Goal: Task Accomplishment & Management: Manage account settings

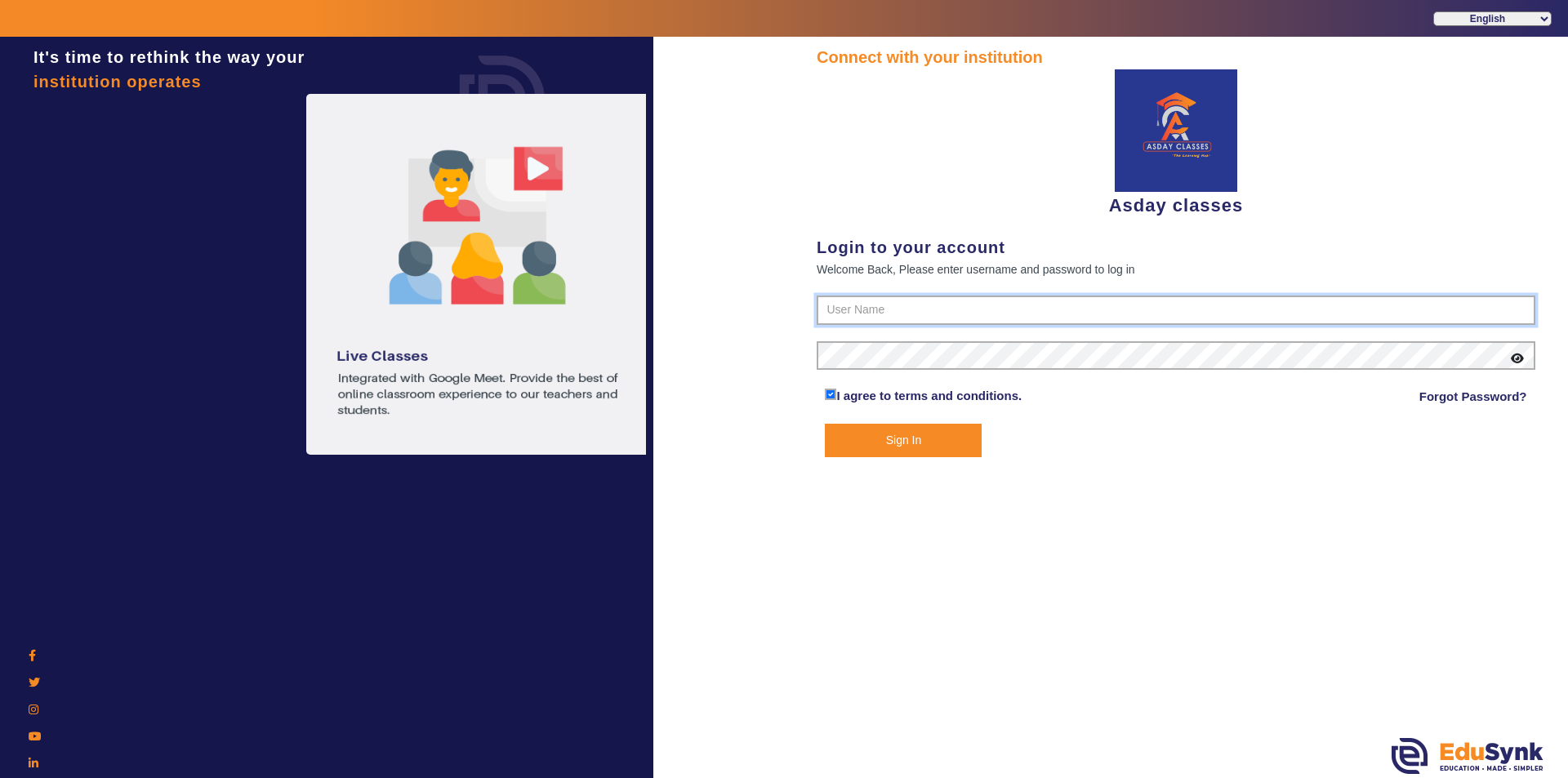
type input "7775077131"
click at [908, 433] on button "Sign In" at bounding box center [903, 440] width 157 height 34
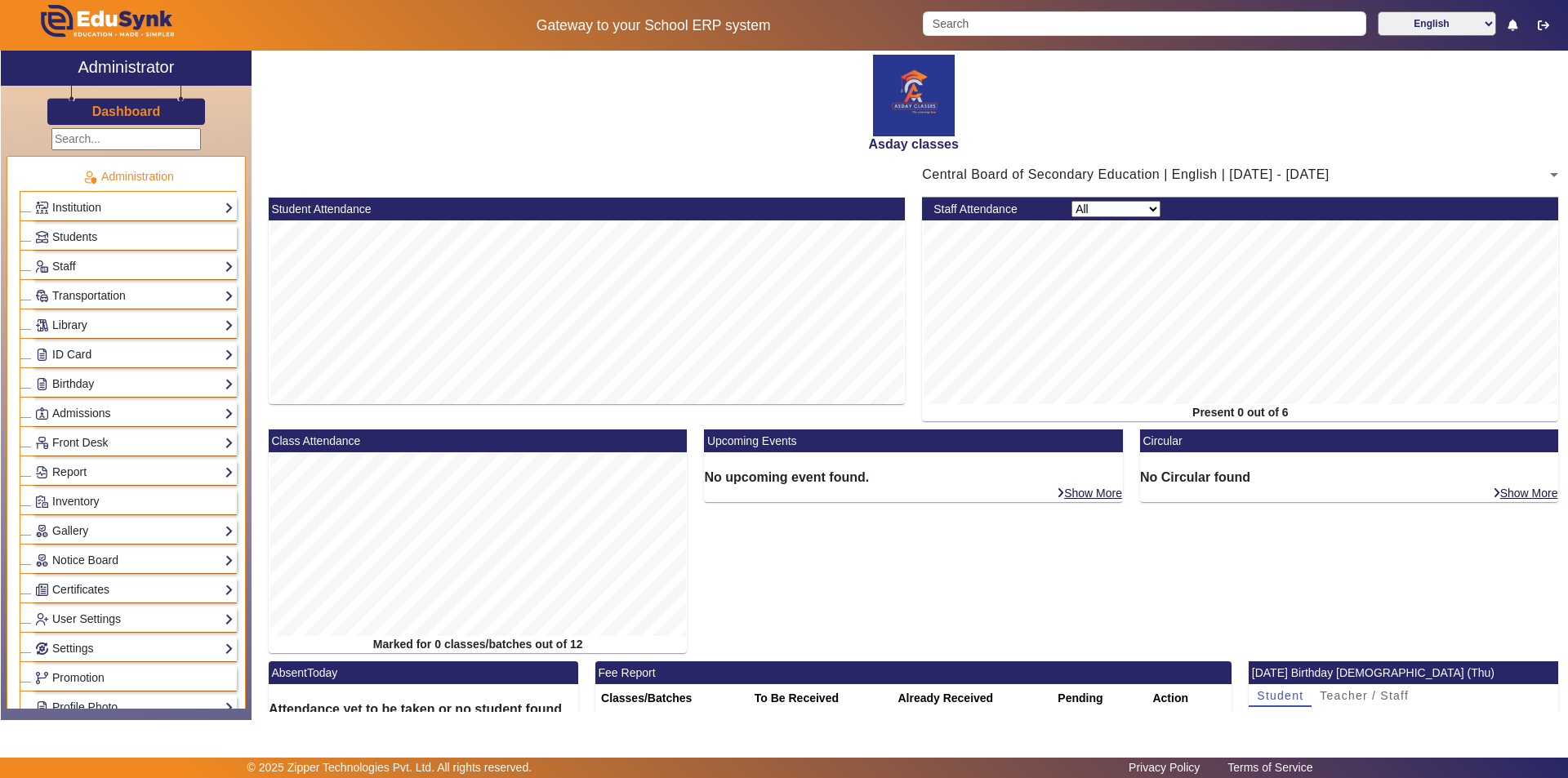
click at [726, 84] on div "Asday classes" at bounding box center [913, 101] width 1308 height 102
click at [102, 237] on link "Students" at bounding box center [135, 237] width 198 height 19
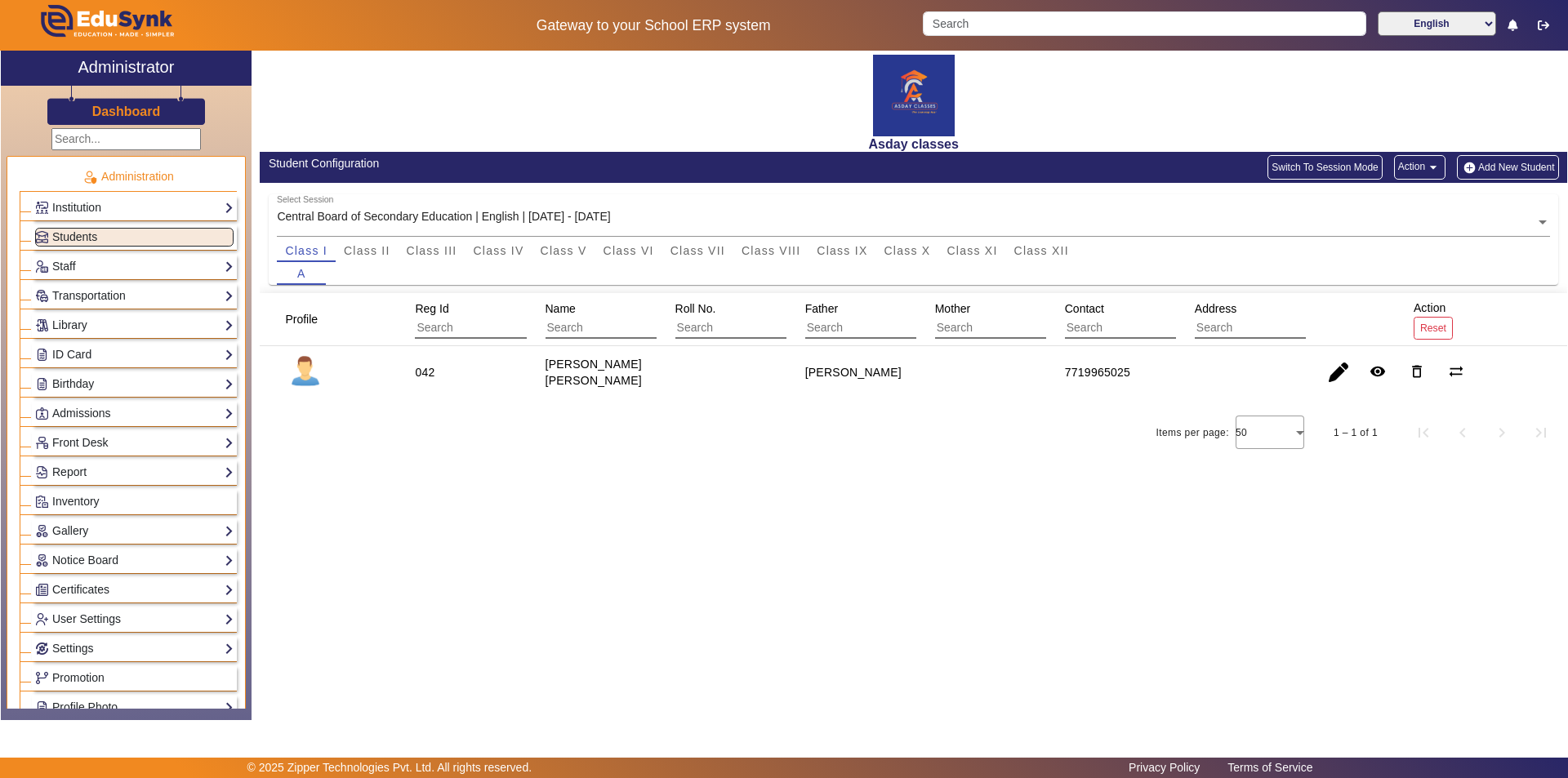
click at [1496, 168] on button "Add New Student" at bounding box center [1508, 168] width 102 height 25
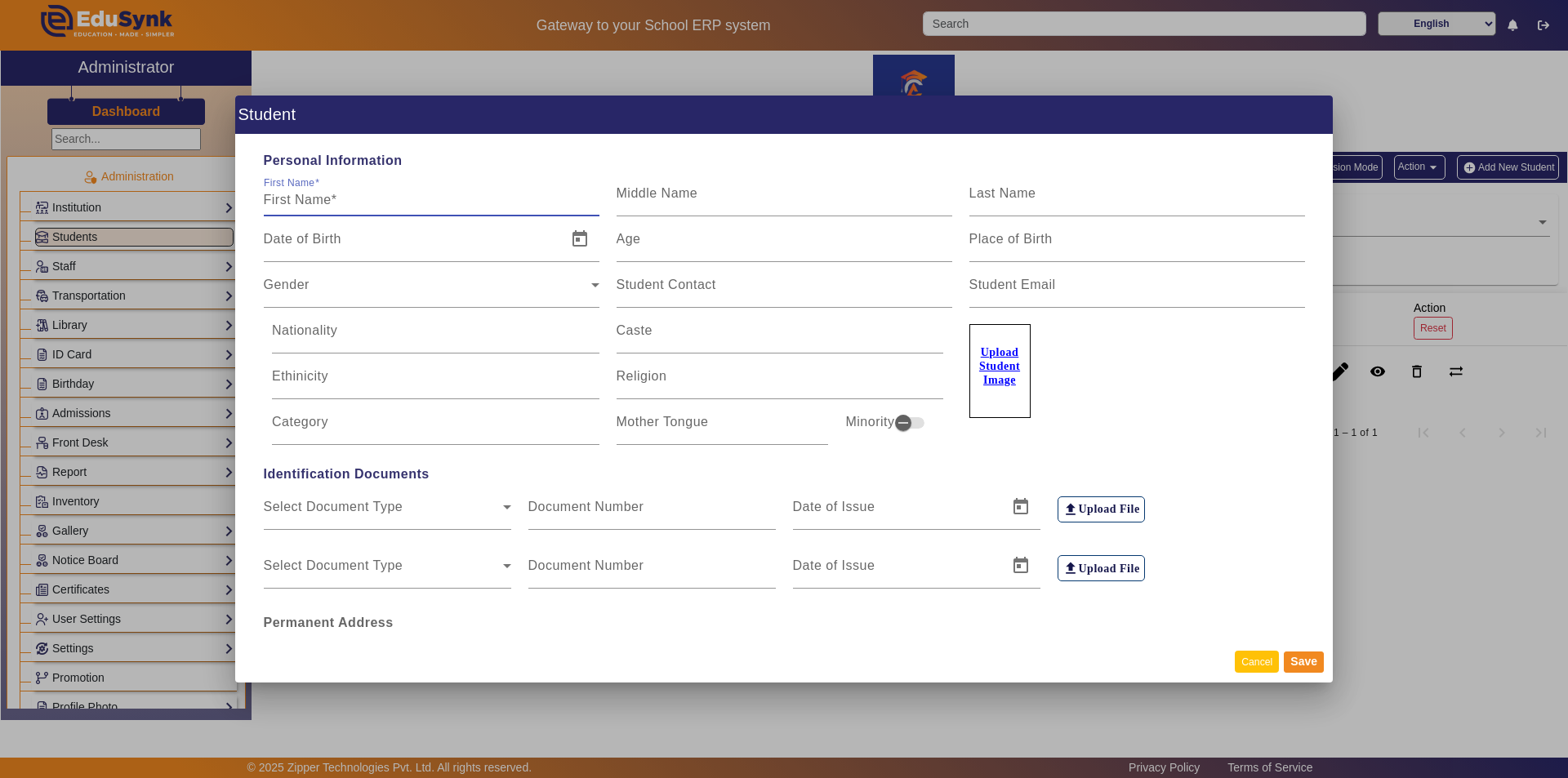
click at [1257, 660] on button "Cancel" at bounding box center [1257, 662] width 44 height 22
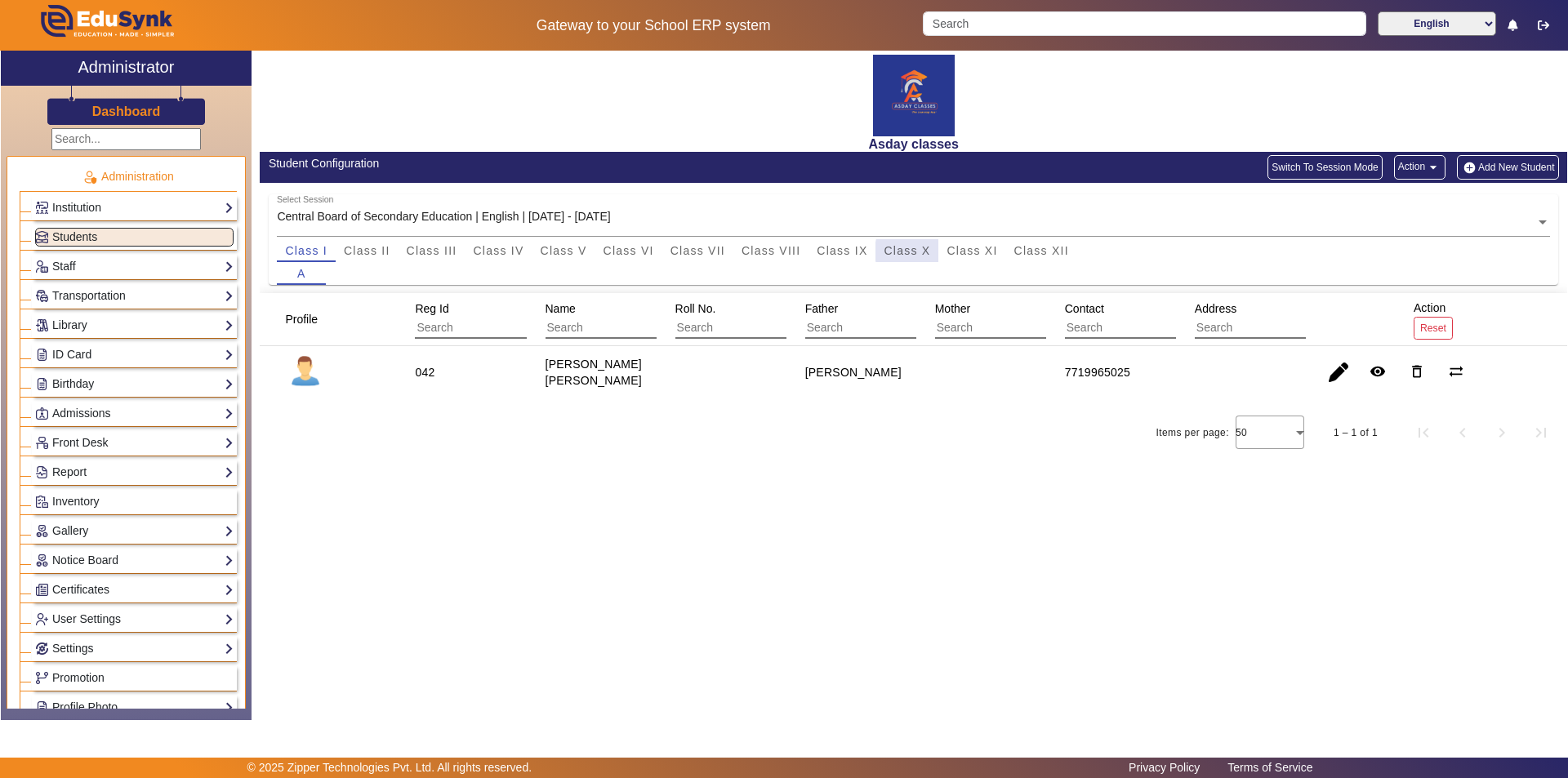
click at [921, 252] on span "Class X" at bounding box center [907, 251] width 46 height 12
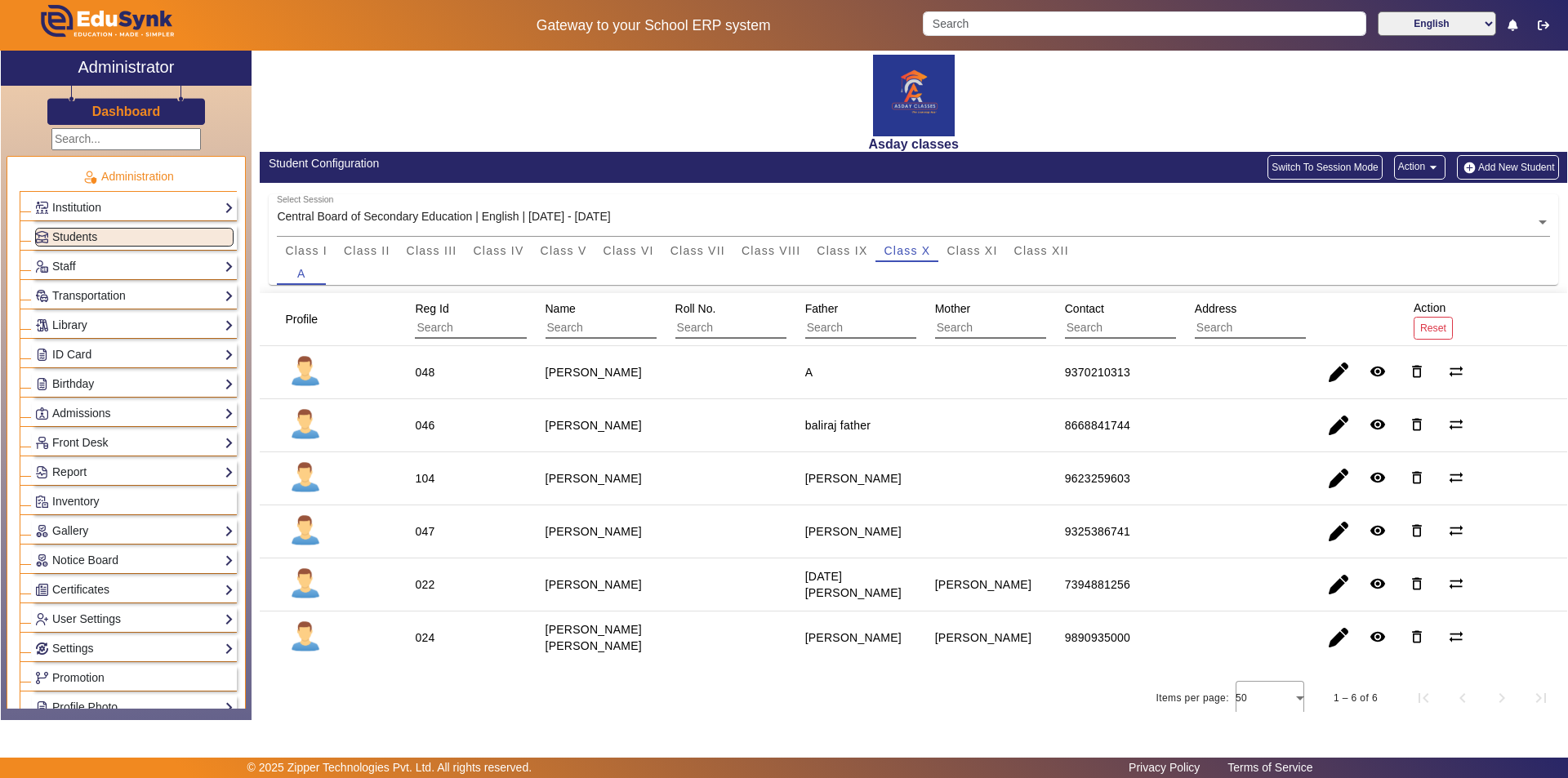
scroll to position [9, 0]
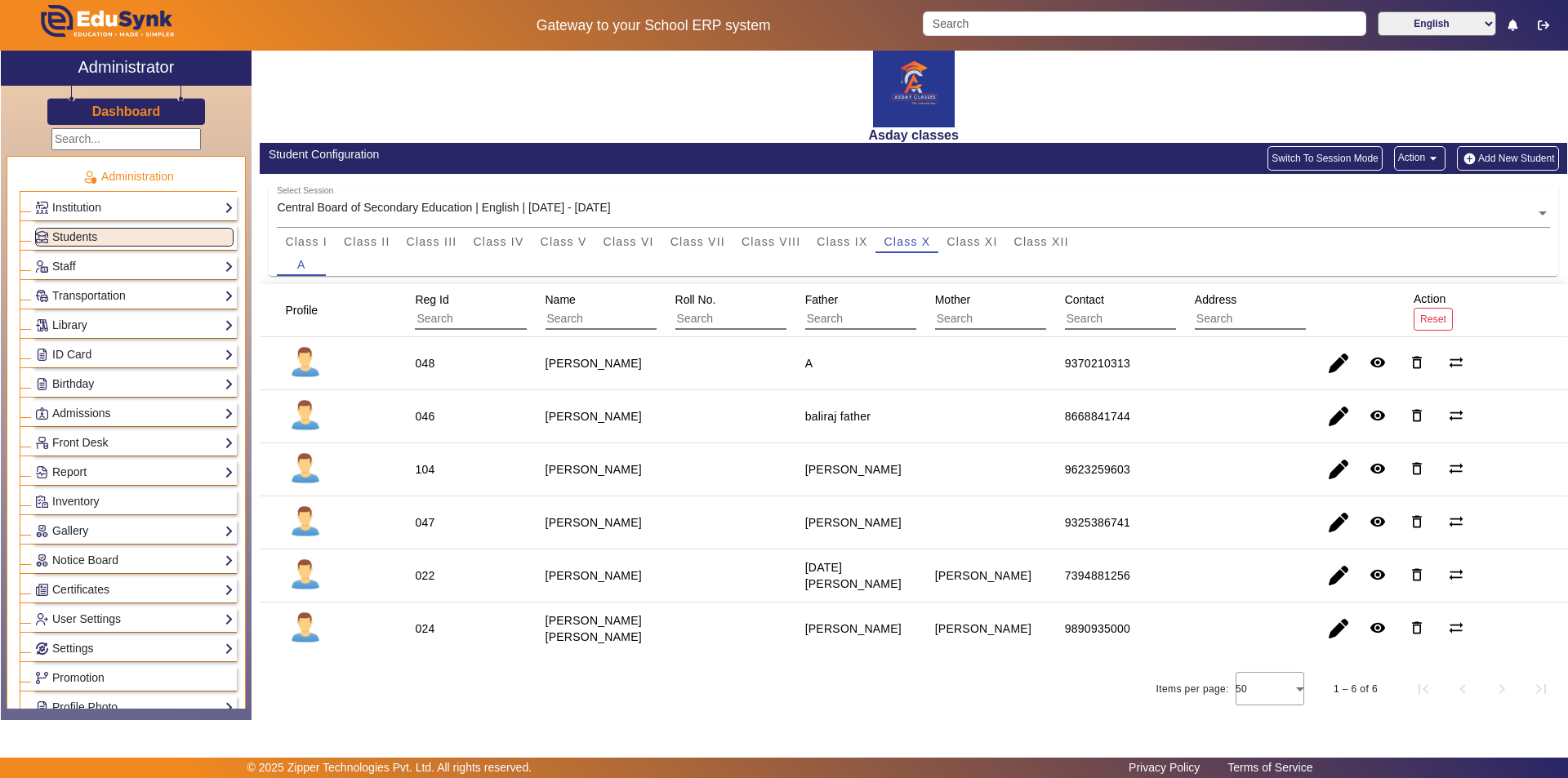
click at [946, 704] on div "Items per page: 50 1 – 6 of 6" at bounding box center [913, 689] width 1308 height 45
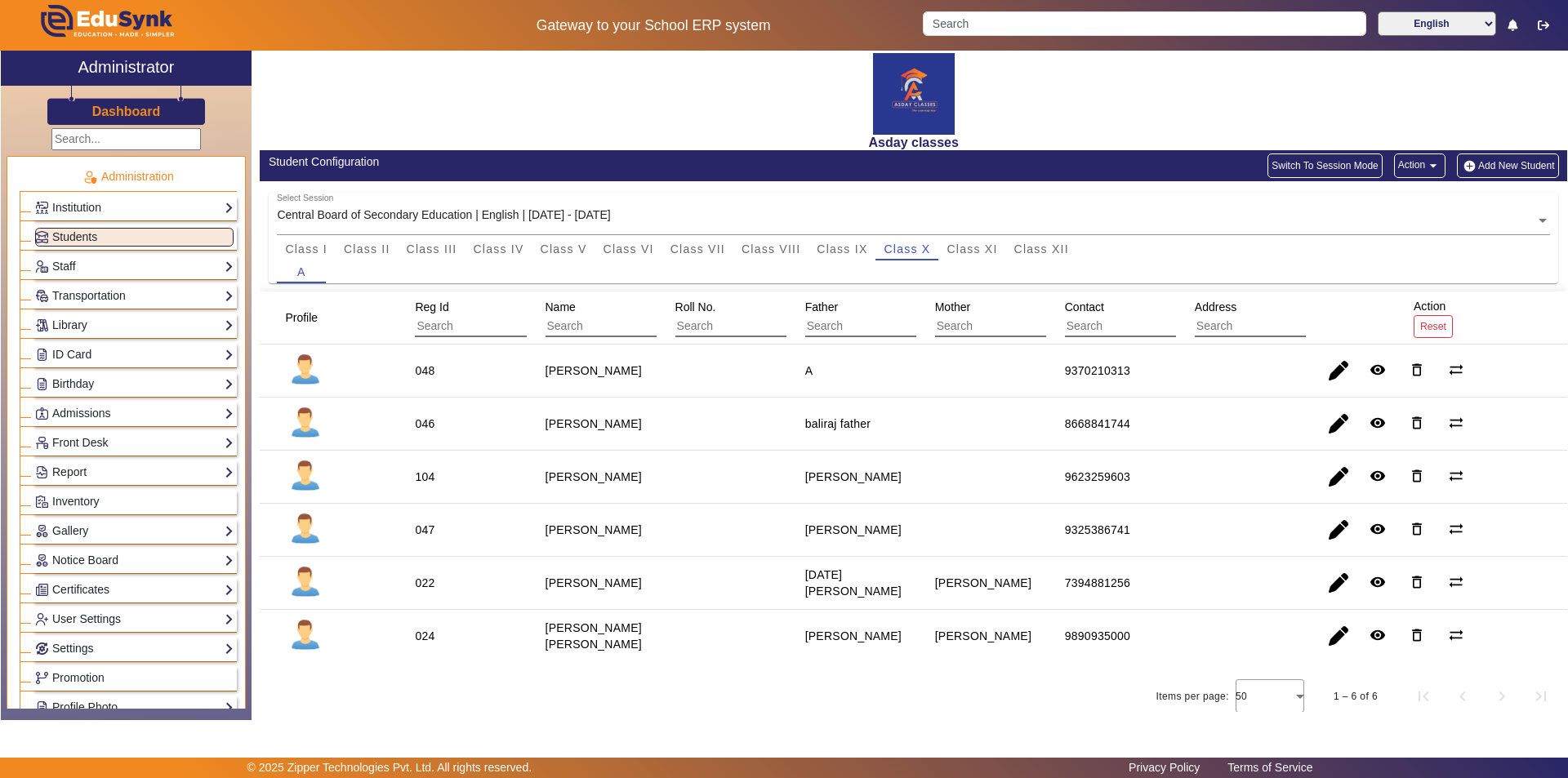
scroll to position [0, 0]
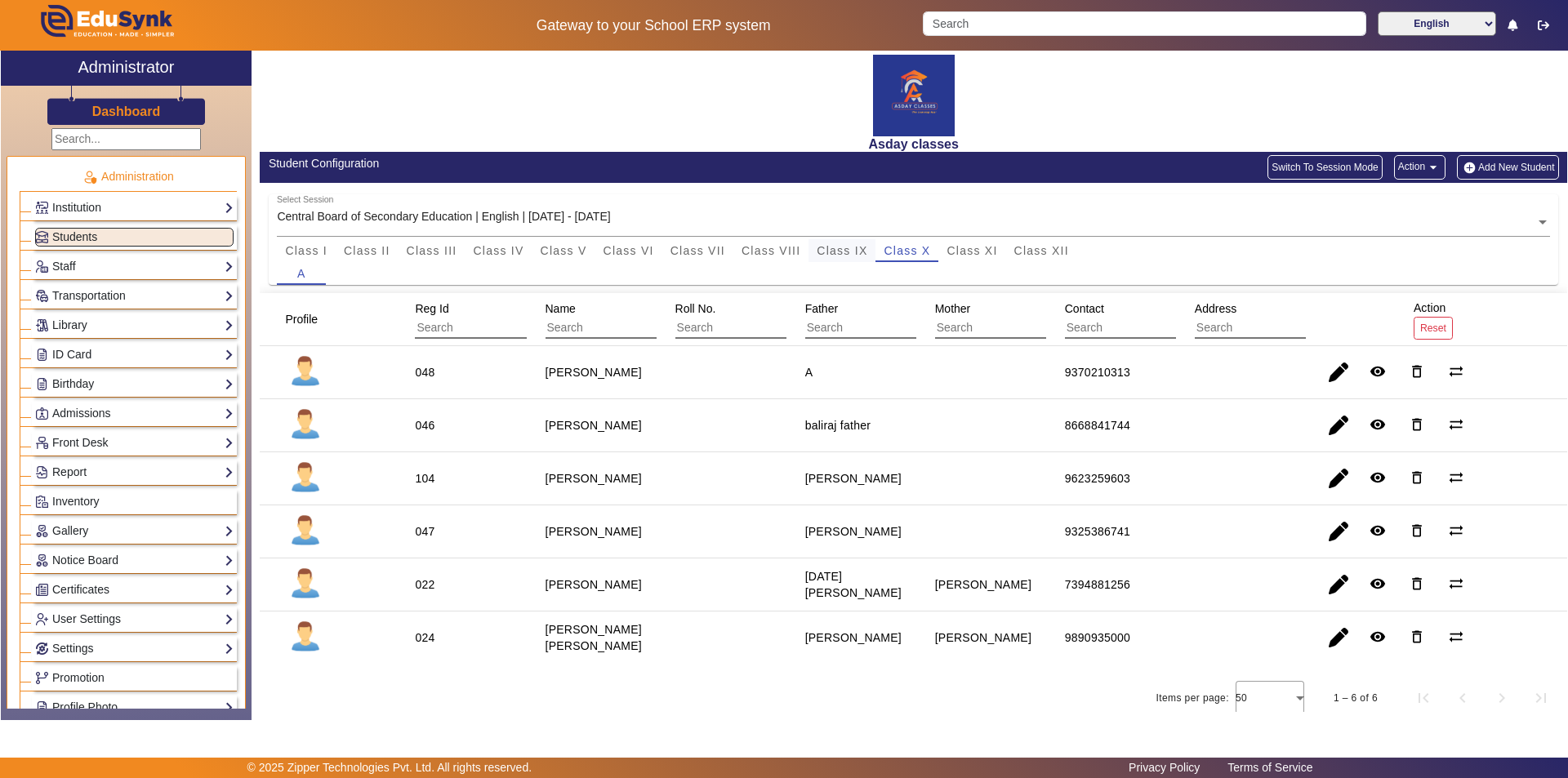
click at [841, 249] on span "Class IX" at bounding box center [842, 251] width 50 height 12
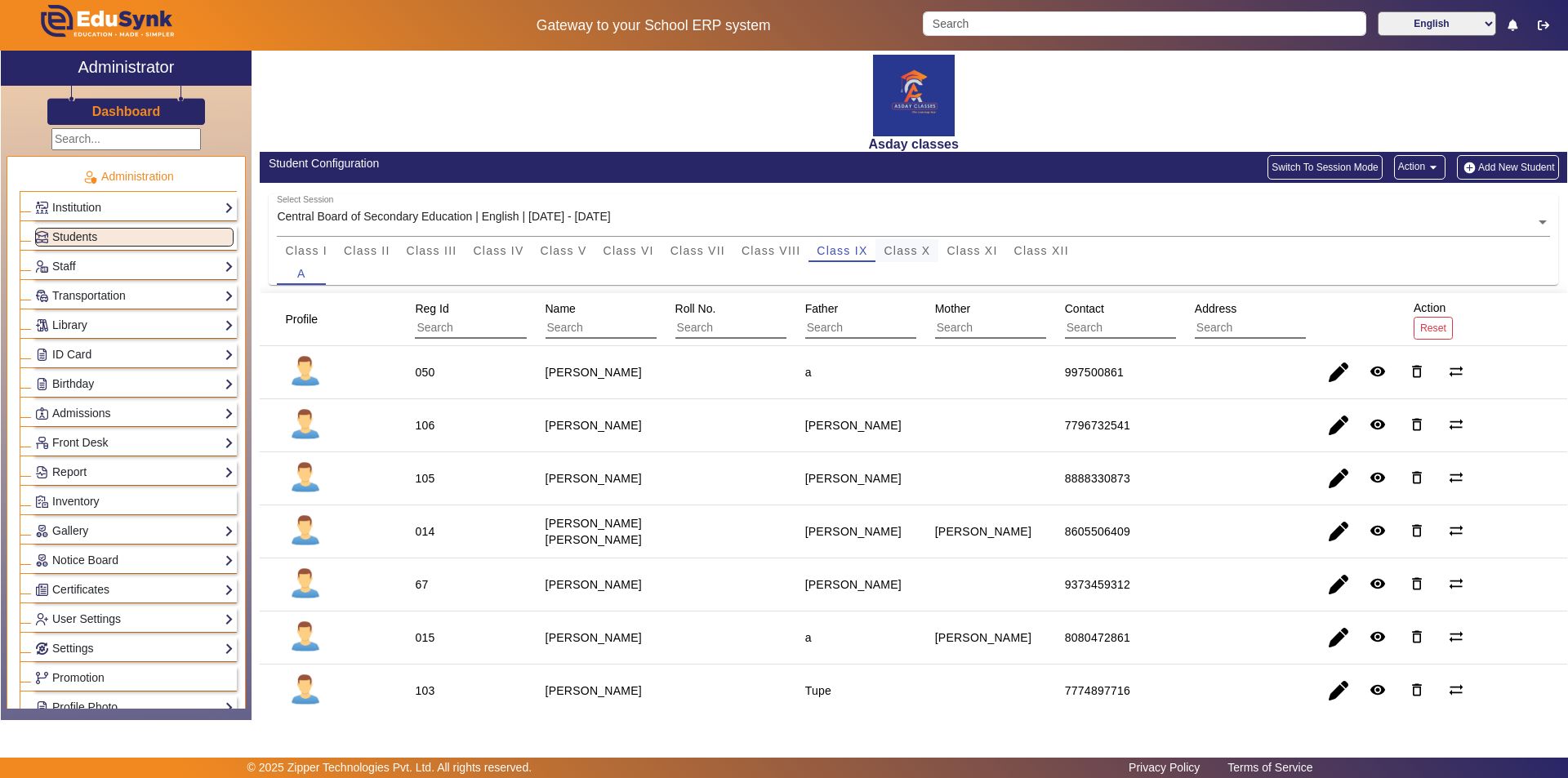
click at [898, 253] on span "Class X" at bounding box center [907, 251] width 46 height 12
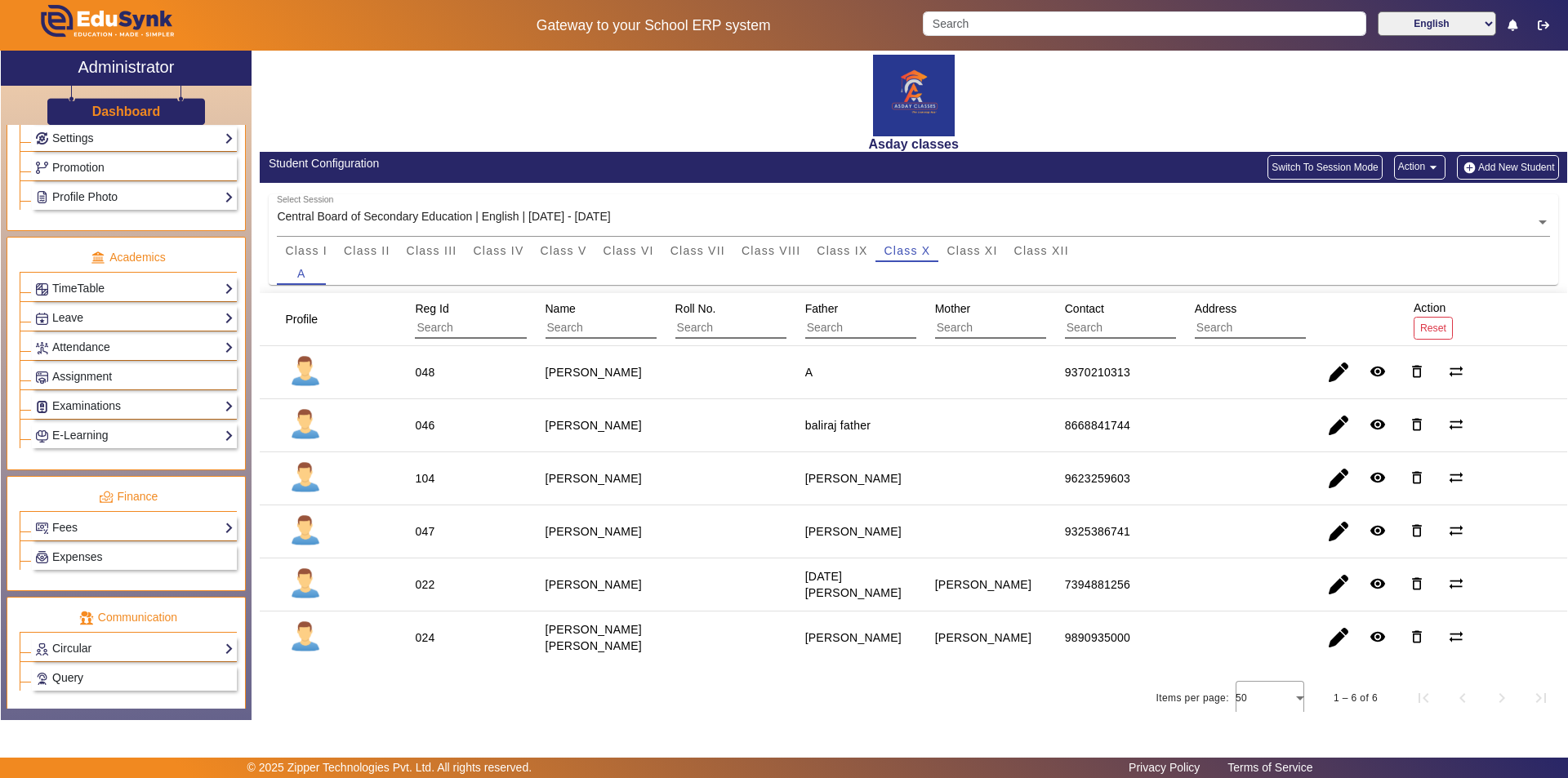
scroll to position [606, 0]
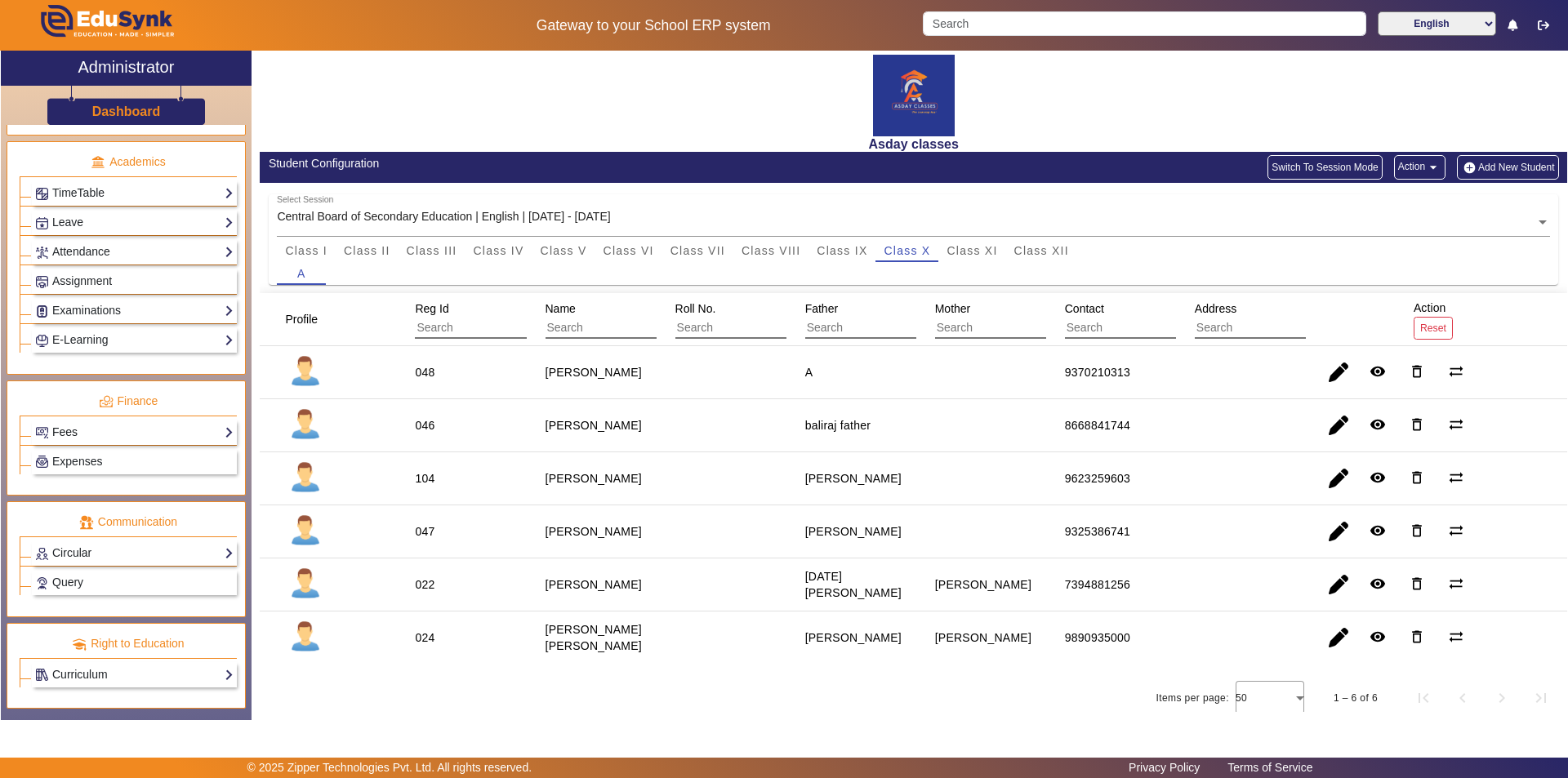
click at [174, 430] on link "Fees" at bounding box center [135, 432] width 198 height 19
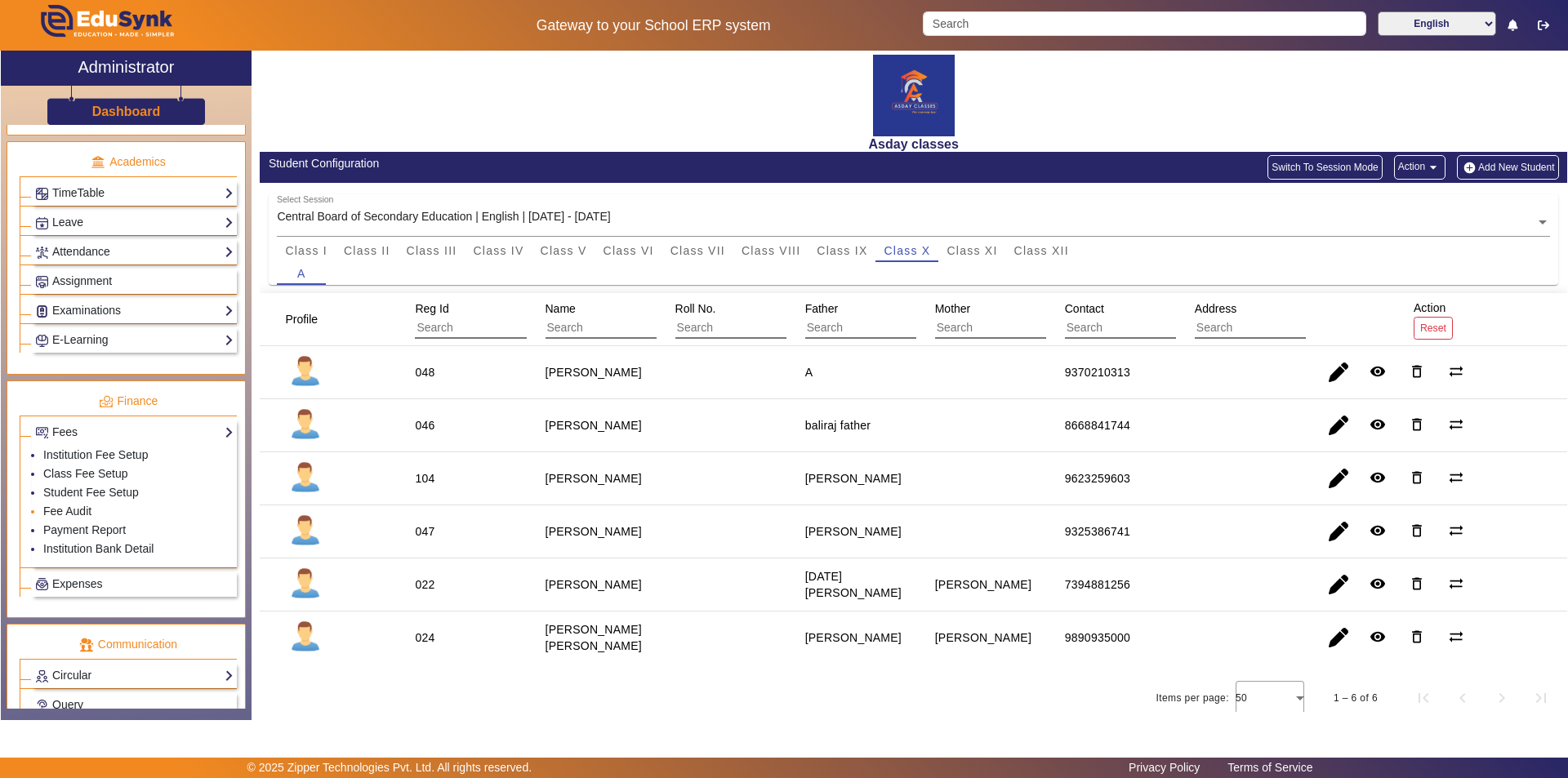
click at [135, 508] on li "Fee Audit" at bounding box center [138, 512] width 190 height 19
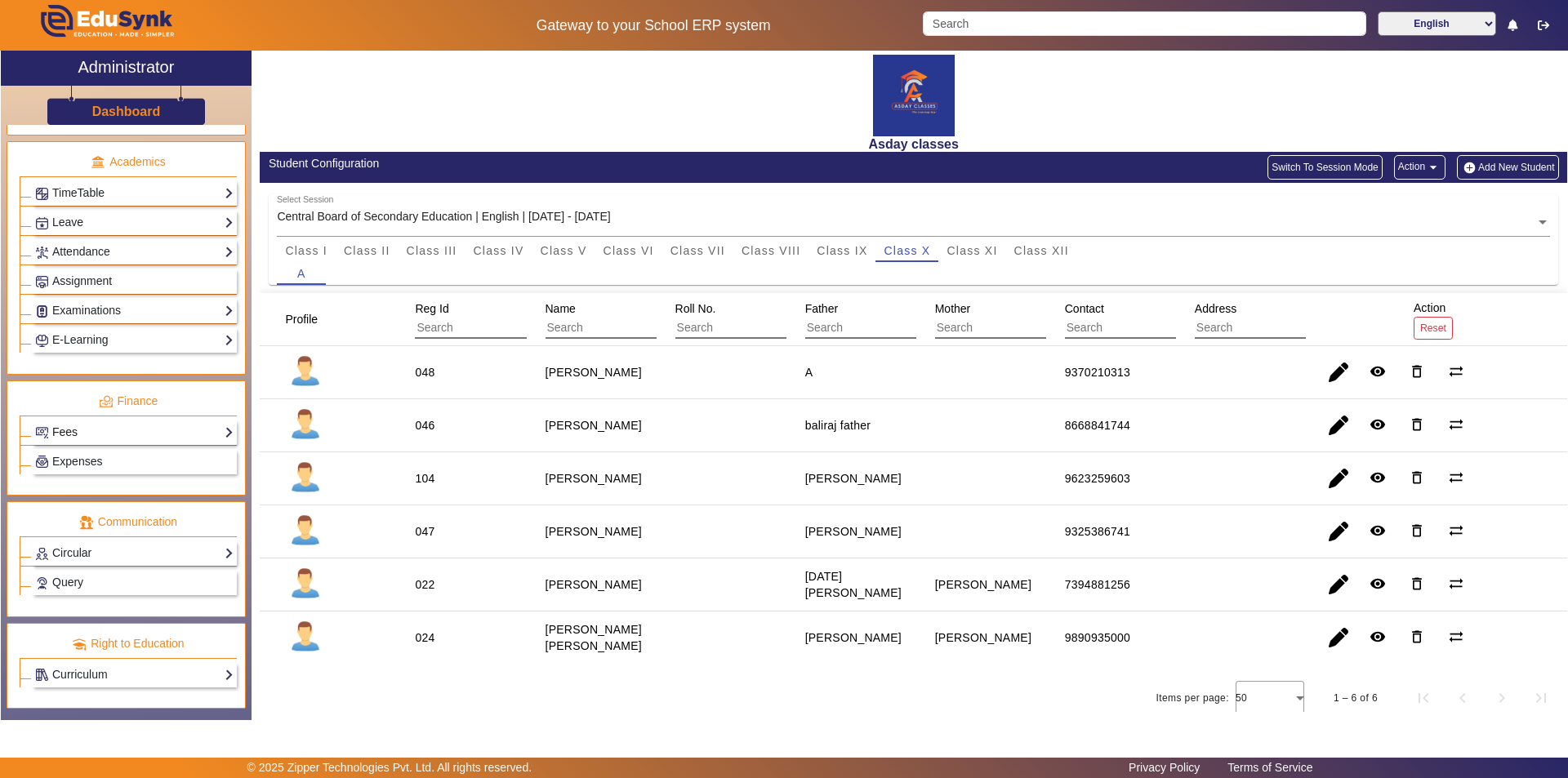
click at [154, 432] on link "Fees" at bounding box center [135, 432] width 198 height 19
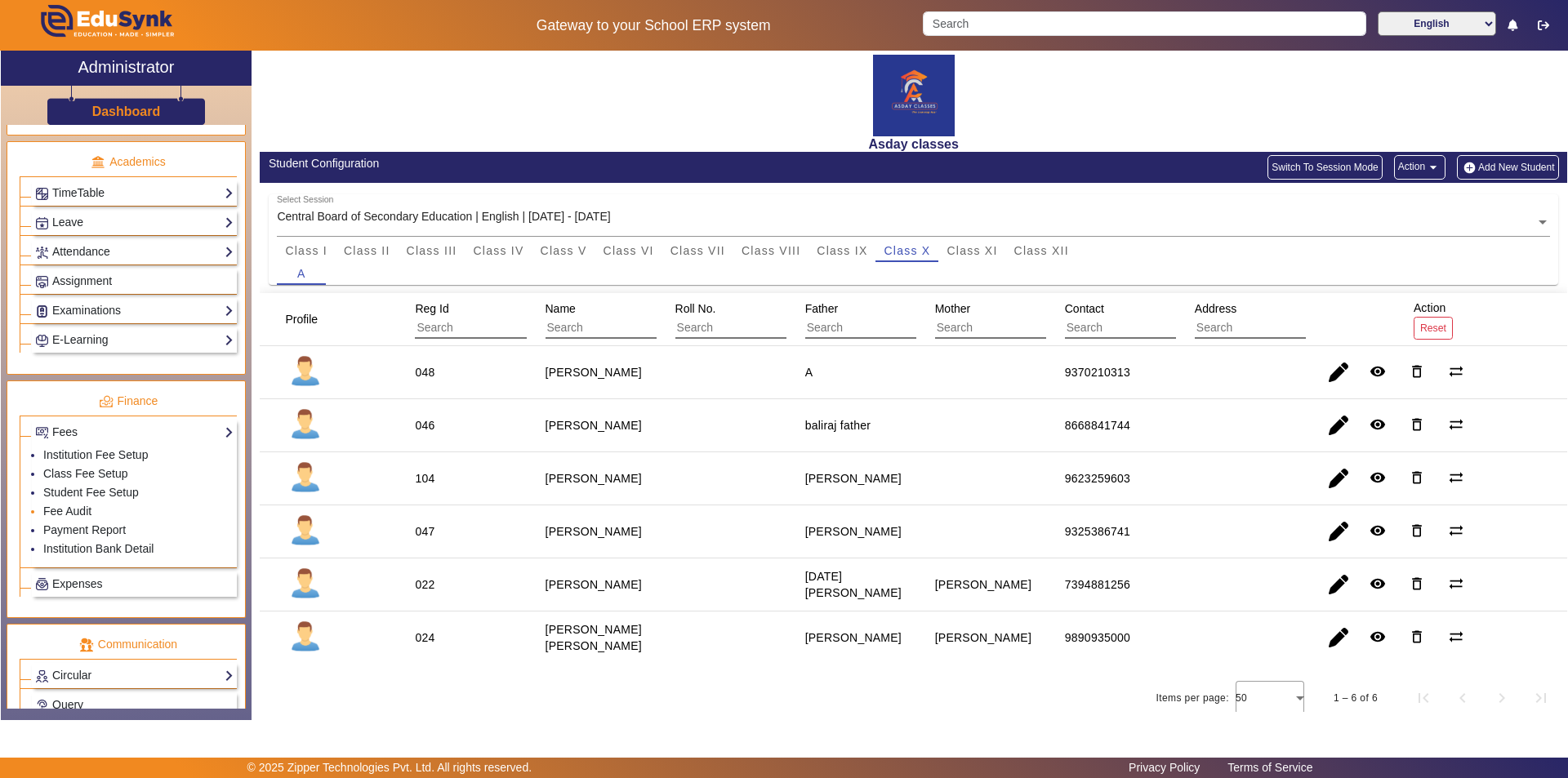
click at [137, 518] on li "Fee Audit" at bounding box center [138, 512] width 190 height 19
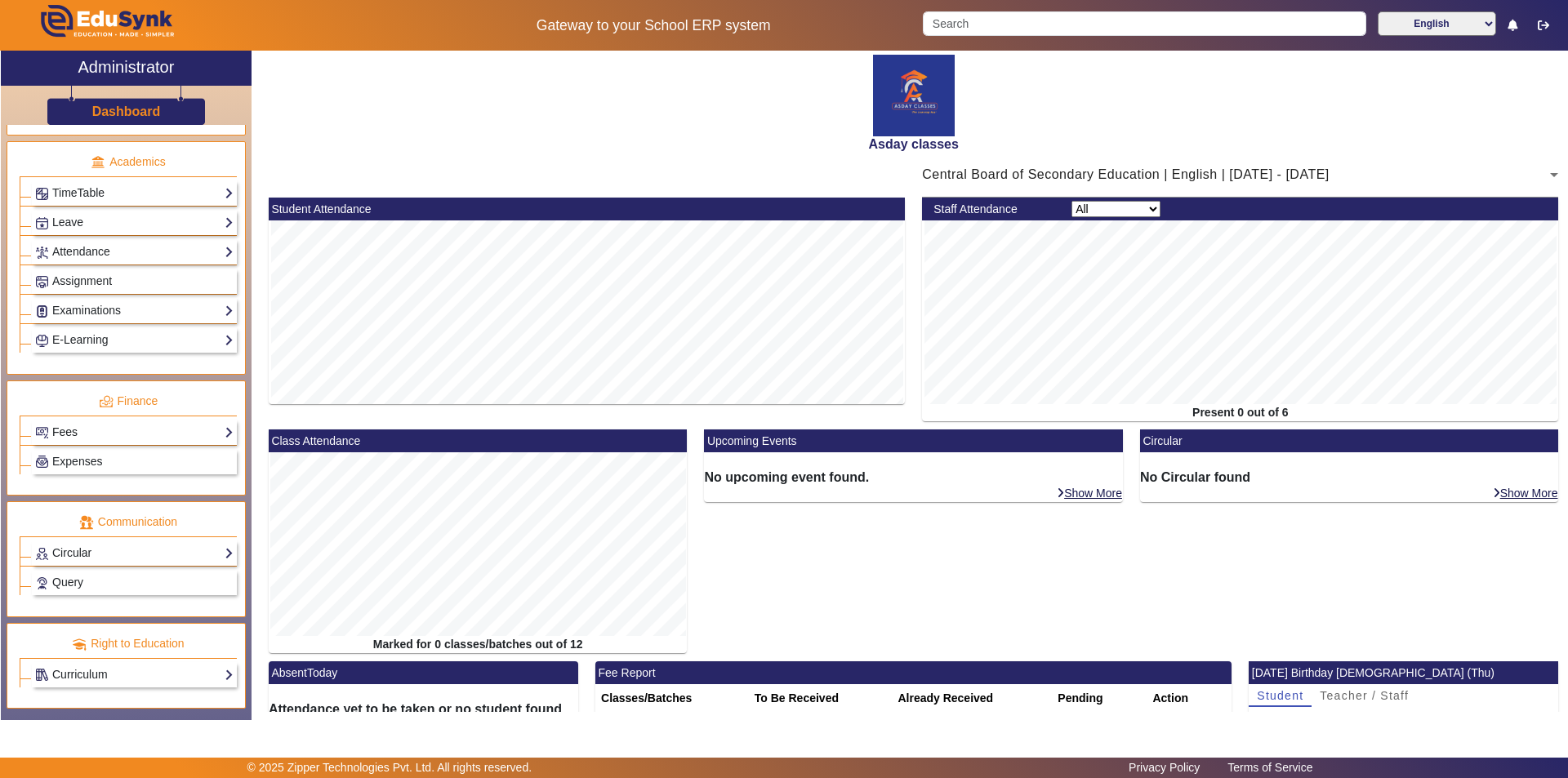
click at [123, 431] on link "Fees" at bounding box center [135, 432] width 198 height 19
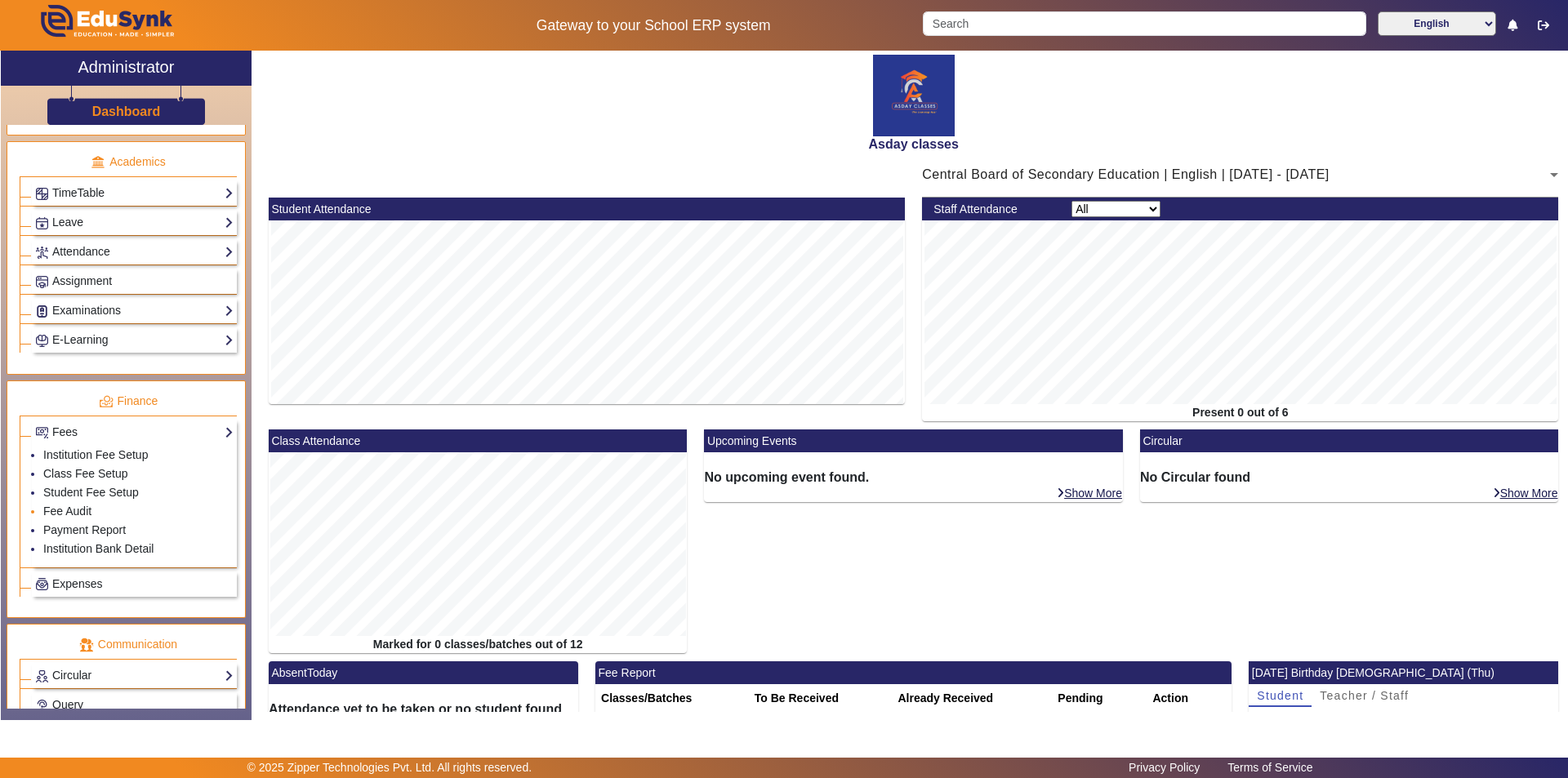
click at [97, 515] on li "Fee Audit" at bounding box center [138, 512] width 190 height 19
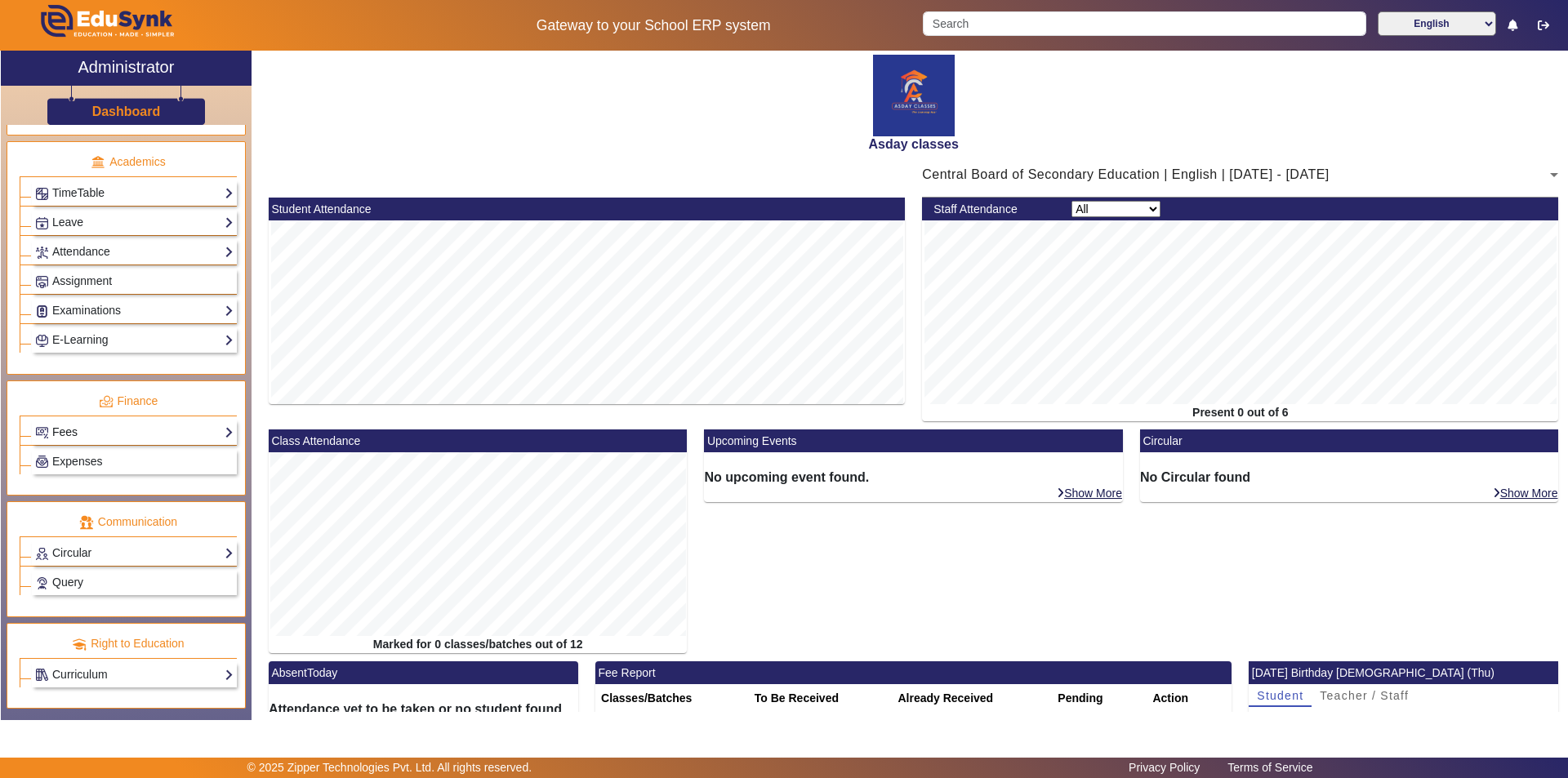
click at [114, 438] on link "Fees" at bounding box center [135, 432] width 198 height 19
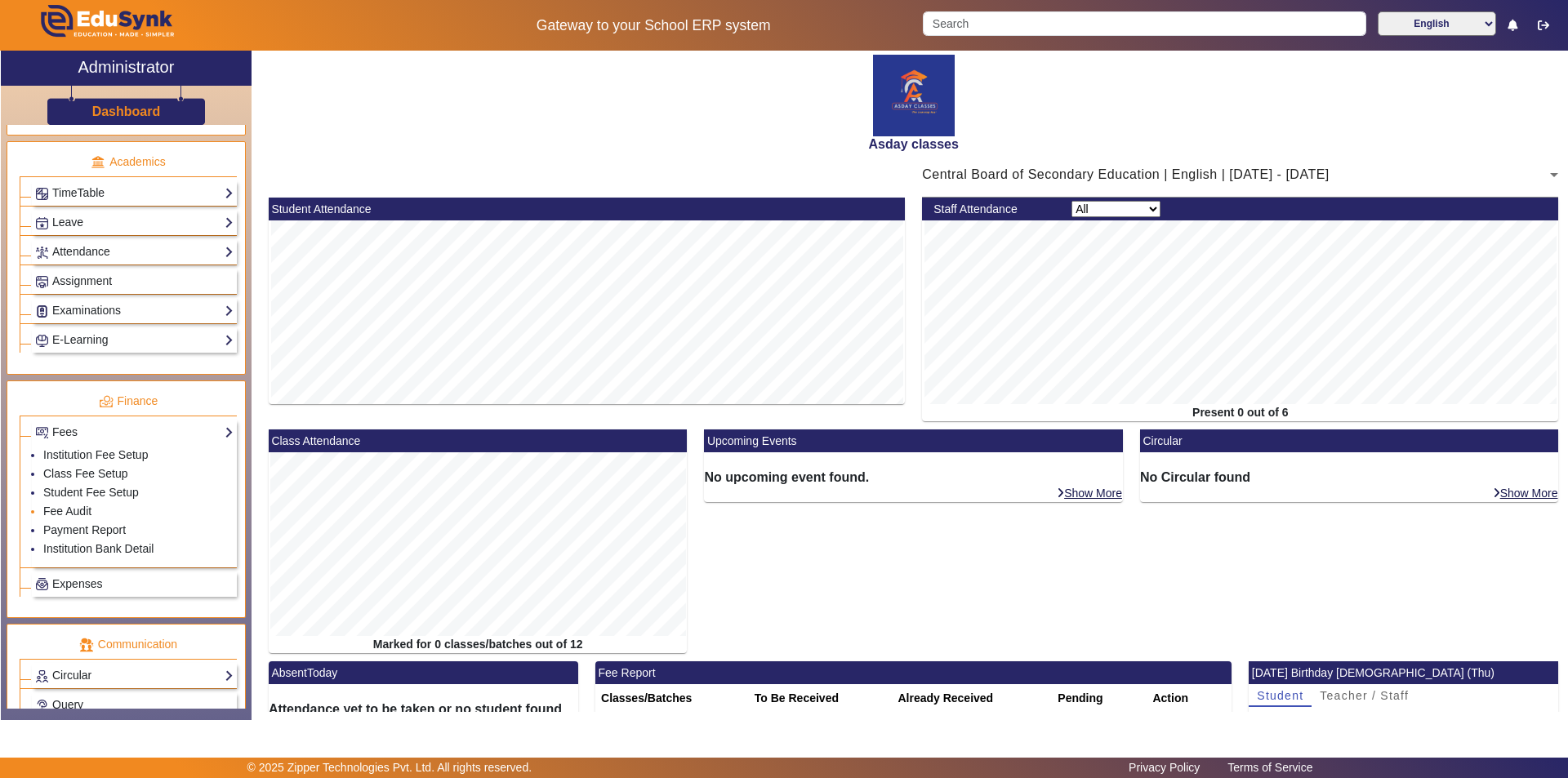
click at [126, 515] on li "Fee Audit" at bounding box center [138, 512] width 190 height 19
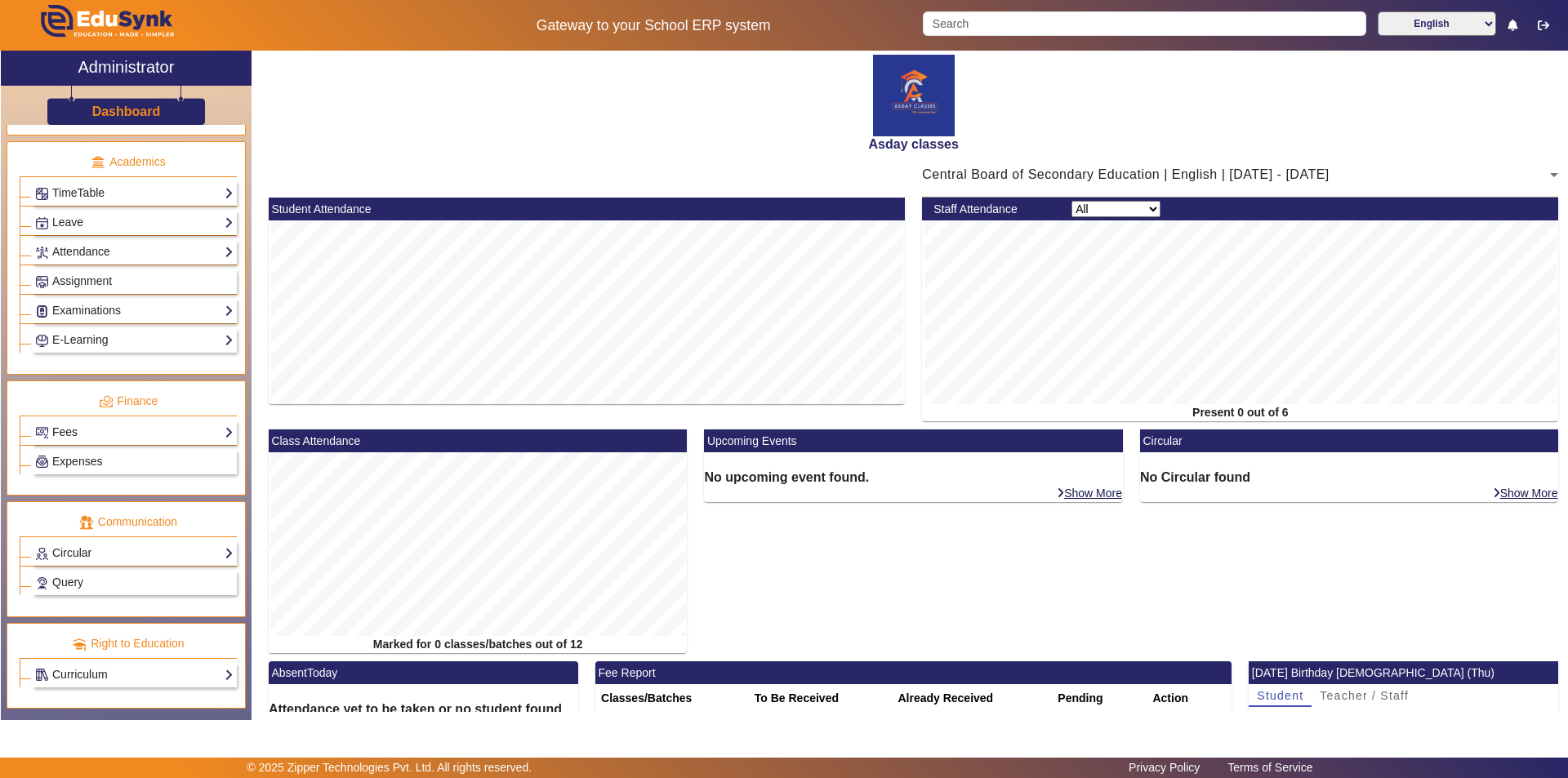
click at [137, 433] on link "Fees" at bounding box center [135, 432] width 198 height 19
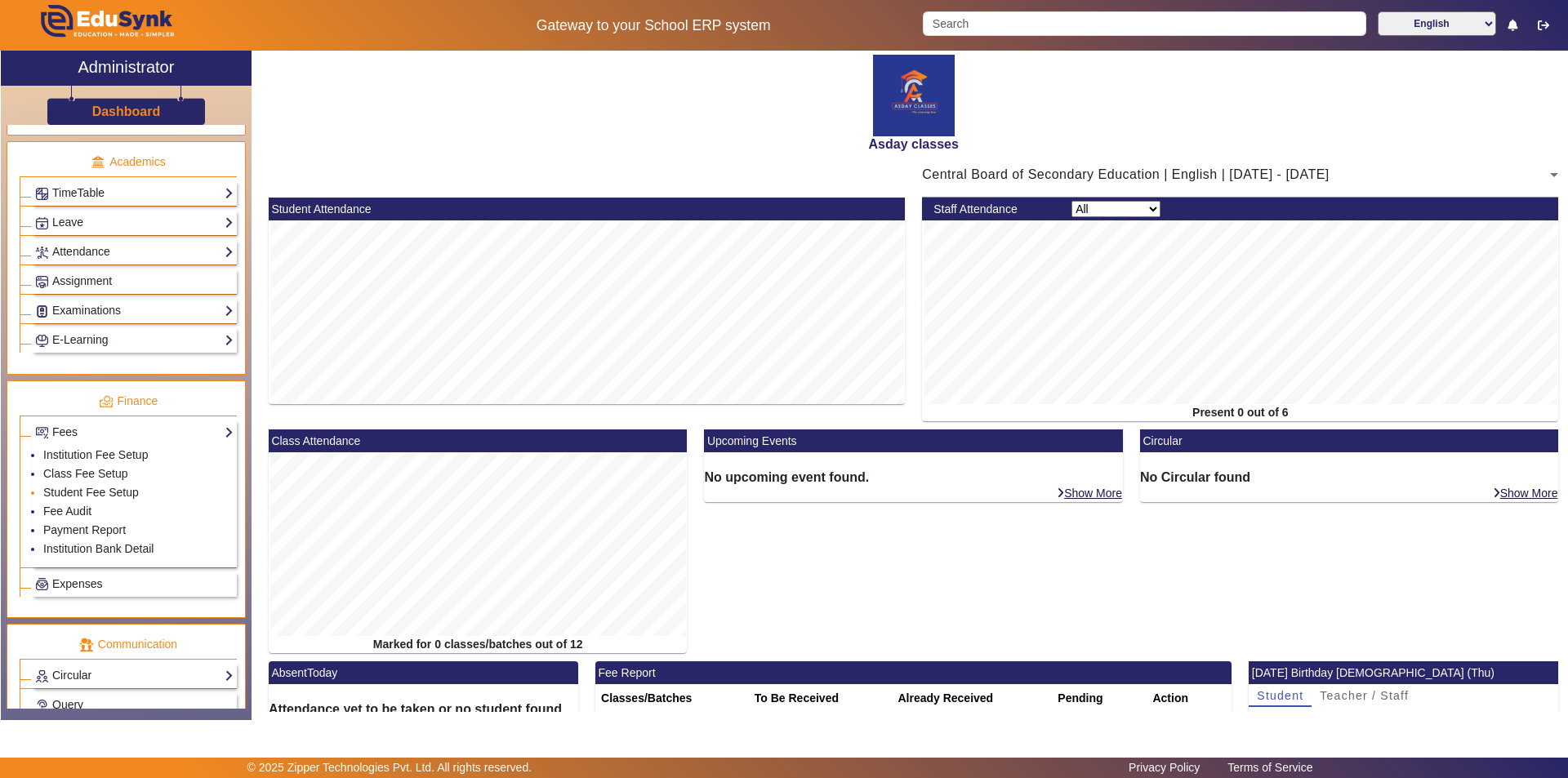
click at [140, 494] on li "Student Fee Setup" at bounding box center [138, 493] width 190 height 19
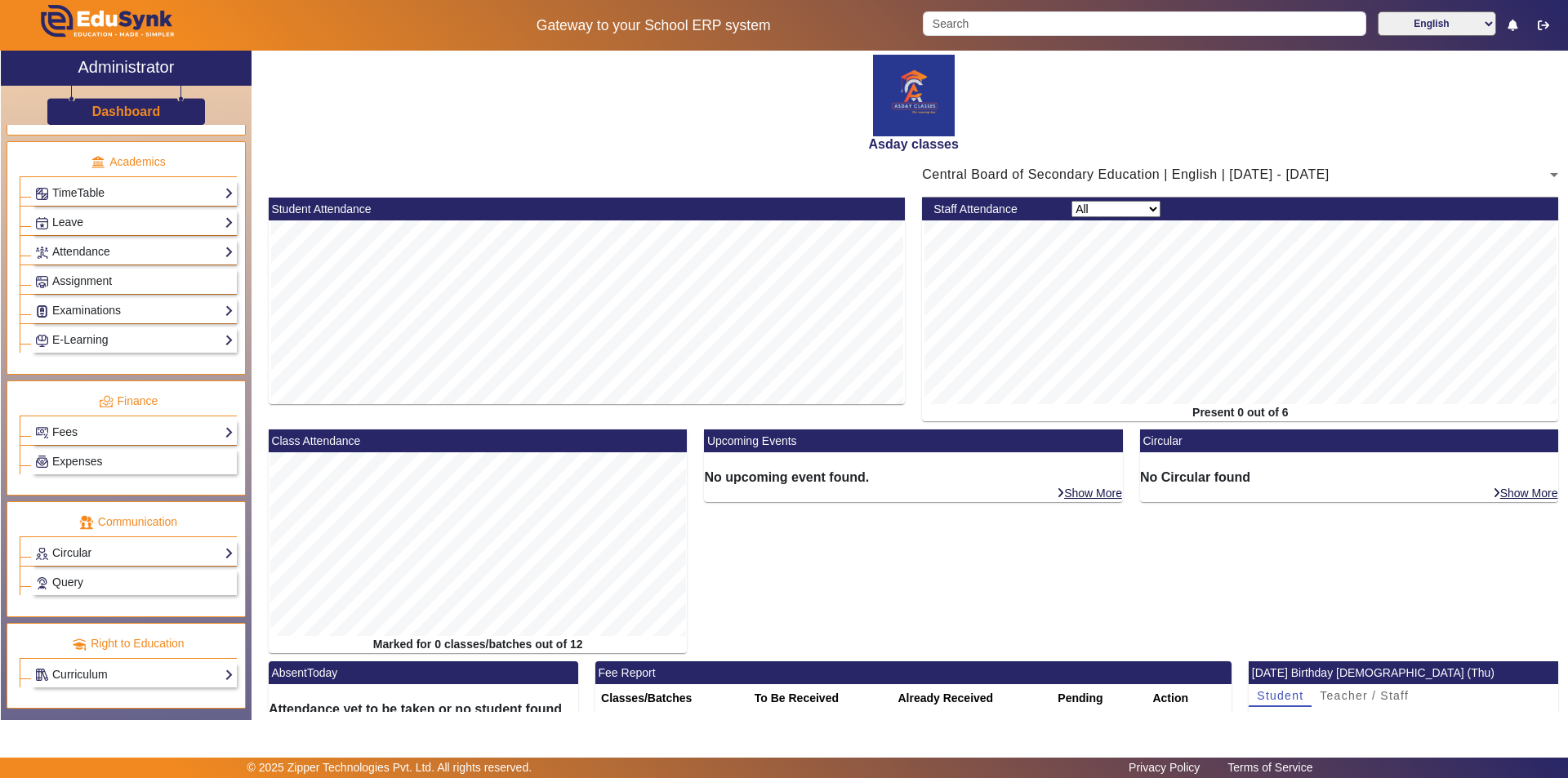
click at [739, 558] on div "Upcoming Events No upcoming event found. Show More" at bounding box center [914, 545] width 436 height 232
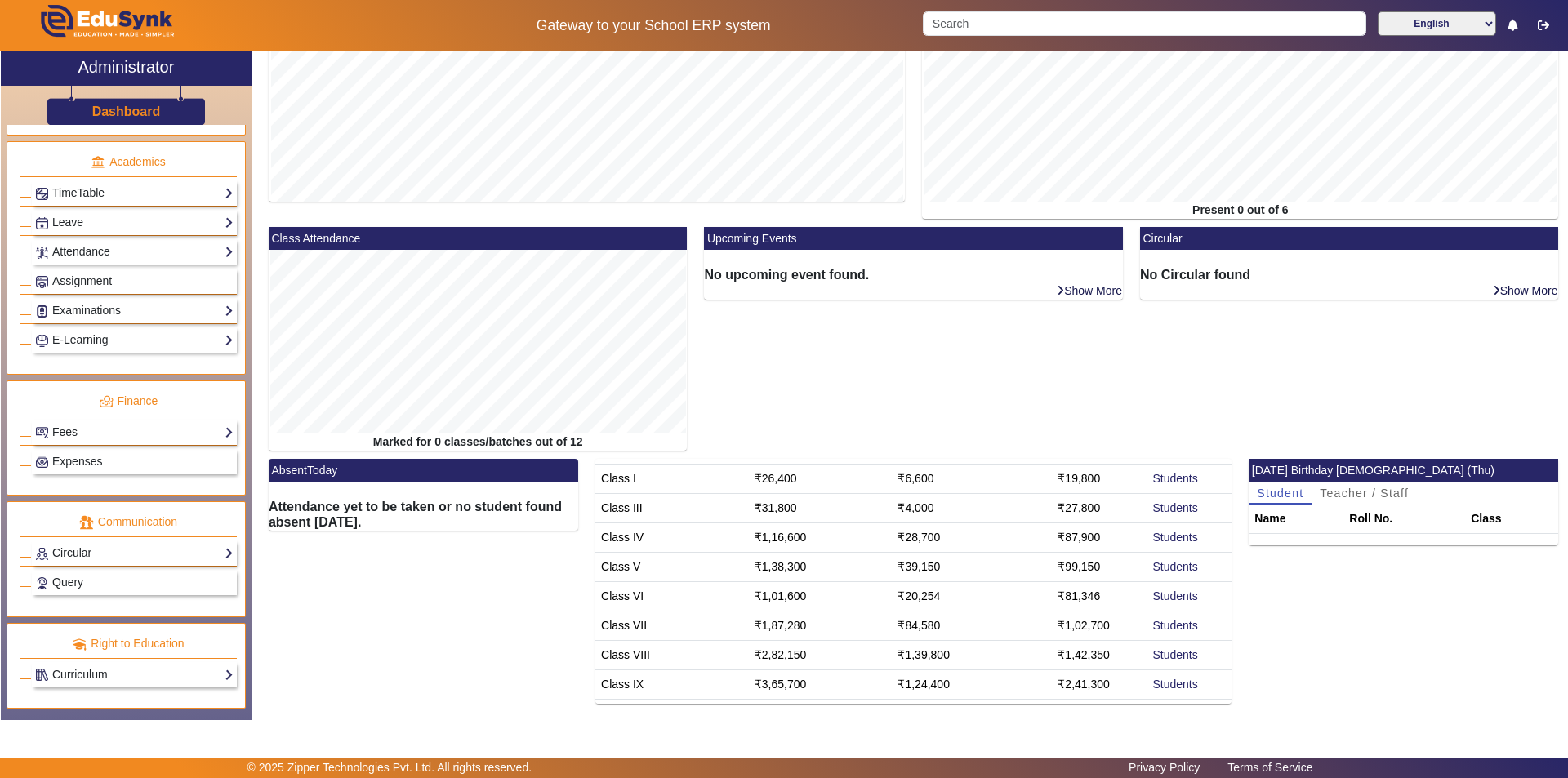
scroll to position [72, 0]
click at [613, 686] on td "Class X" at bounding box center [672, 690] width 154 height 30
click at [518, 632] on div "AbsentToday Attendance yet to be taken or no student found absent [DATE]." at bounding box center [422, 586] width 326 height 253
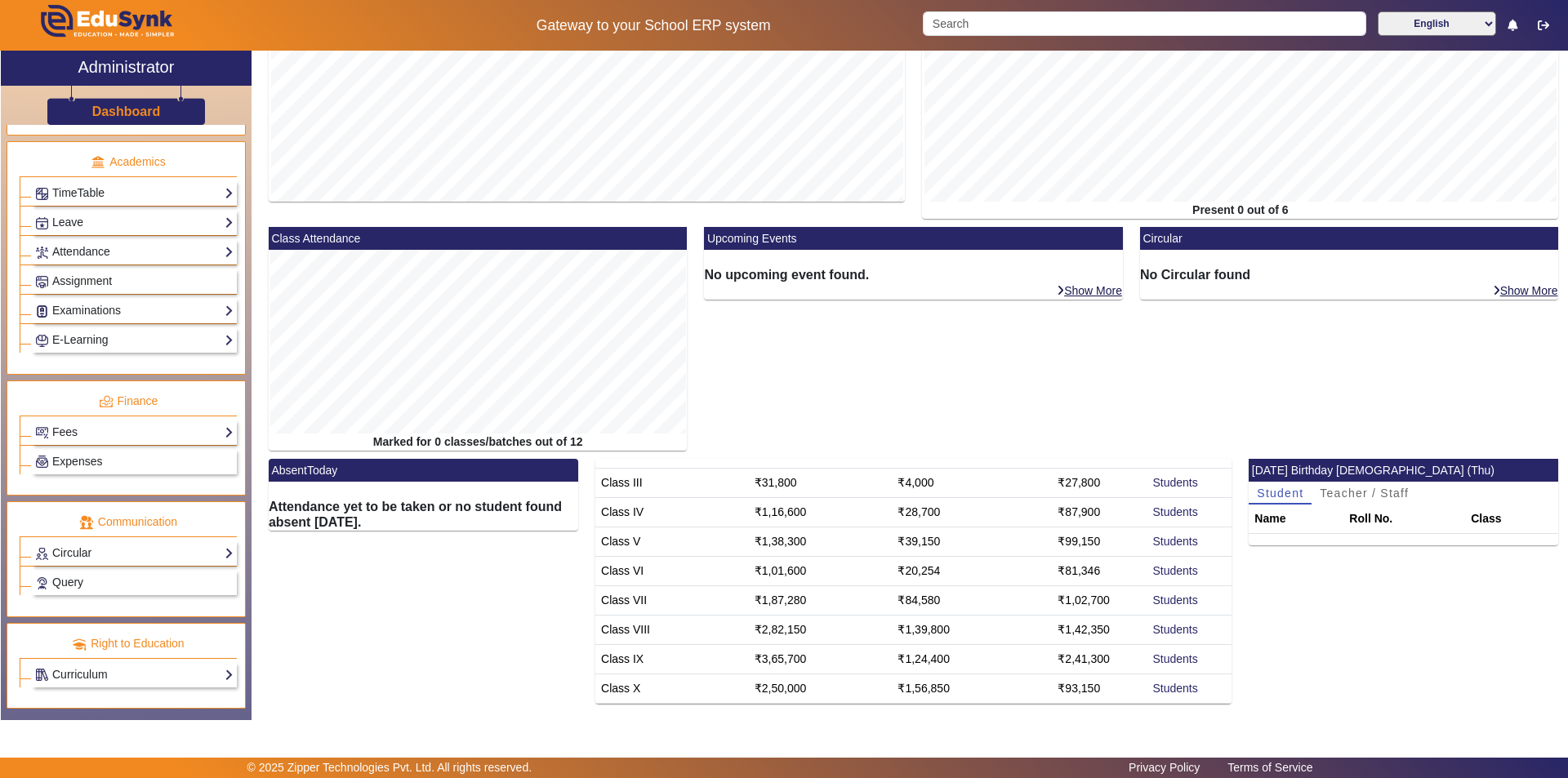
scroll to position [0, 0]
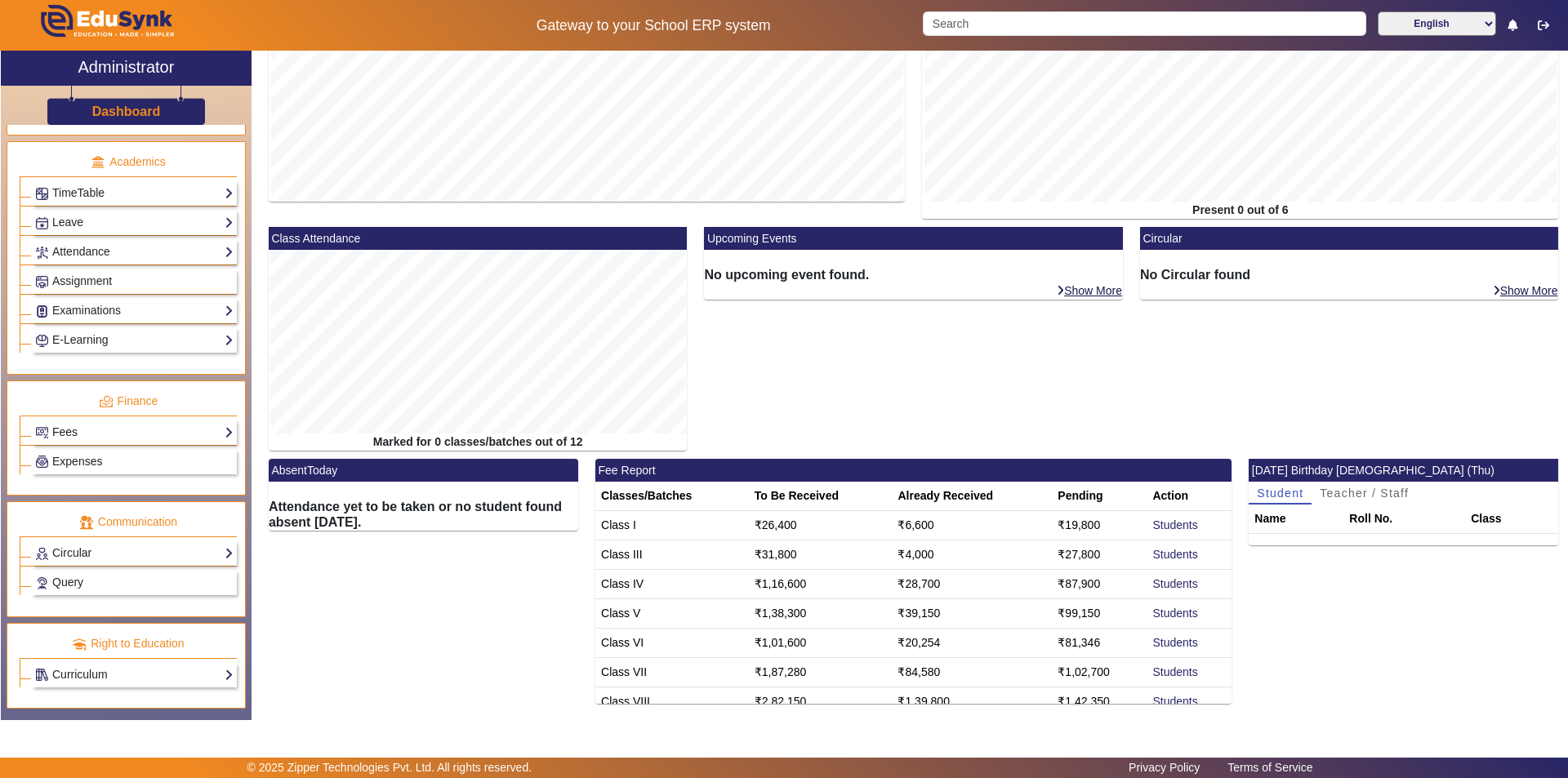
click at [192, 429] on link "Fees" at bounding box center [135, 432] width 198 height 19
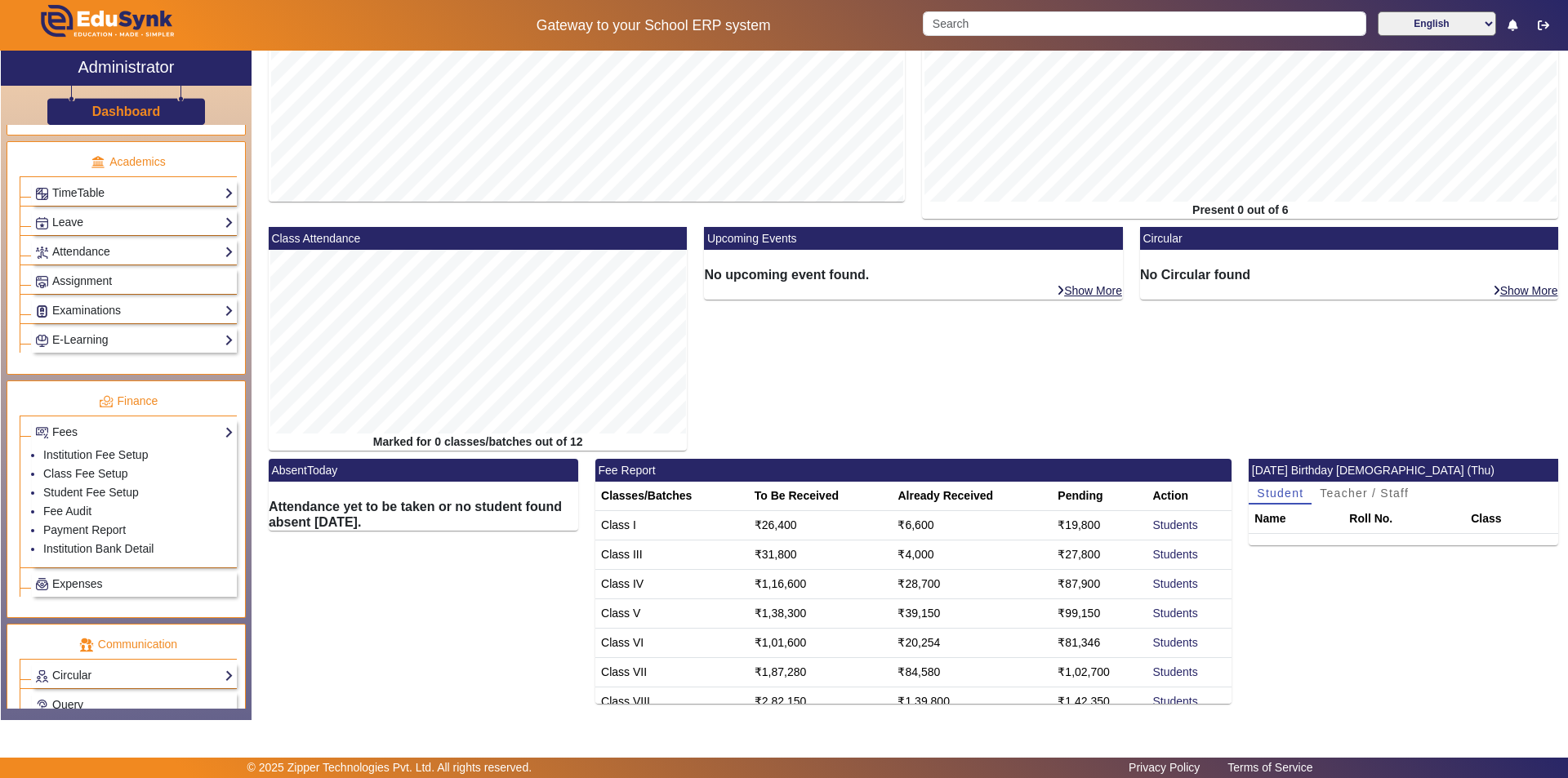
click at [92, 509] on li "Fee Audit" at bounding box center [138, 512] width 190 height 19
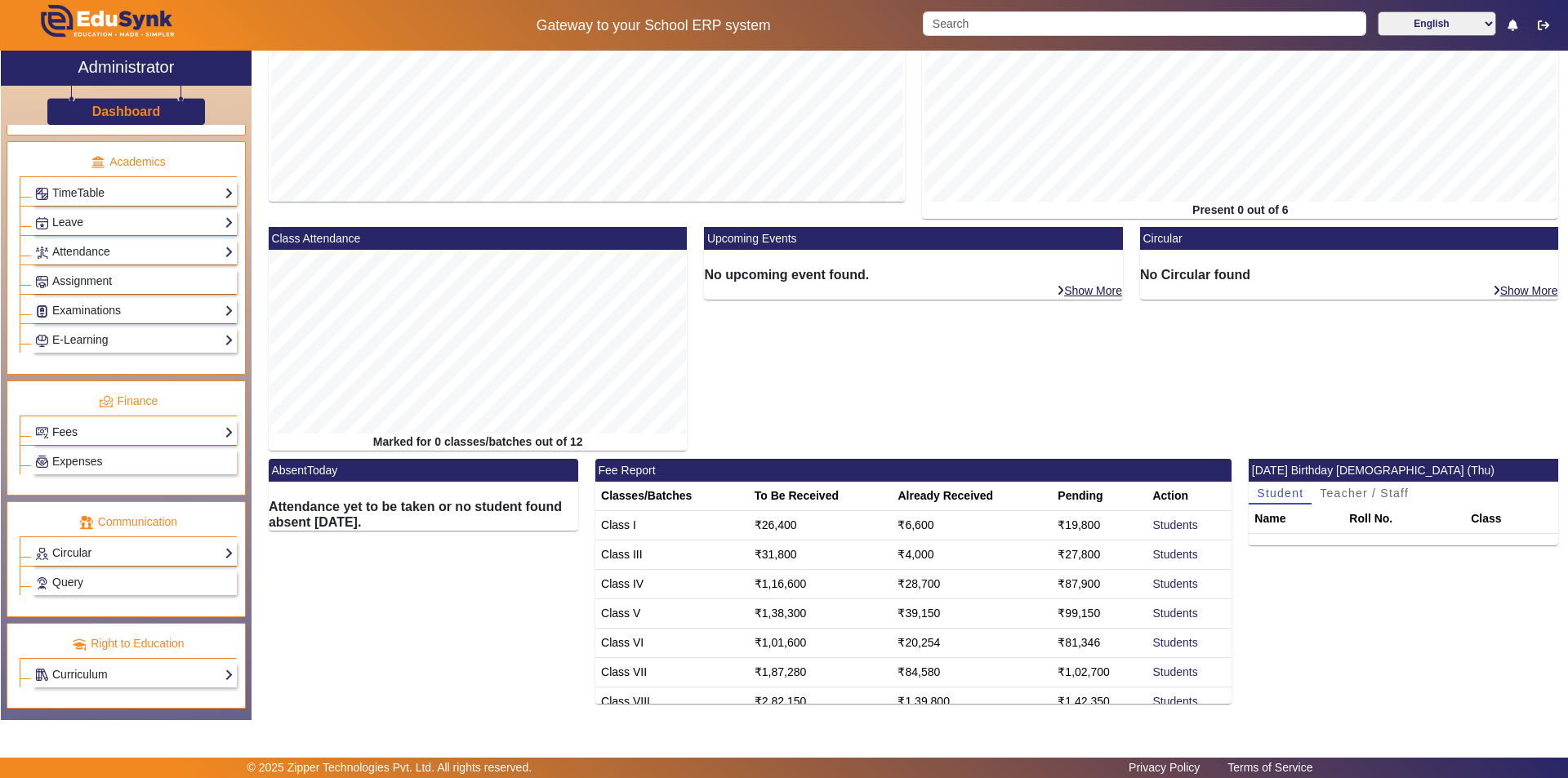
click at [115, 428] on link "Fees" at bounding box center [135, 432] width 198 height 19
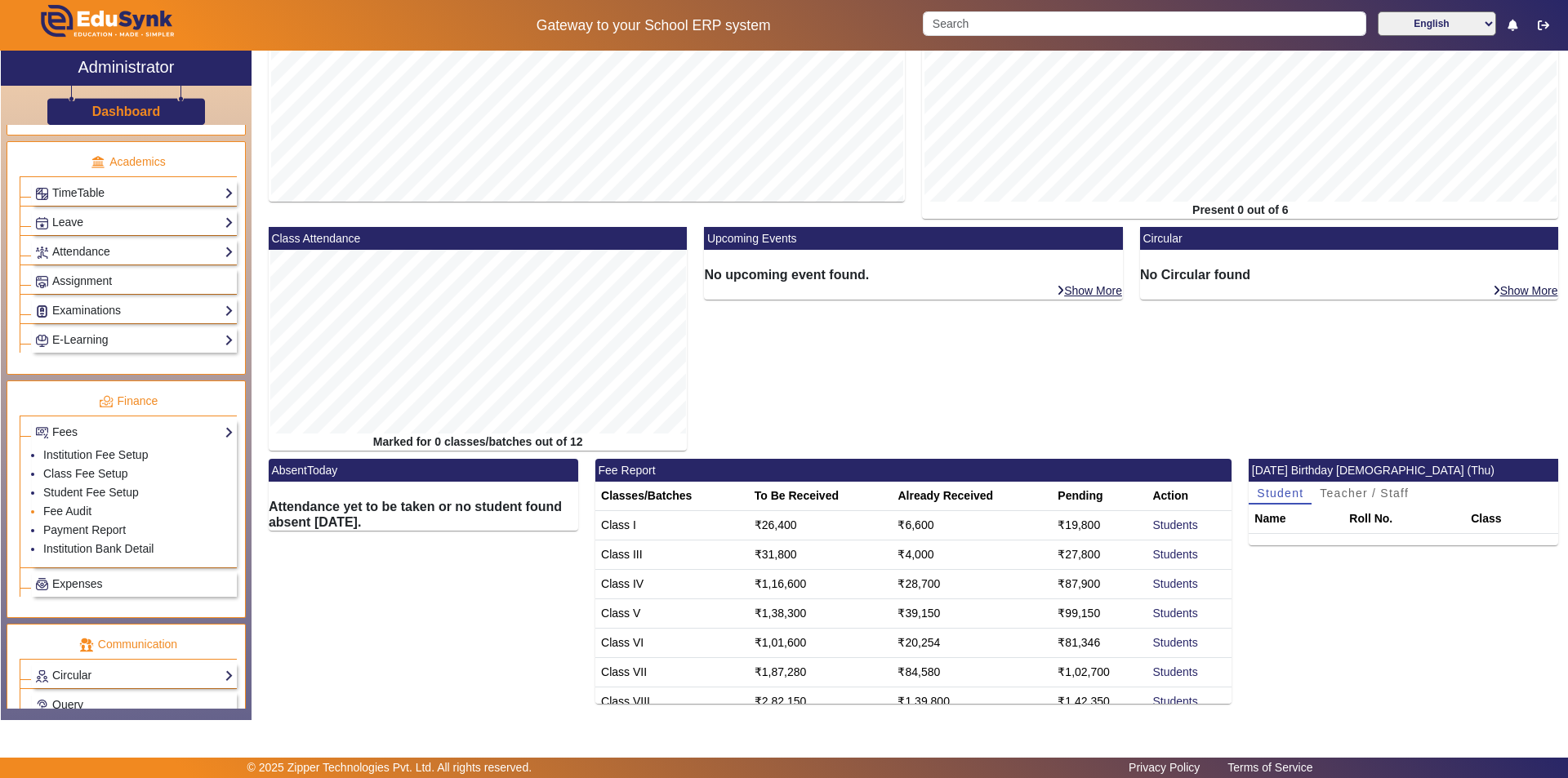
click at [116, 508] on li "Fee Audit" at bounding box center [138, 512] width 190 height 19
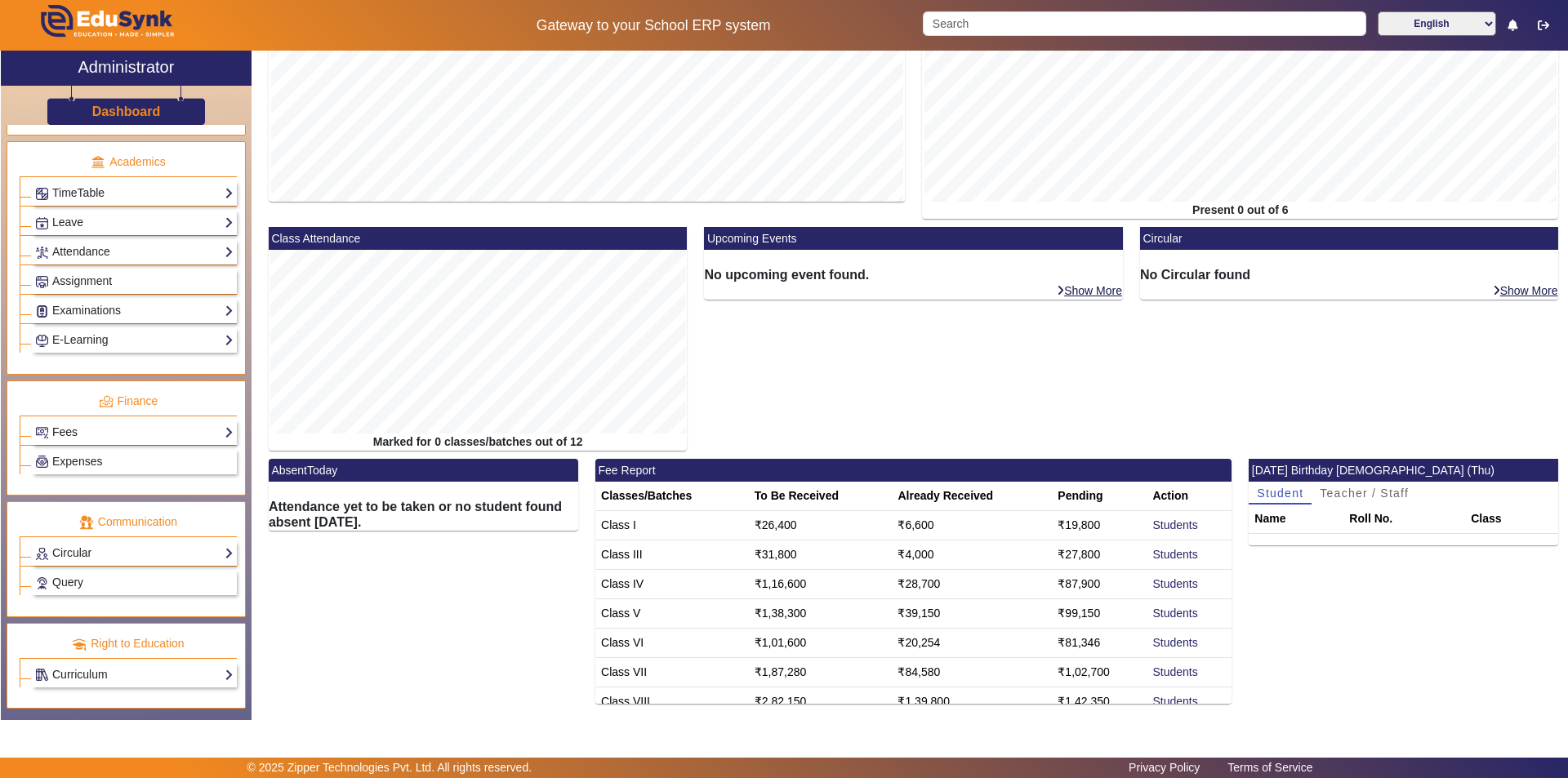
click at [141, 434] on link "Fees" at bounding box center [135, 432] width 198 height 19
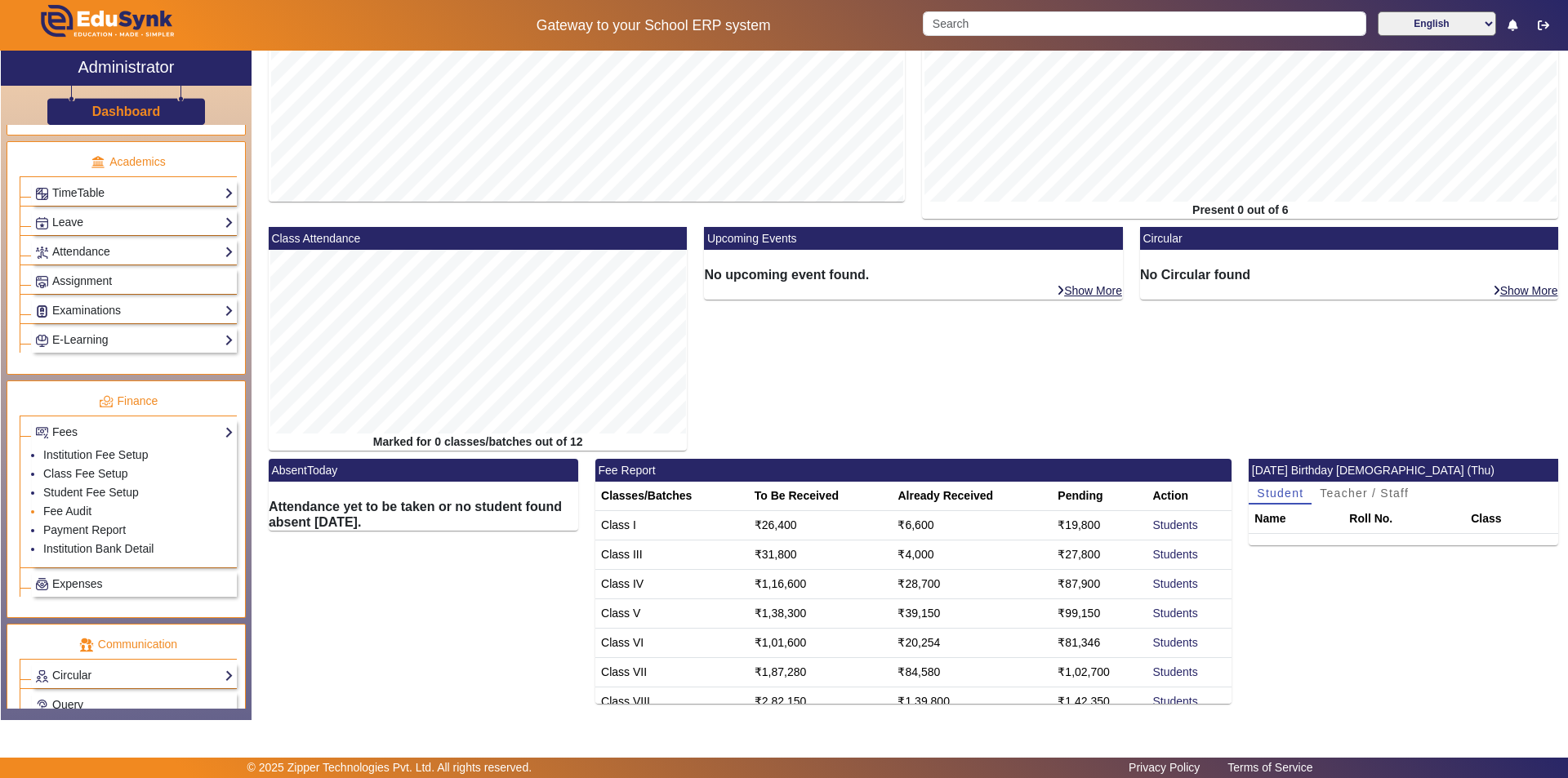
click at [122, 515] on li "Fee Audit" at bounding box center [138, 512] width 190 height 19
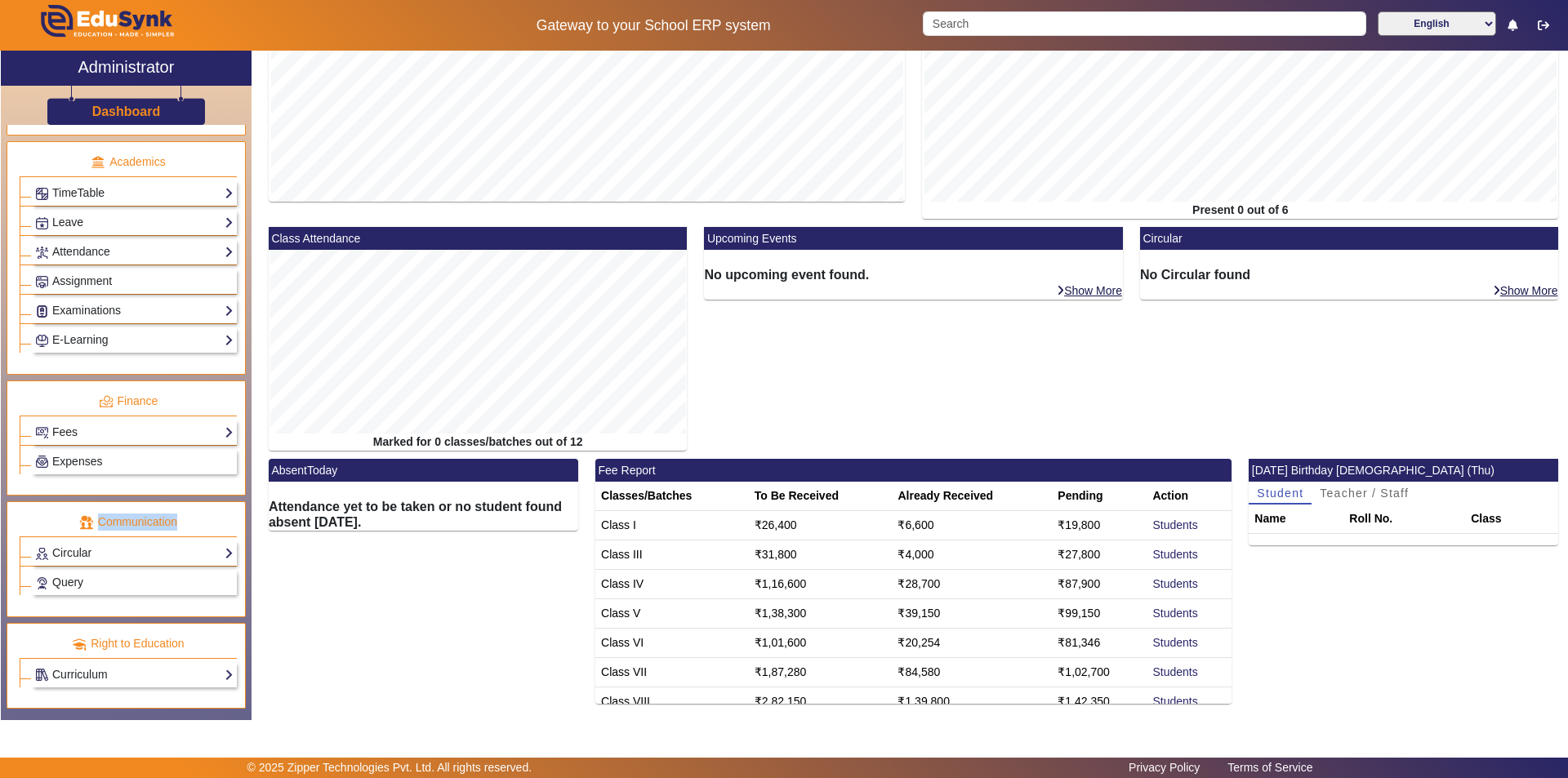
click at [122, 515] on p "Communication" at bounding box center [128, 522] width 217 height 17
click at [135, 429] on link "Fees" at bounding box center [135, 432] width 198 height 19
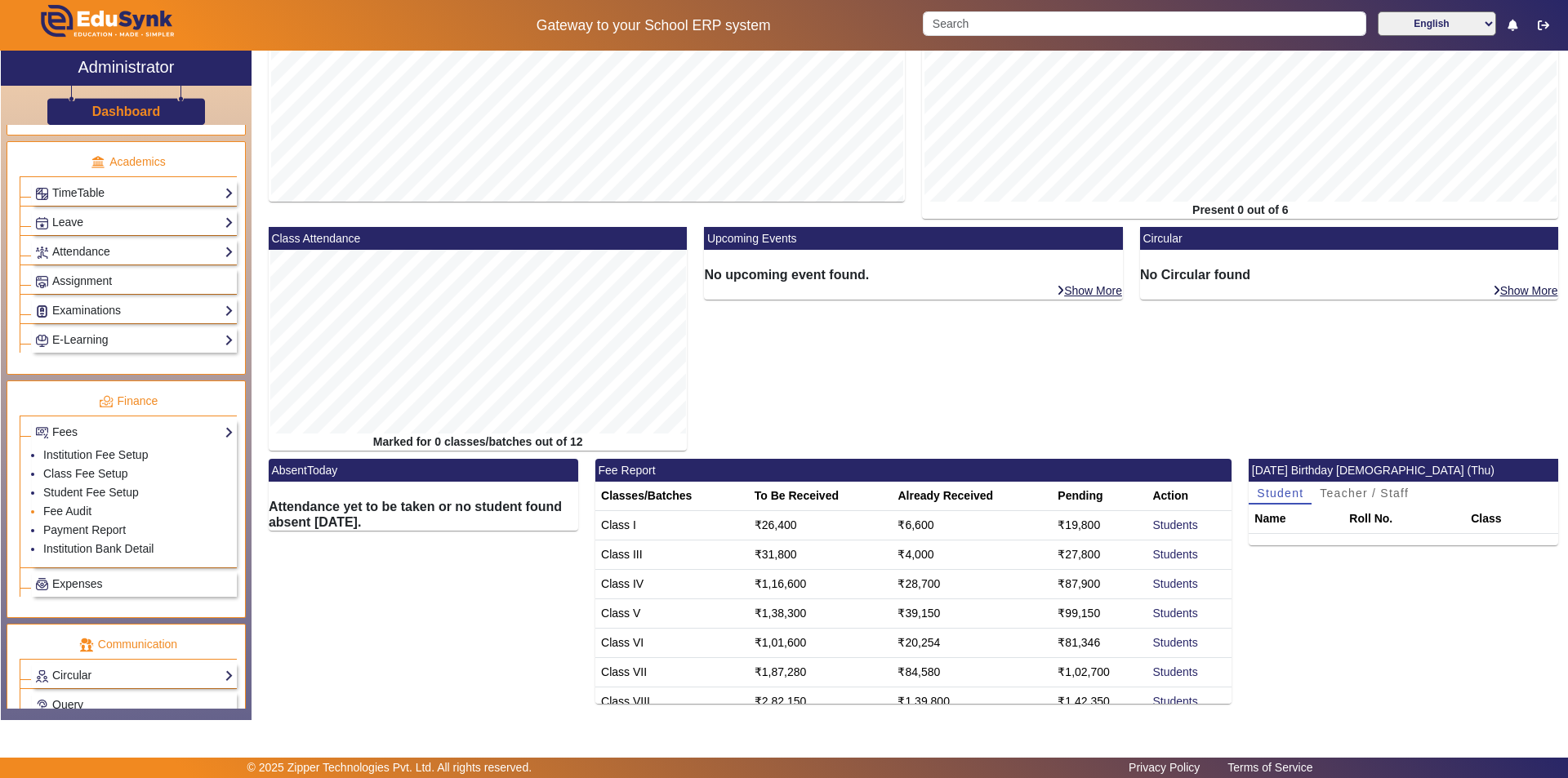
click at [141, 517] on li "Fee Audit" at bounding box center [138, 512] width 190 height 19
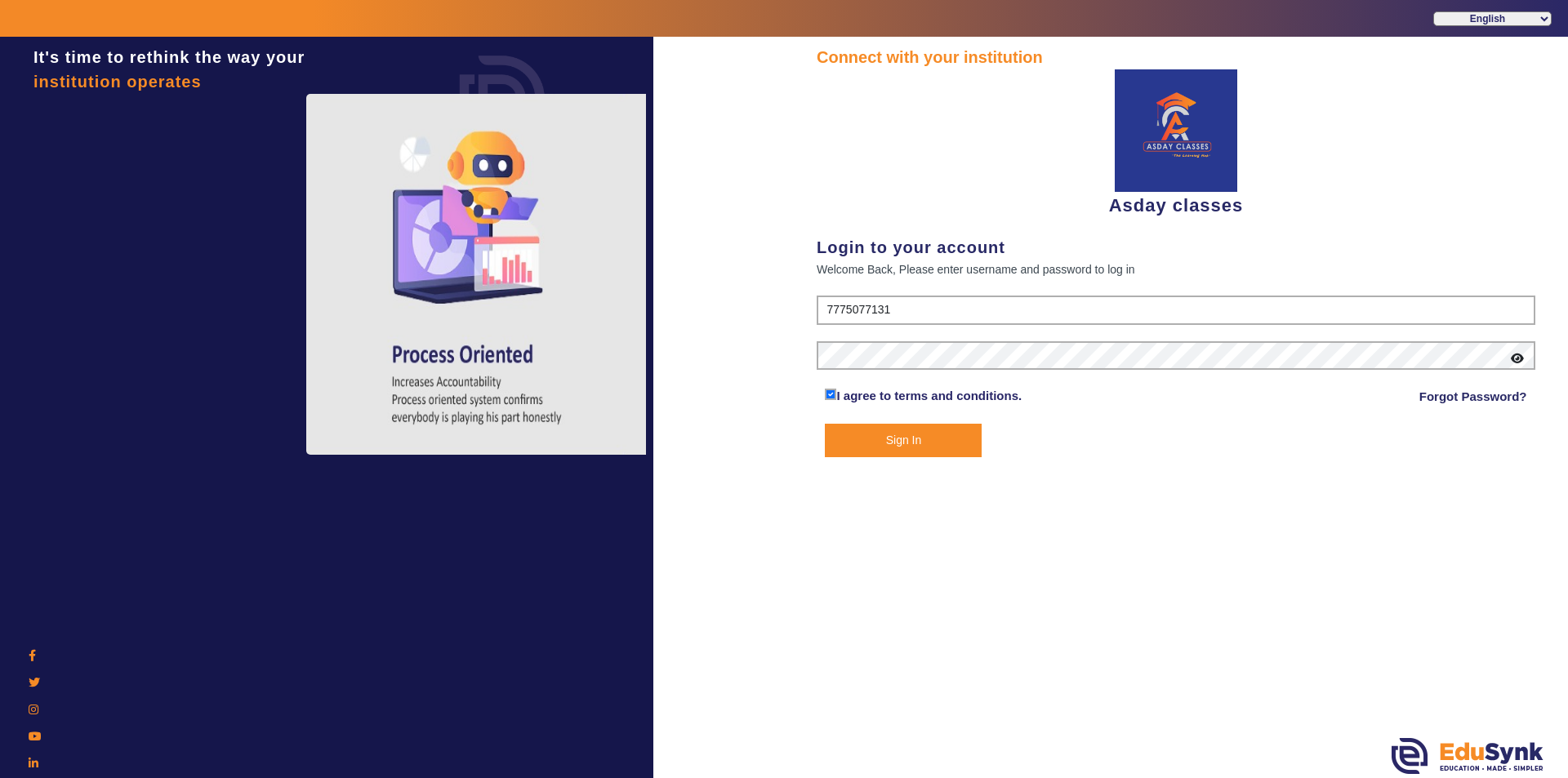
click at [924, 445] on button "Sign In" at bounding box center [903, 440] width 157 height 34
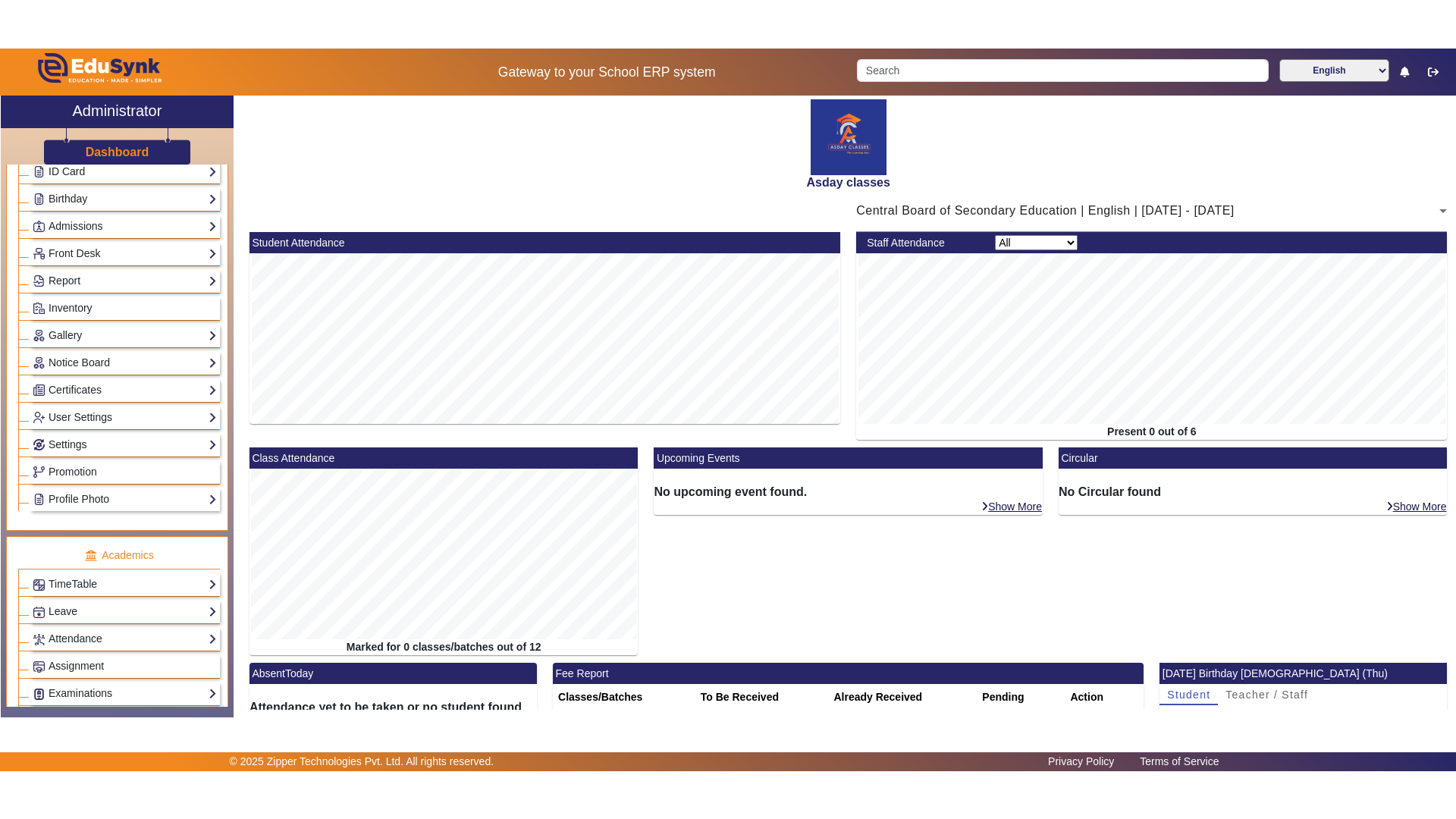
scroll to position [563, 0]
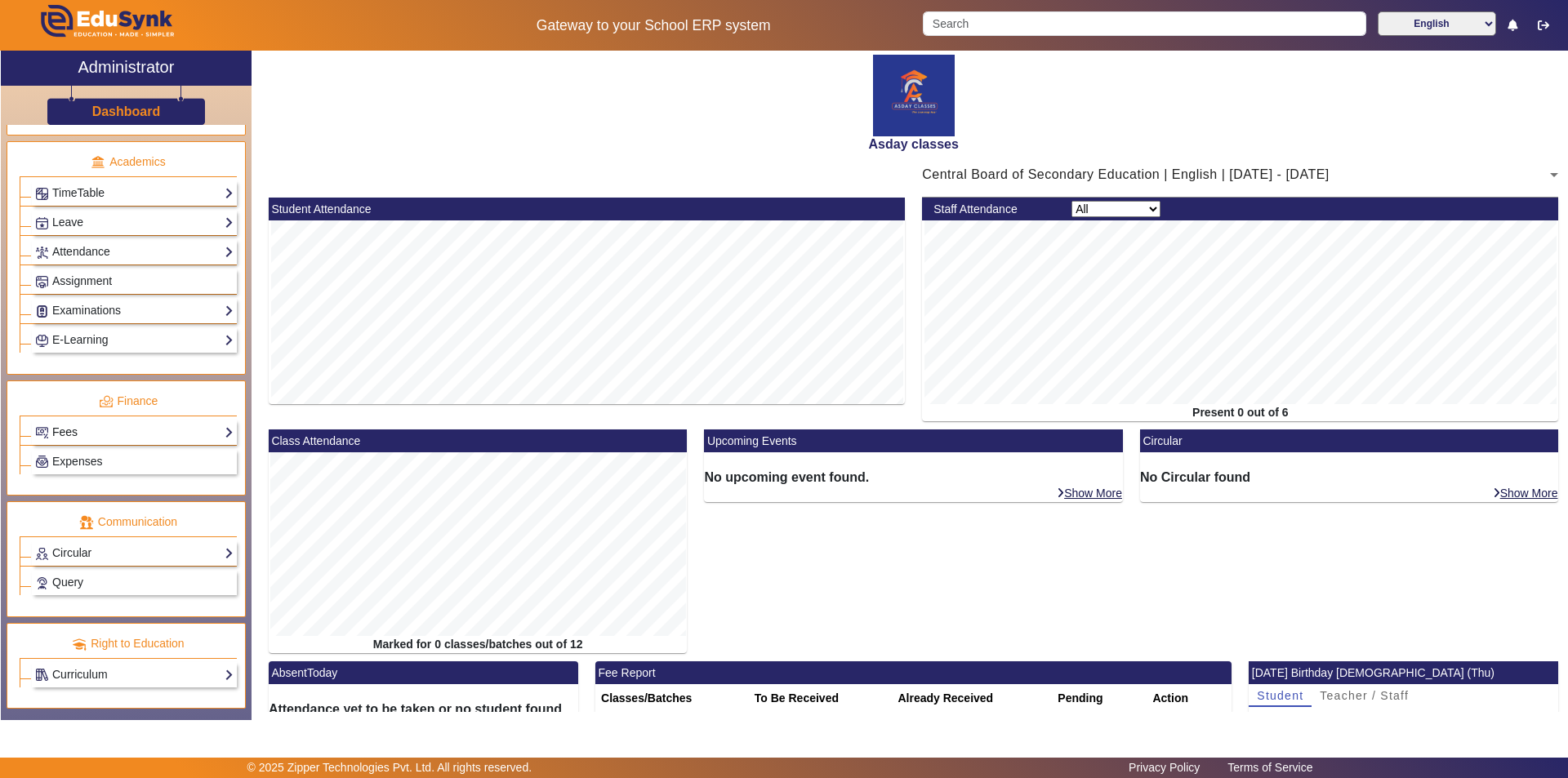
click at [87, 432] on link "Fees" at bounding box center [135, 432] width 198 height 19
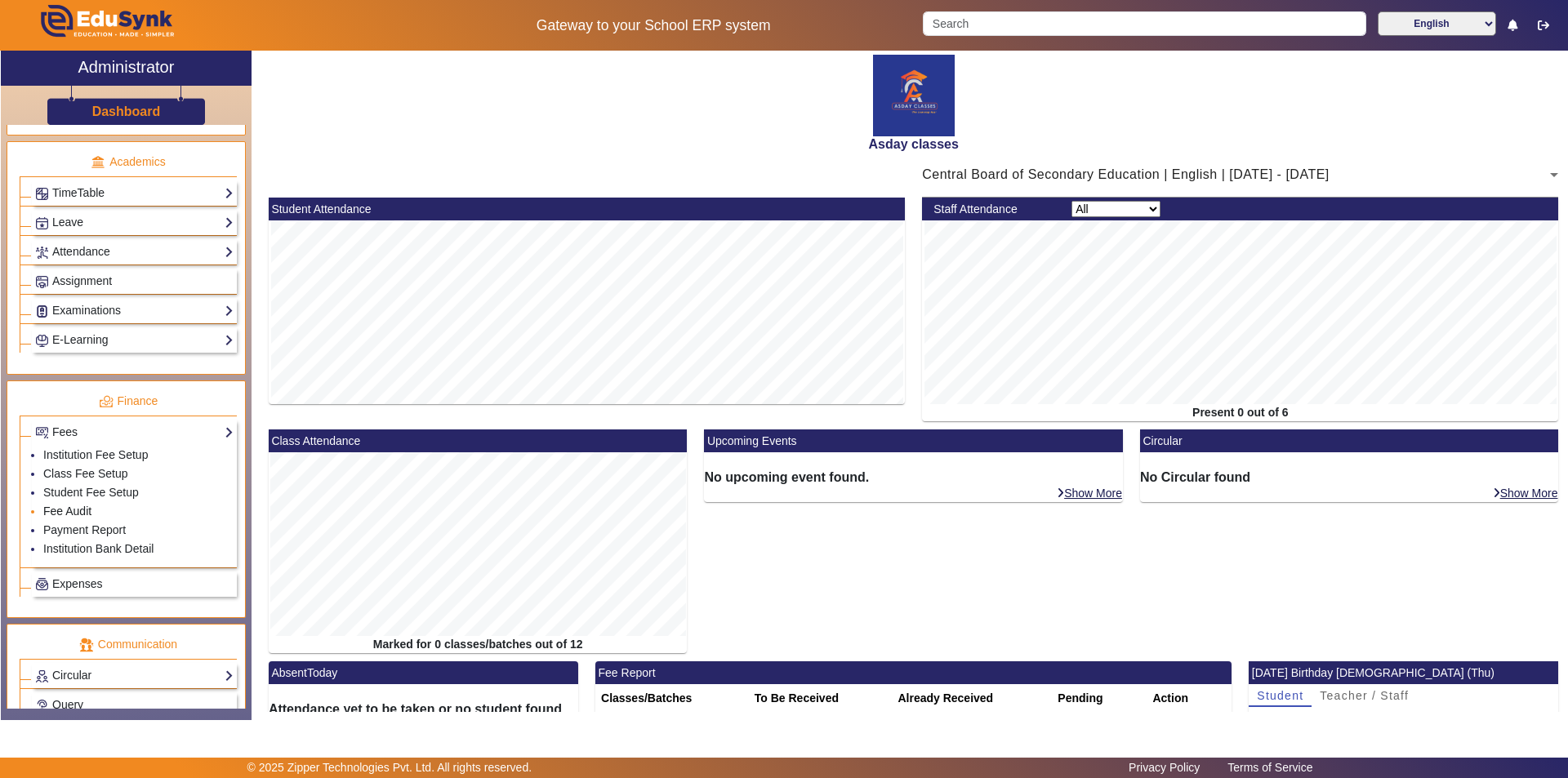
click at [72, 512] on link "Fee Audit" at bounding box center [67, 511] width 48 height 13
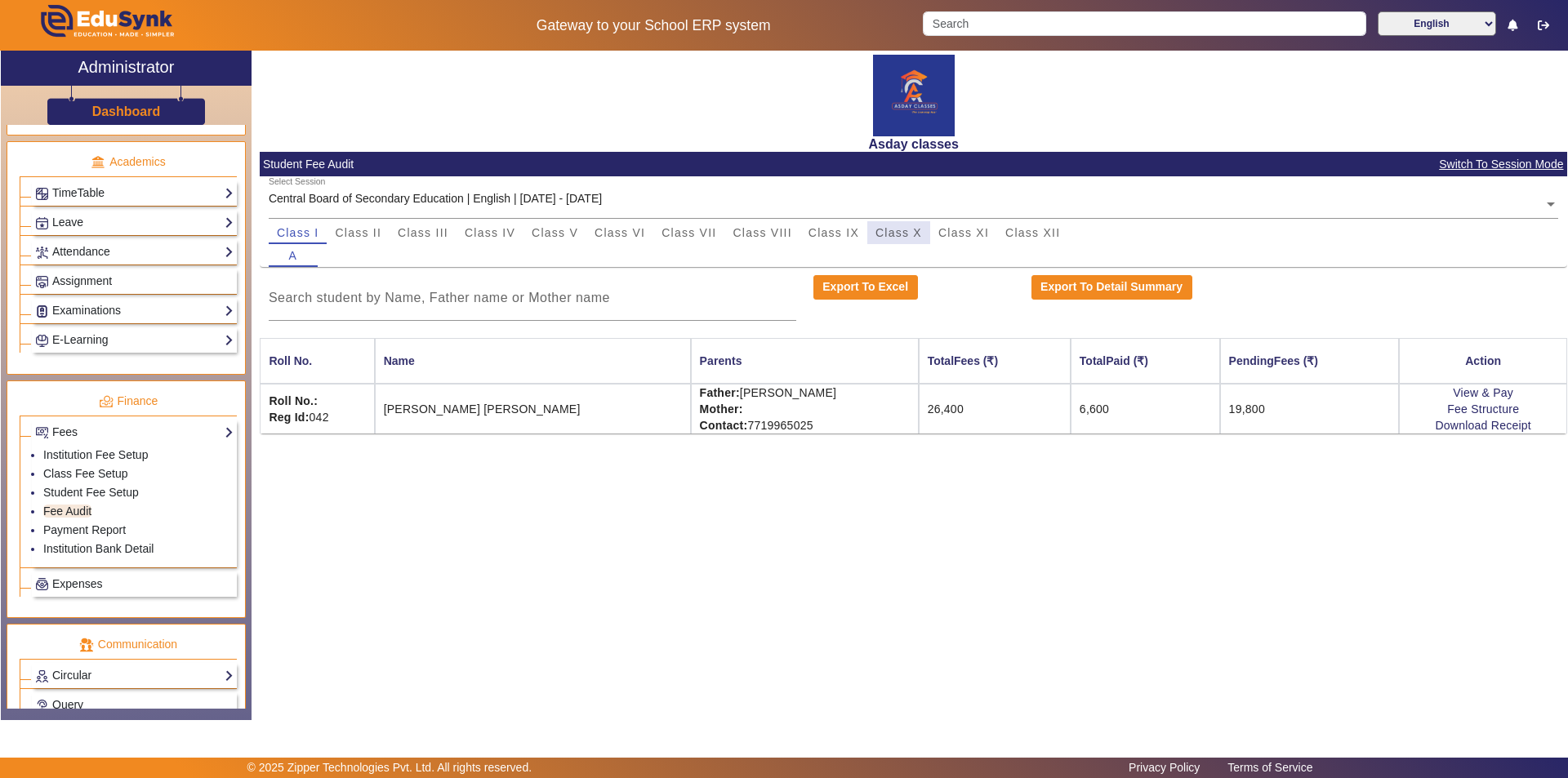
click at [916, 227] on span "Class X" at bounding box center [899, 233] width 46 height 12
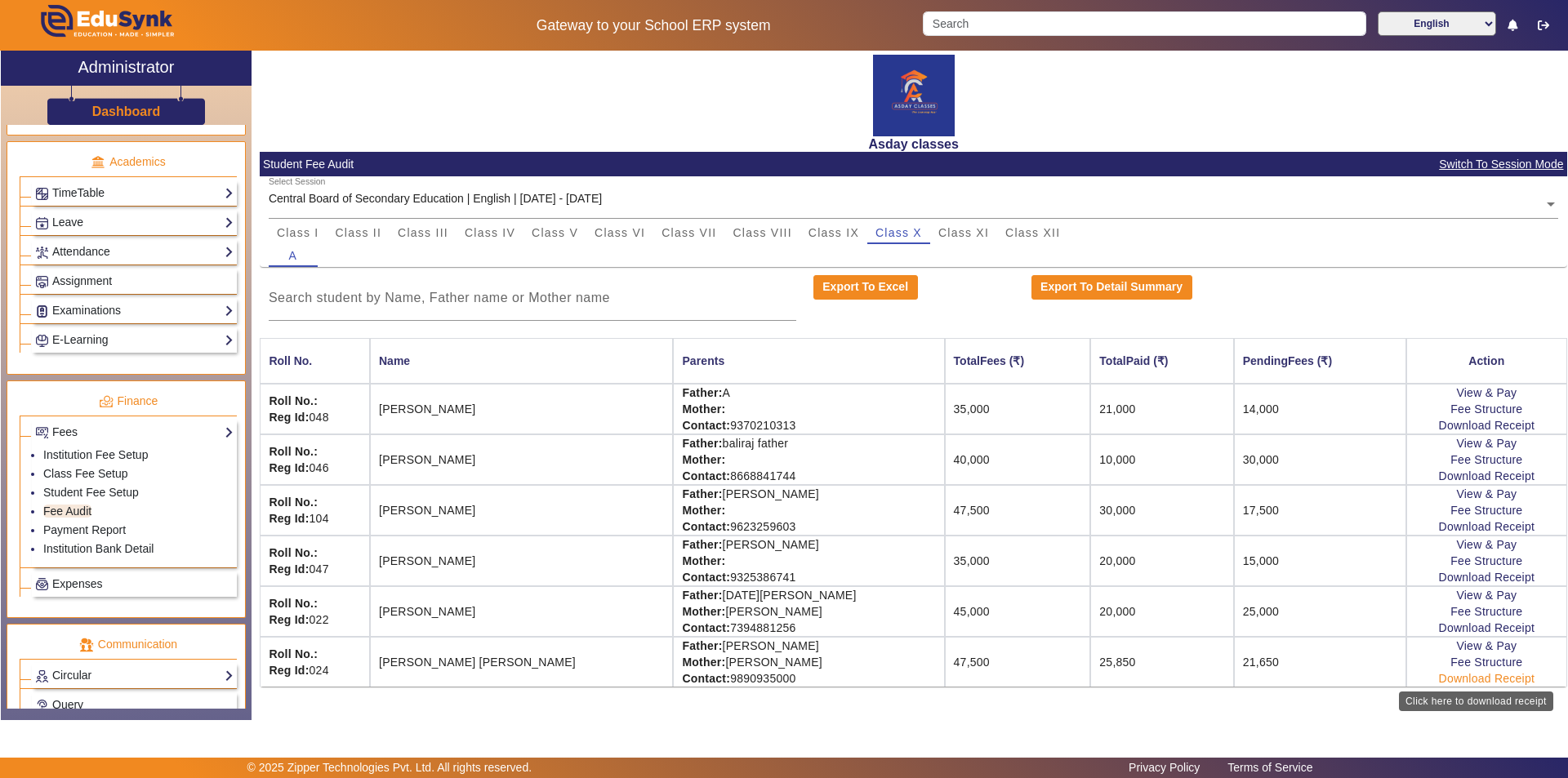
click at [1486, 679] on link "Download Receipt" at bounding box center [1487, 679] width 97 height 13
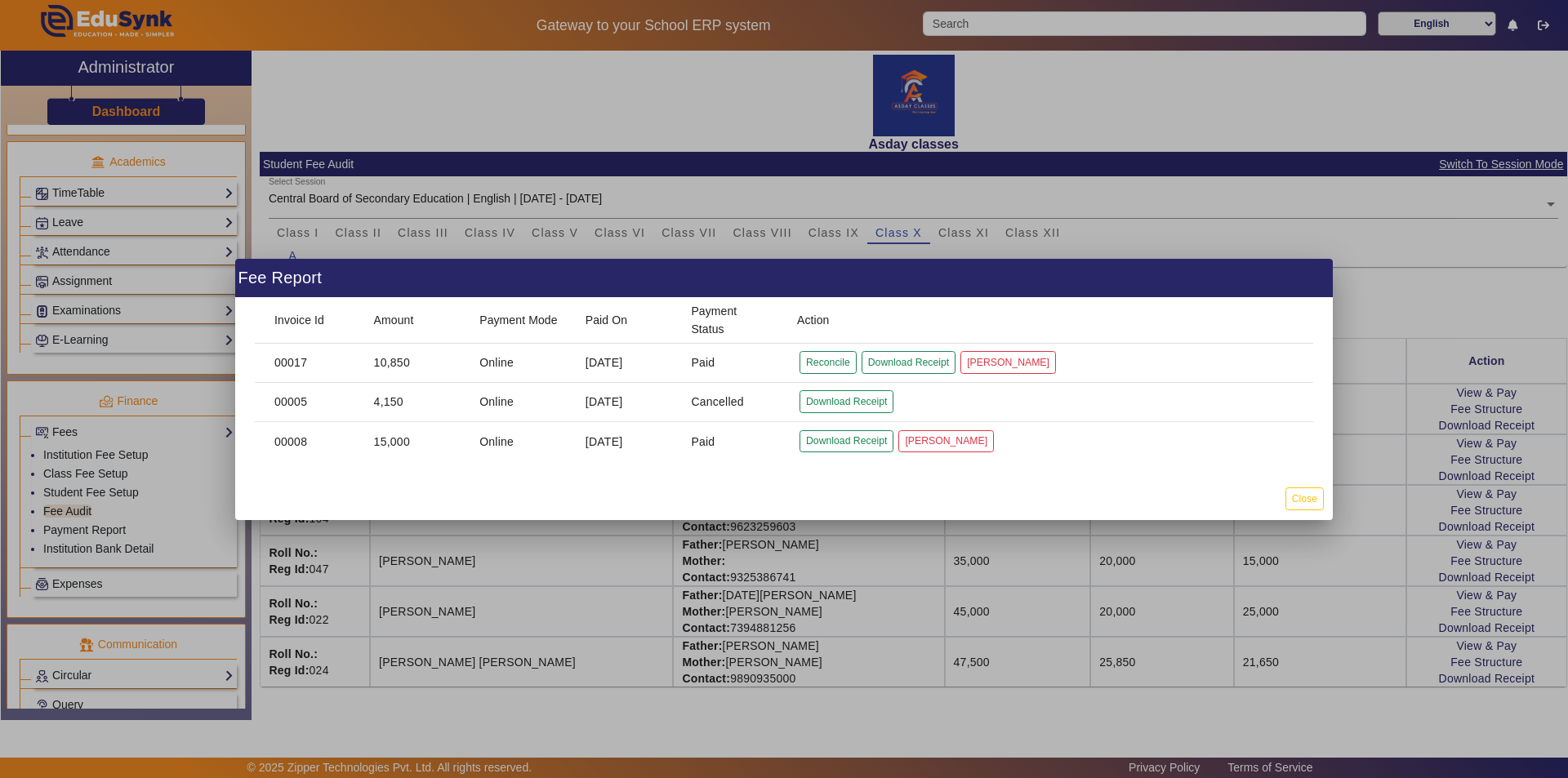
click at [1468, 630] on div at bounding box center [784, 389] width 1568 height 778
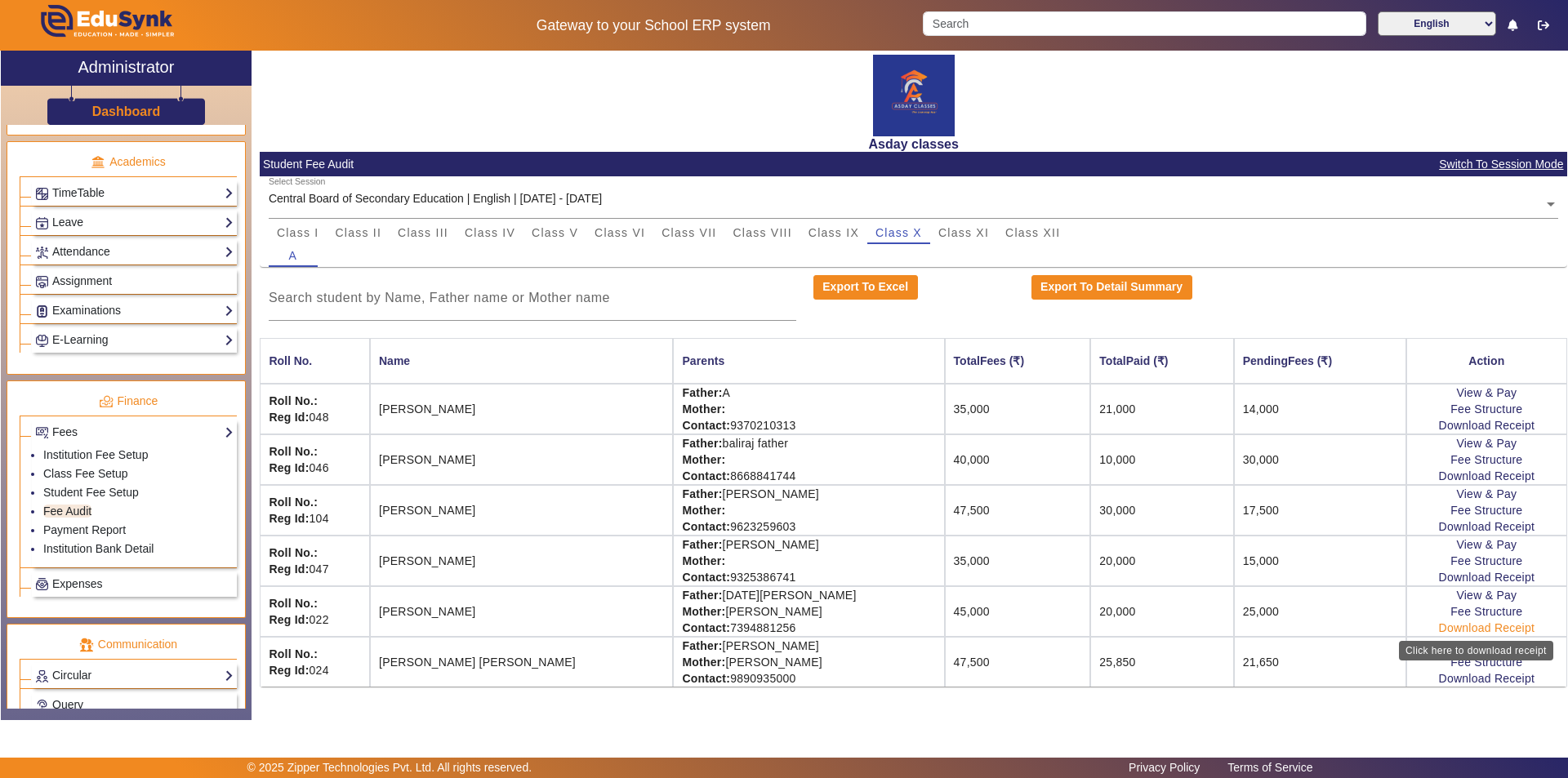
click at [1466, 626] on link "Download Receipt" at bounding box center [1487, 628] width 97 height 13
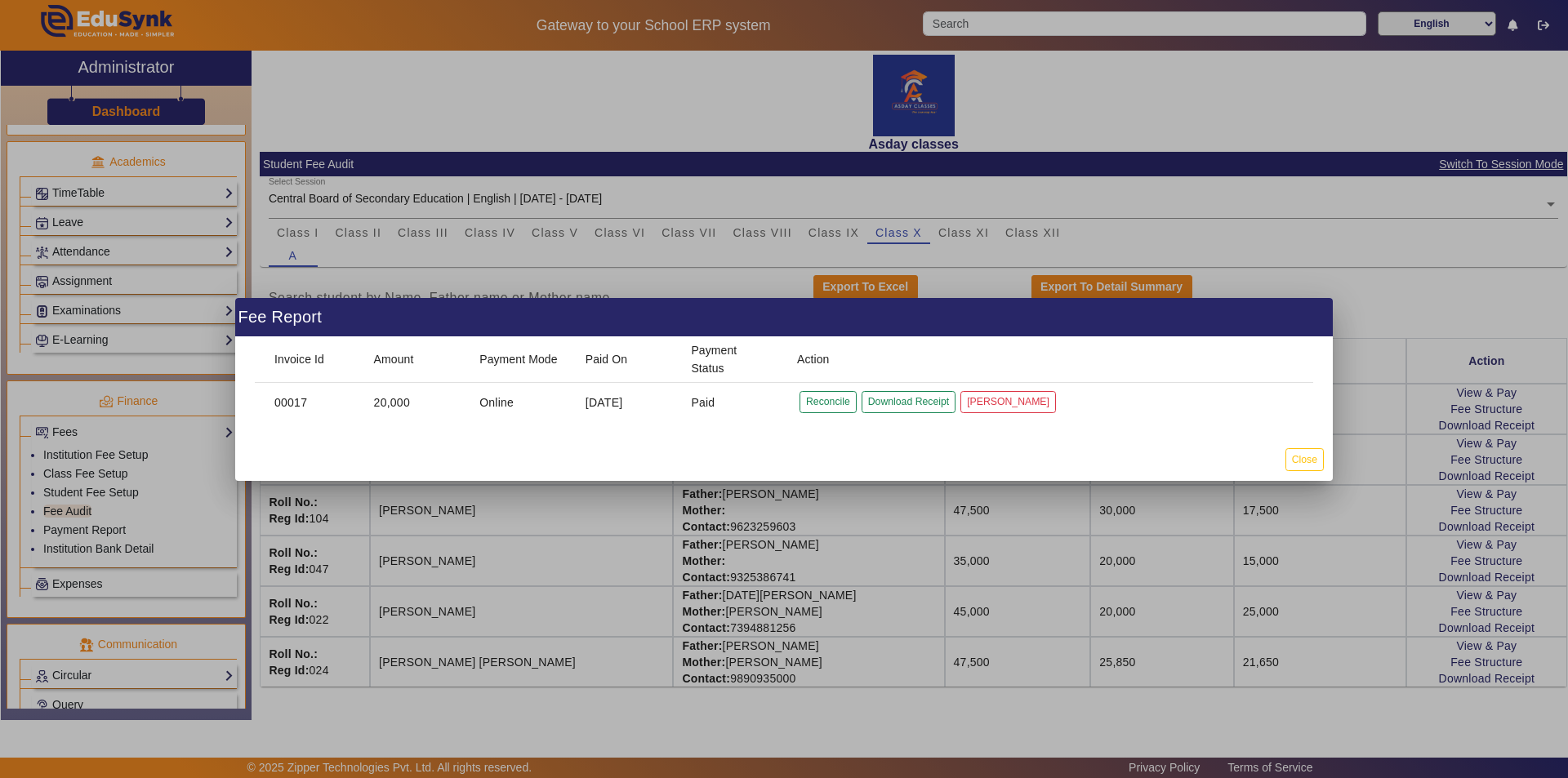
click at [1463, 580] on div at bounding box center [784, 389] width 1568 height 778
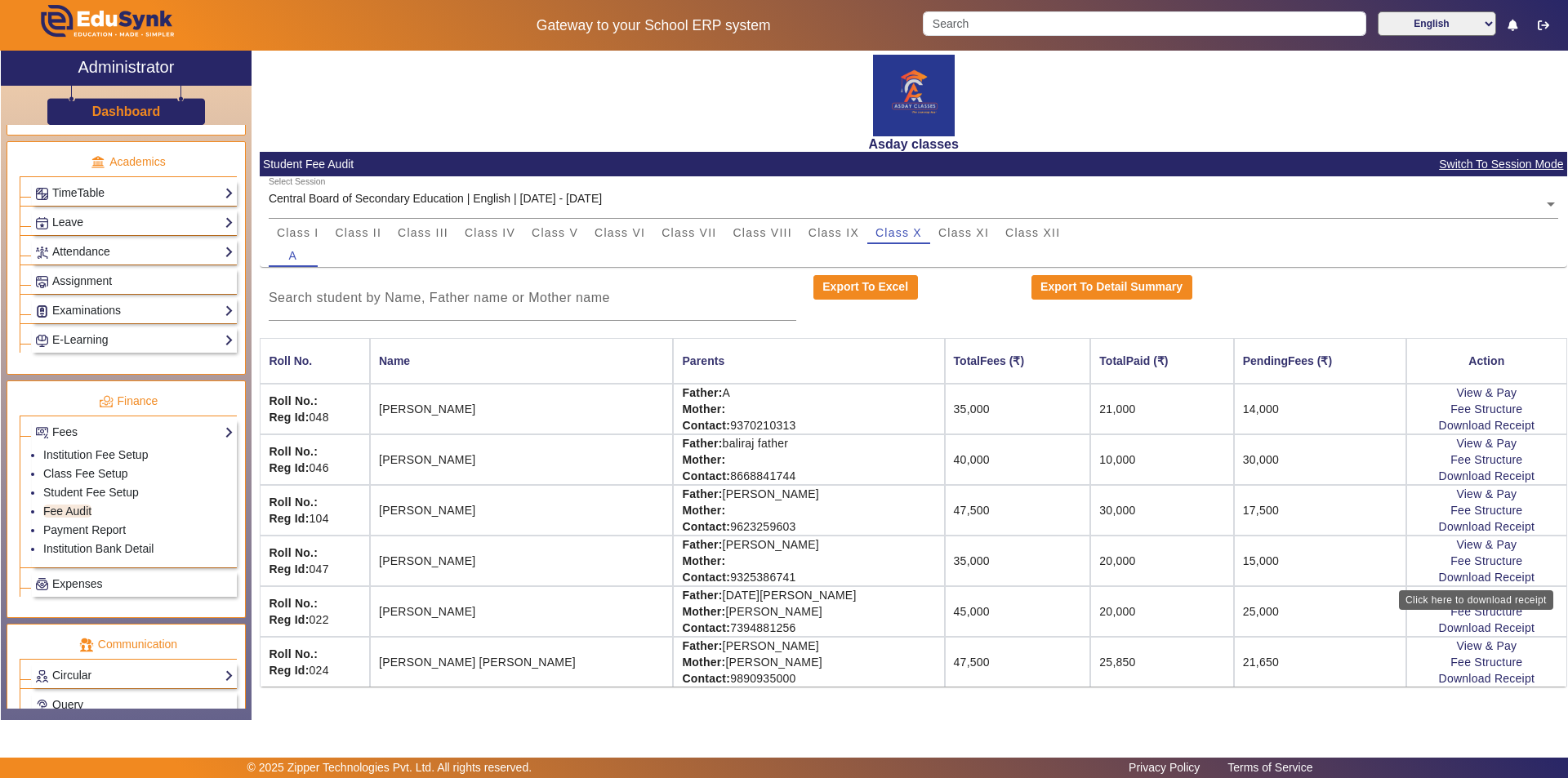
click at [1463, 580] on link "Download Receipt" at bounding box center [1487, 577] width 97 height 13
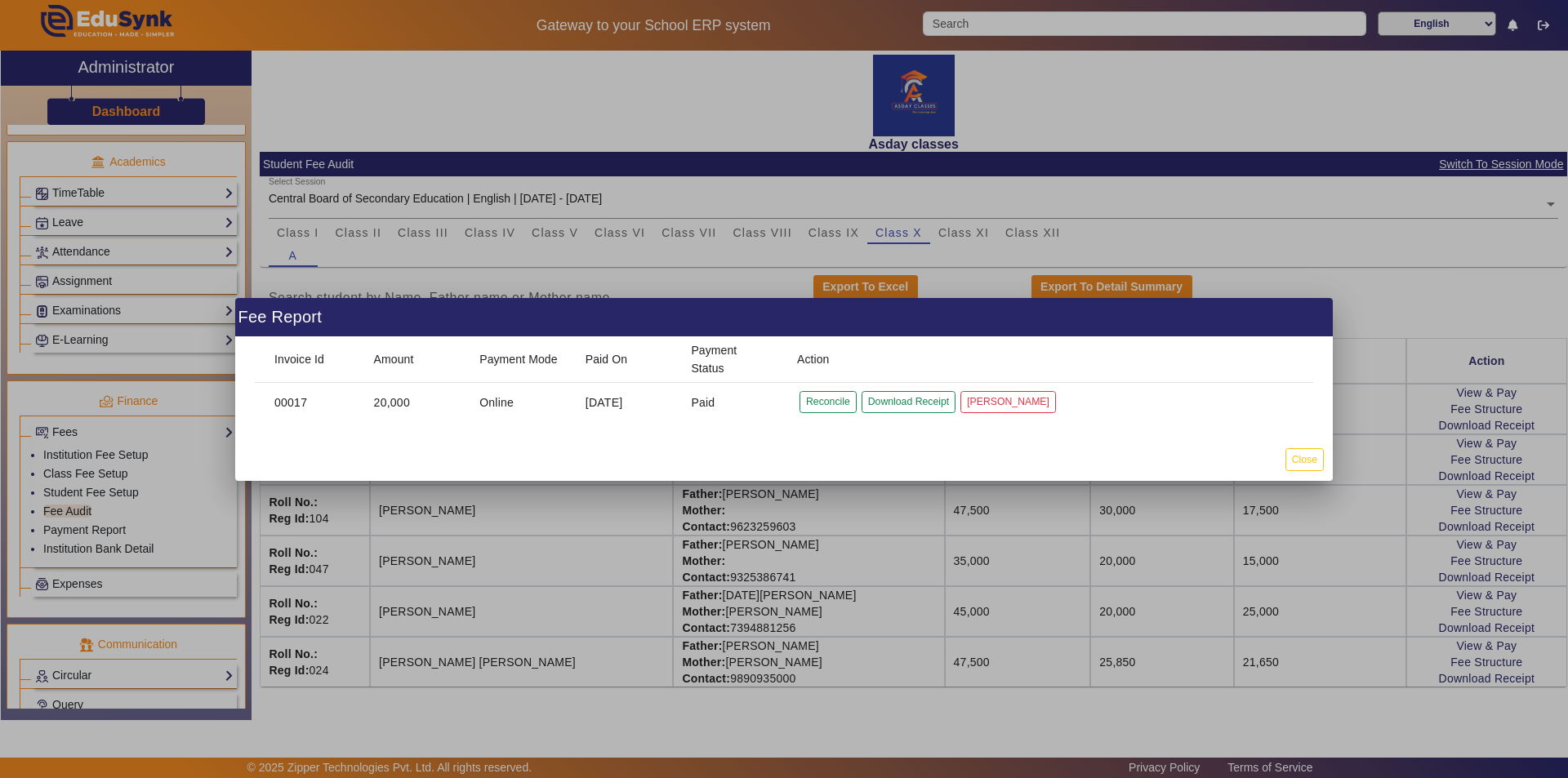
click at [1452, 523] on div at bounding box center [784, 389] width 1568 height 778
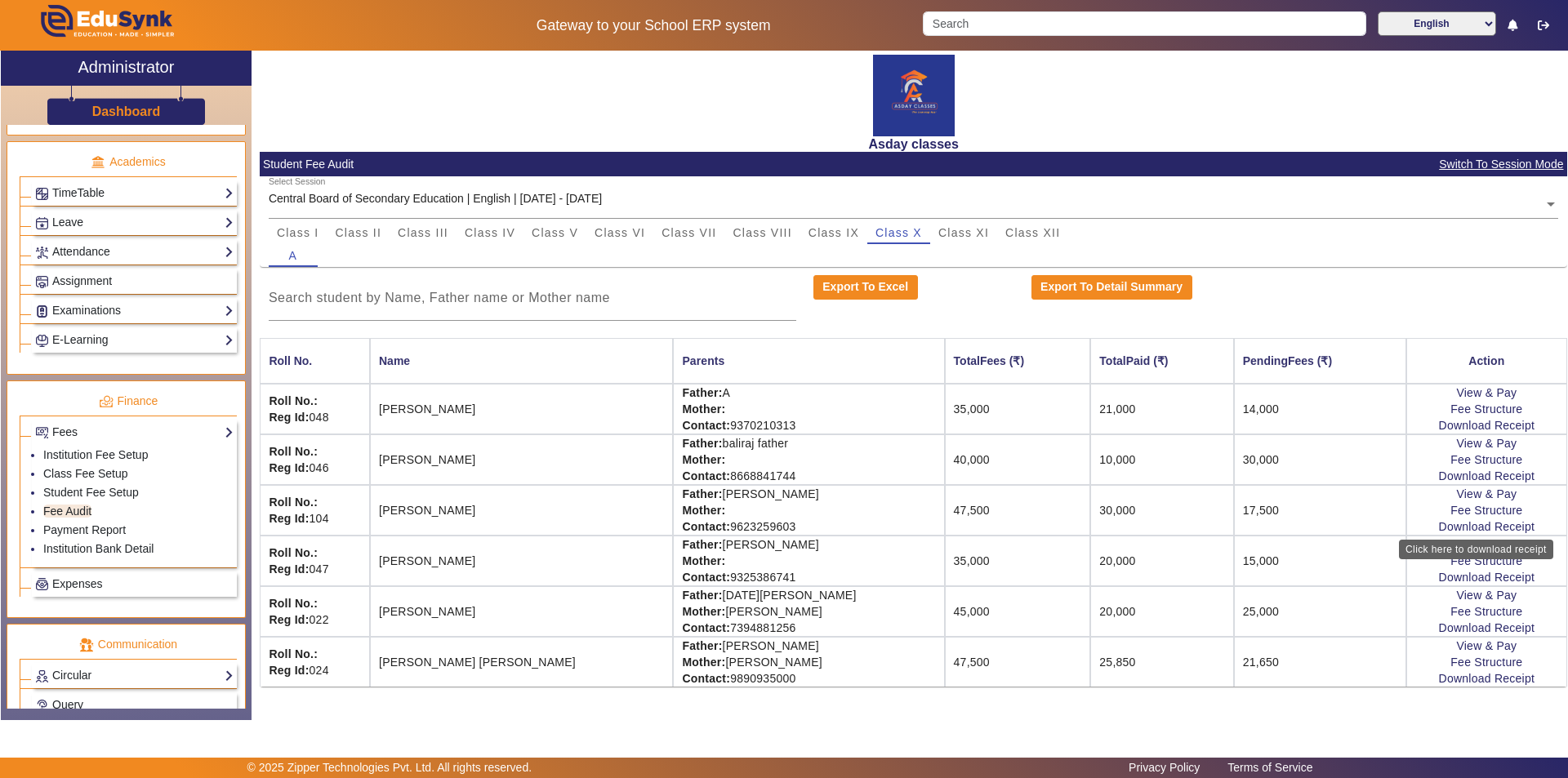
click at [1452, 523] on link "Download Receipt" at bounding box center [1487, 527] width 97 height 13
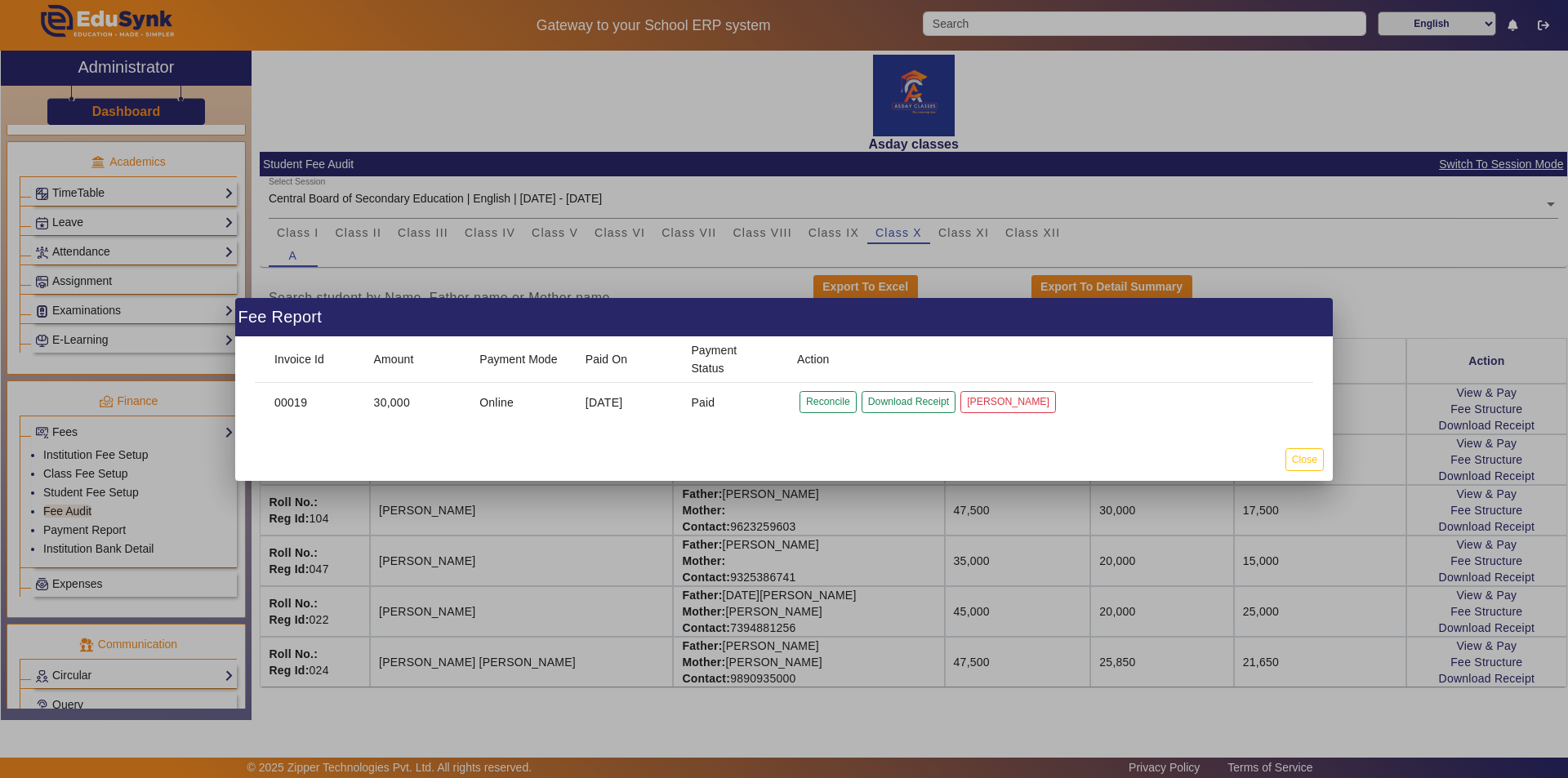
click at [1452, 474] on div at bounding box center [784, 389] width 1568 height 778
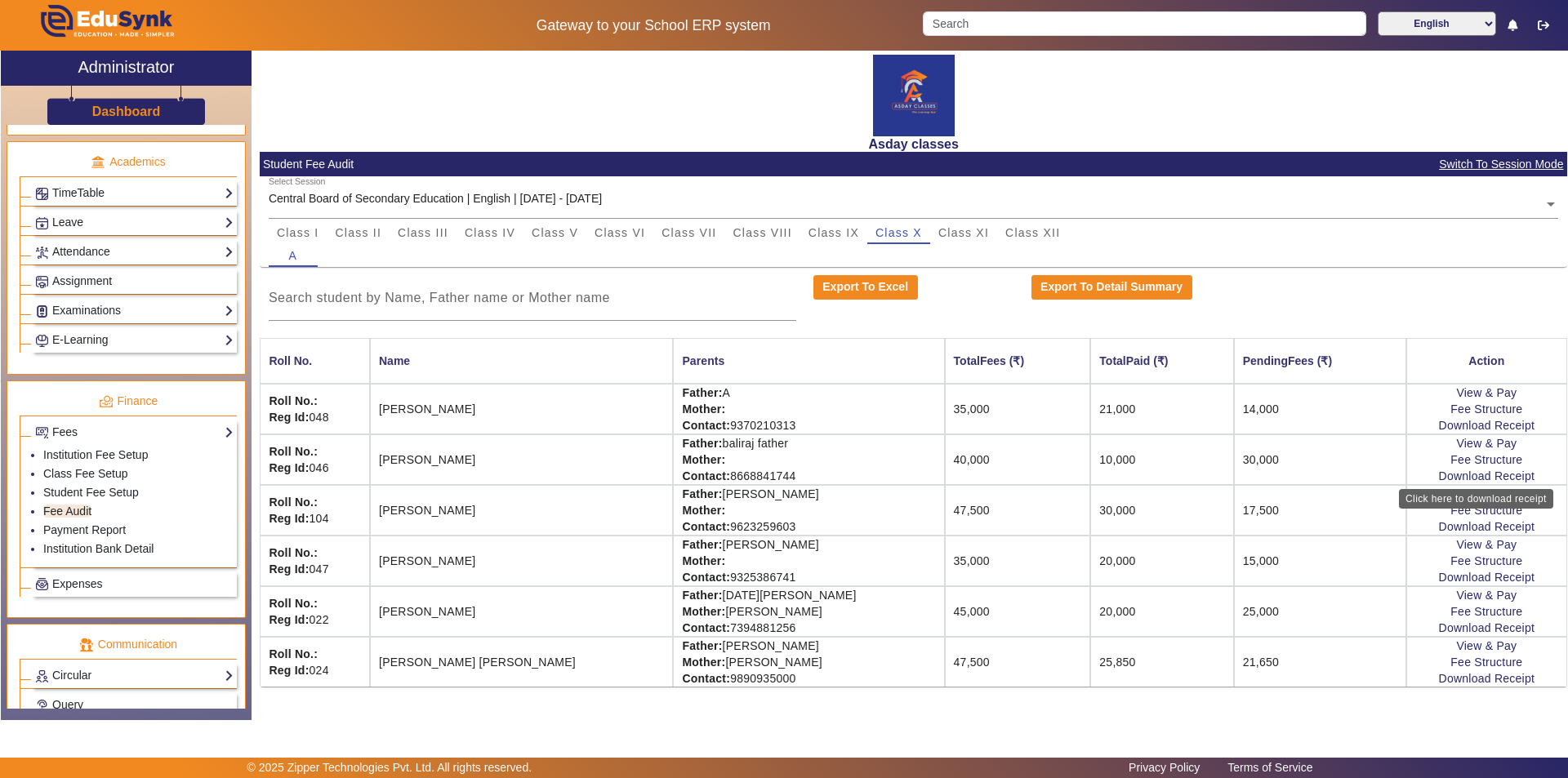
click at [1452, 474] on link "Download Receipt" at bounding box center [1487, 476] width 97 height 13
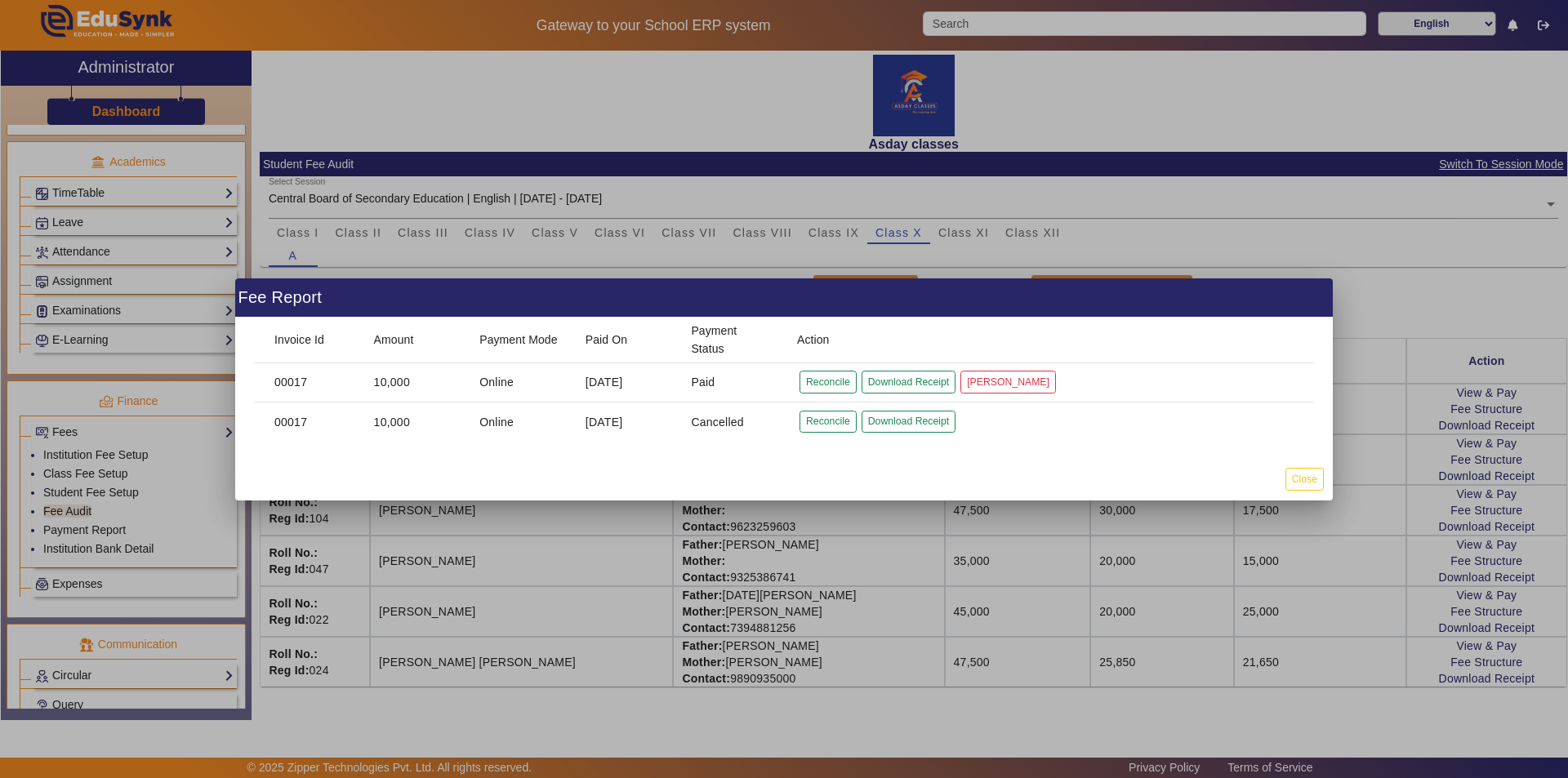
click at [1448, 422] on div at bounding box center [784, 389] width 1568 height 778
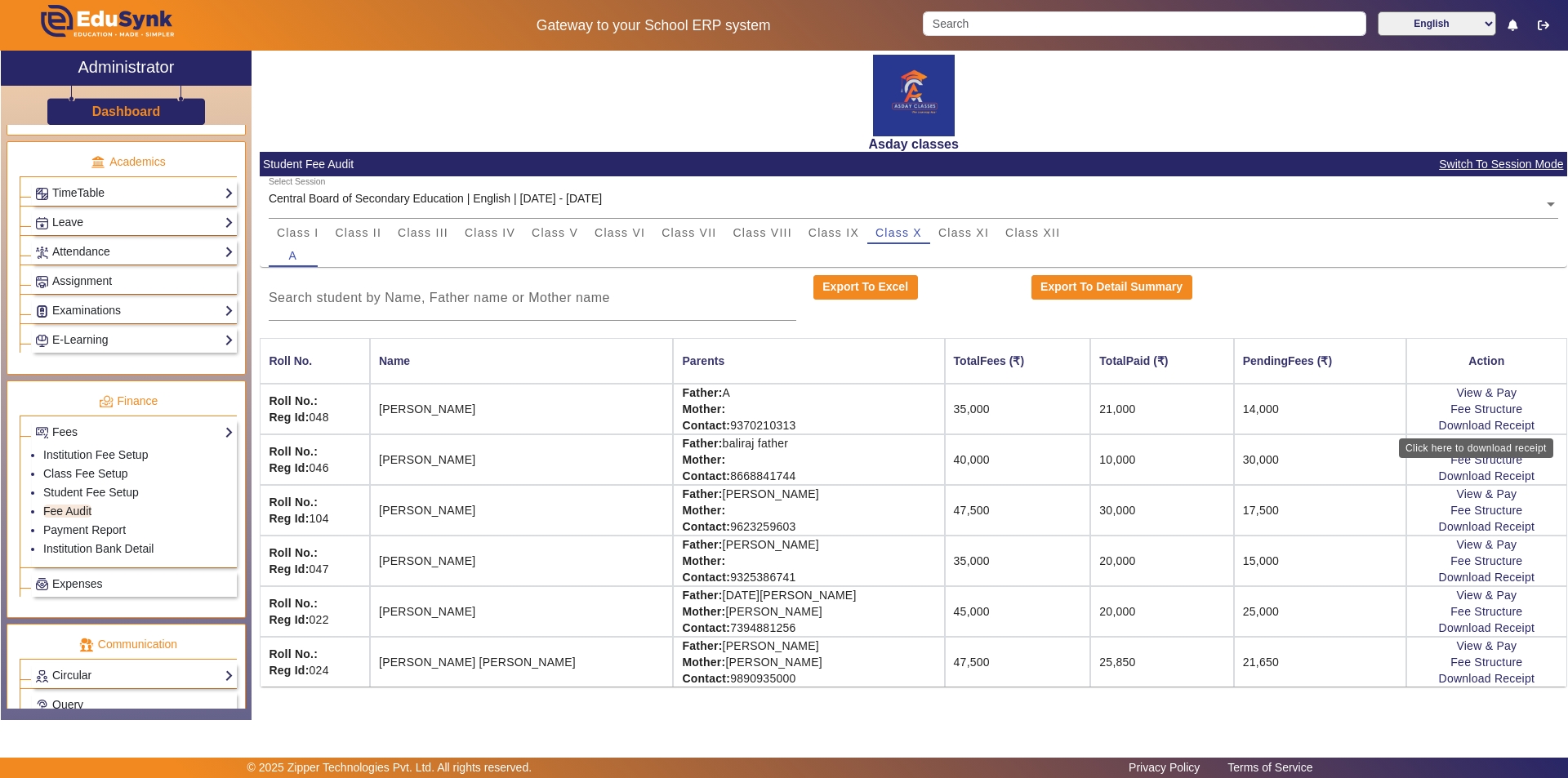
click at [1448, 422] on link "Download Receipt" at bounding box center [1487, 425] width 97 height 13
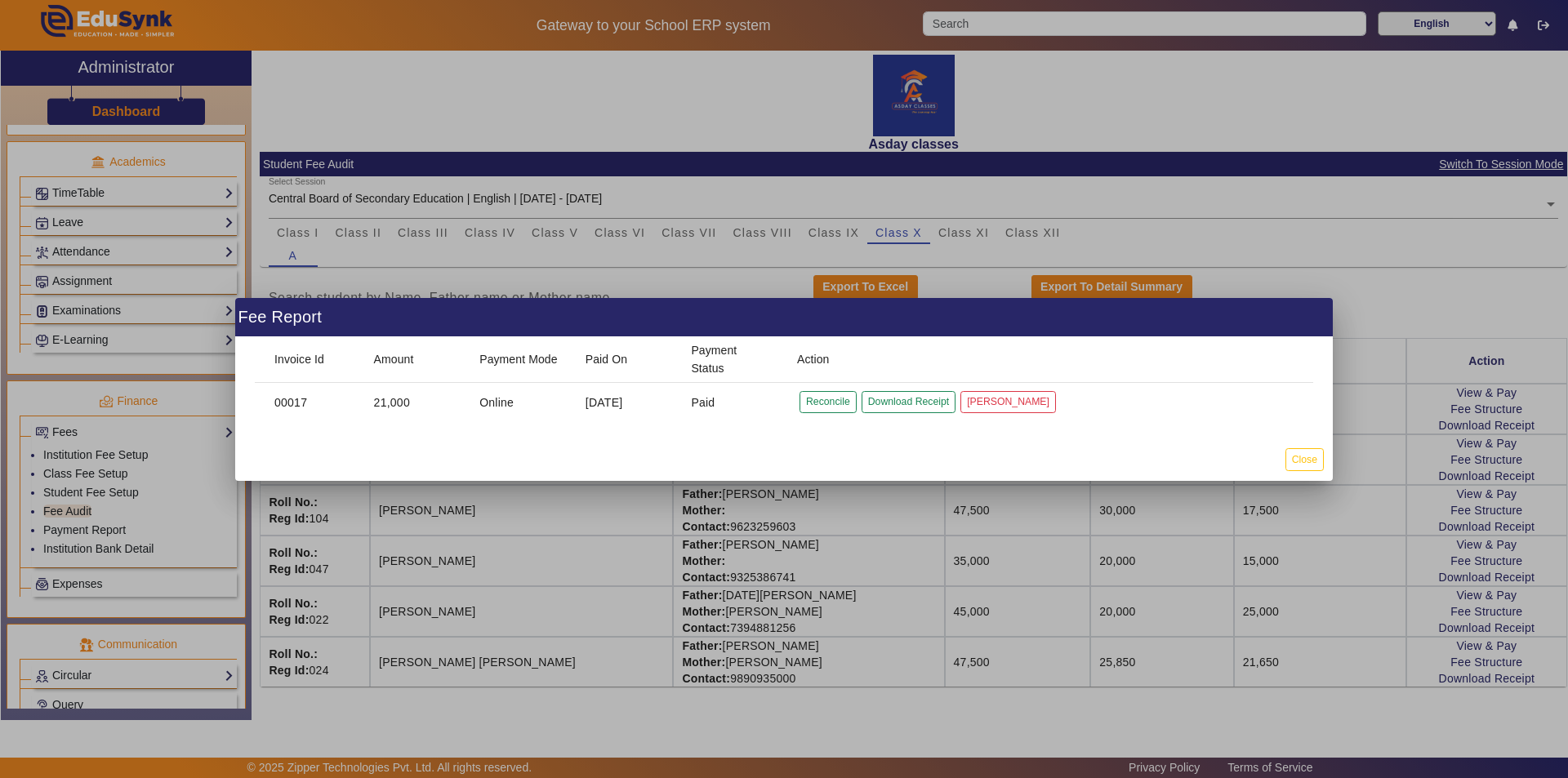
click at [1449, 679] on div at bounding box center [784, 389] width 1568 height 778
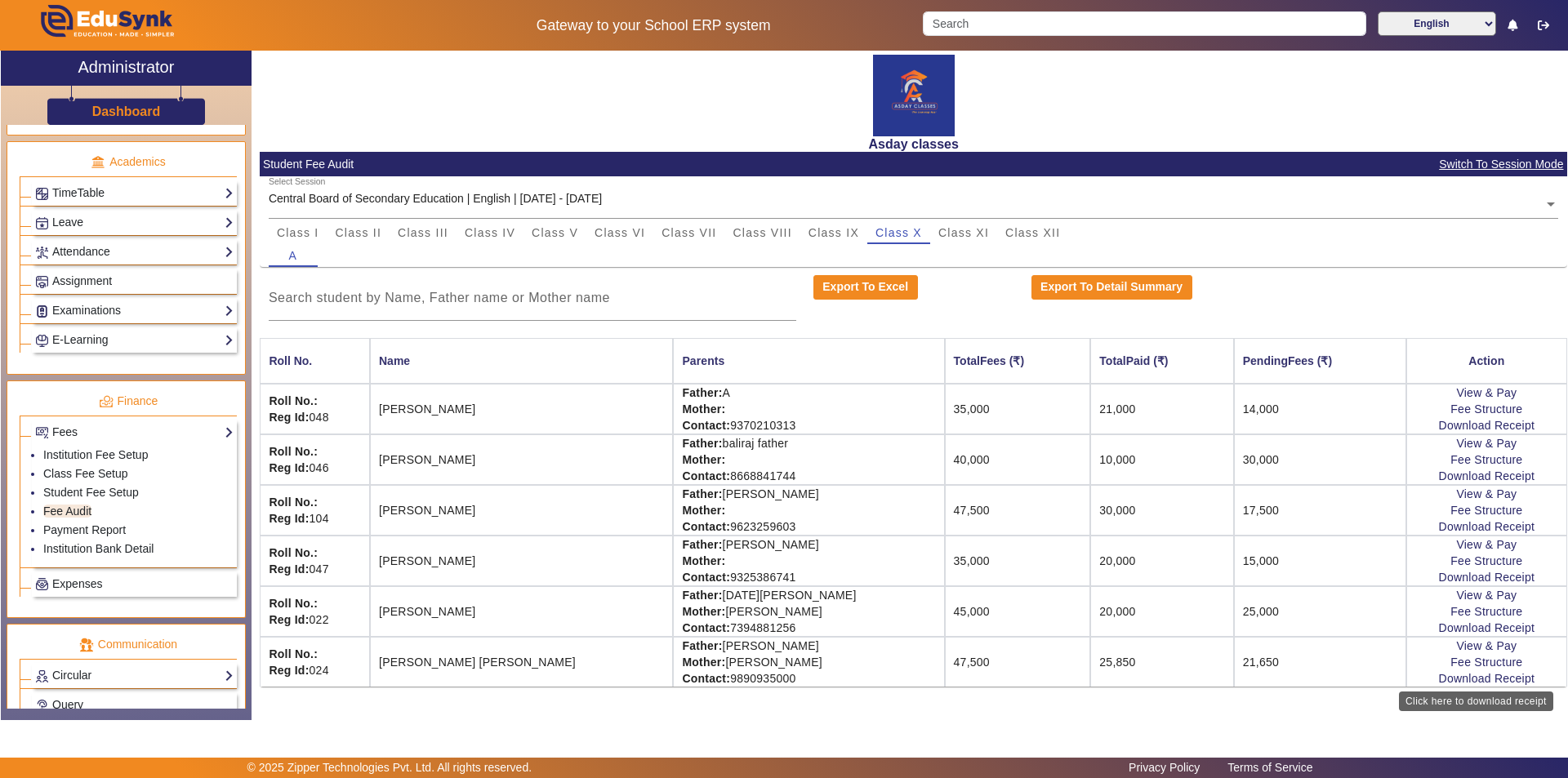
click at [1449, 679] on link "Download Receipt" at bounding box center [1487, 679] width 97 height 13
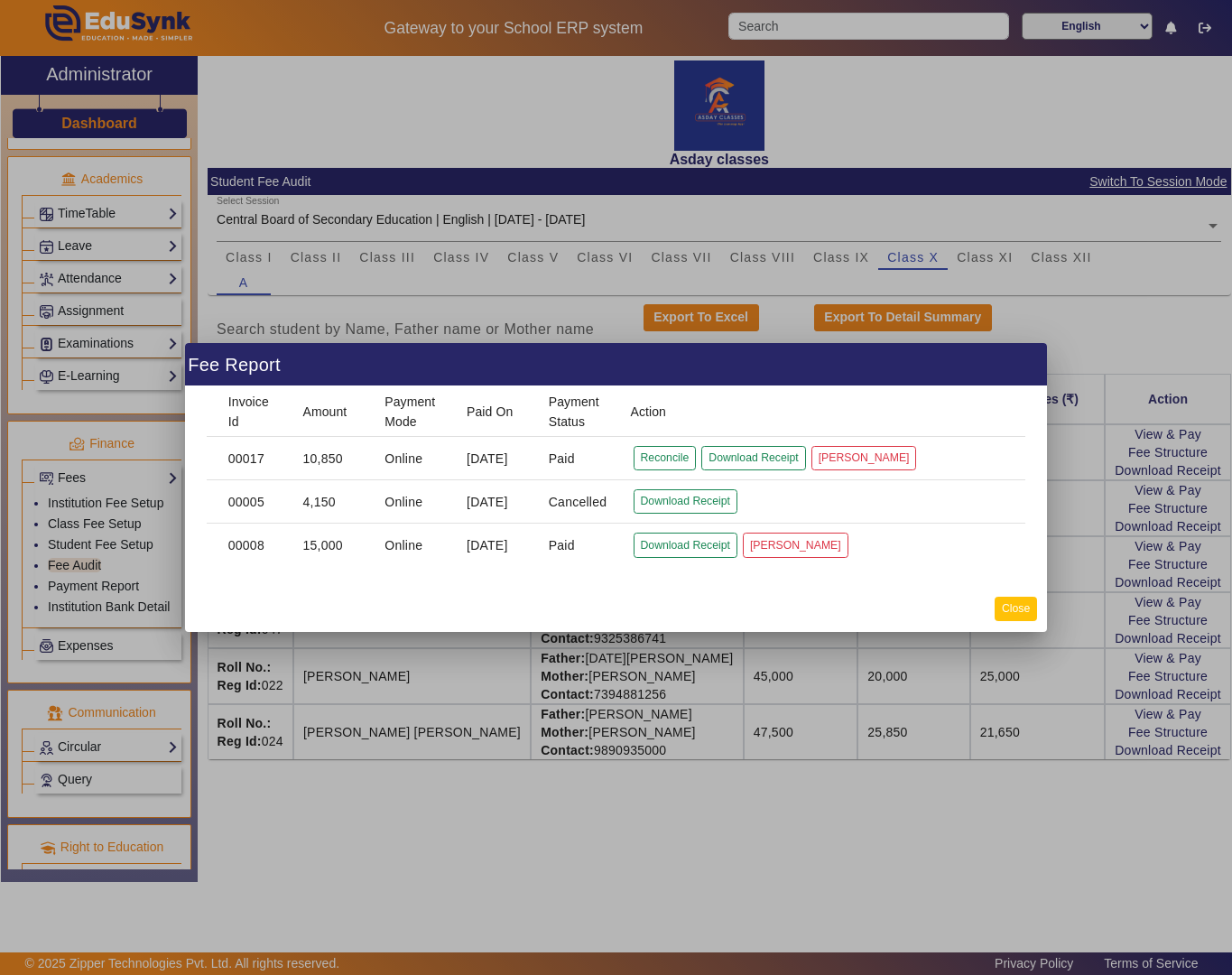
click at [1016, 616] on button "Close" at bounding box center [1016, 608] width 42 height 25
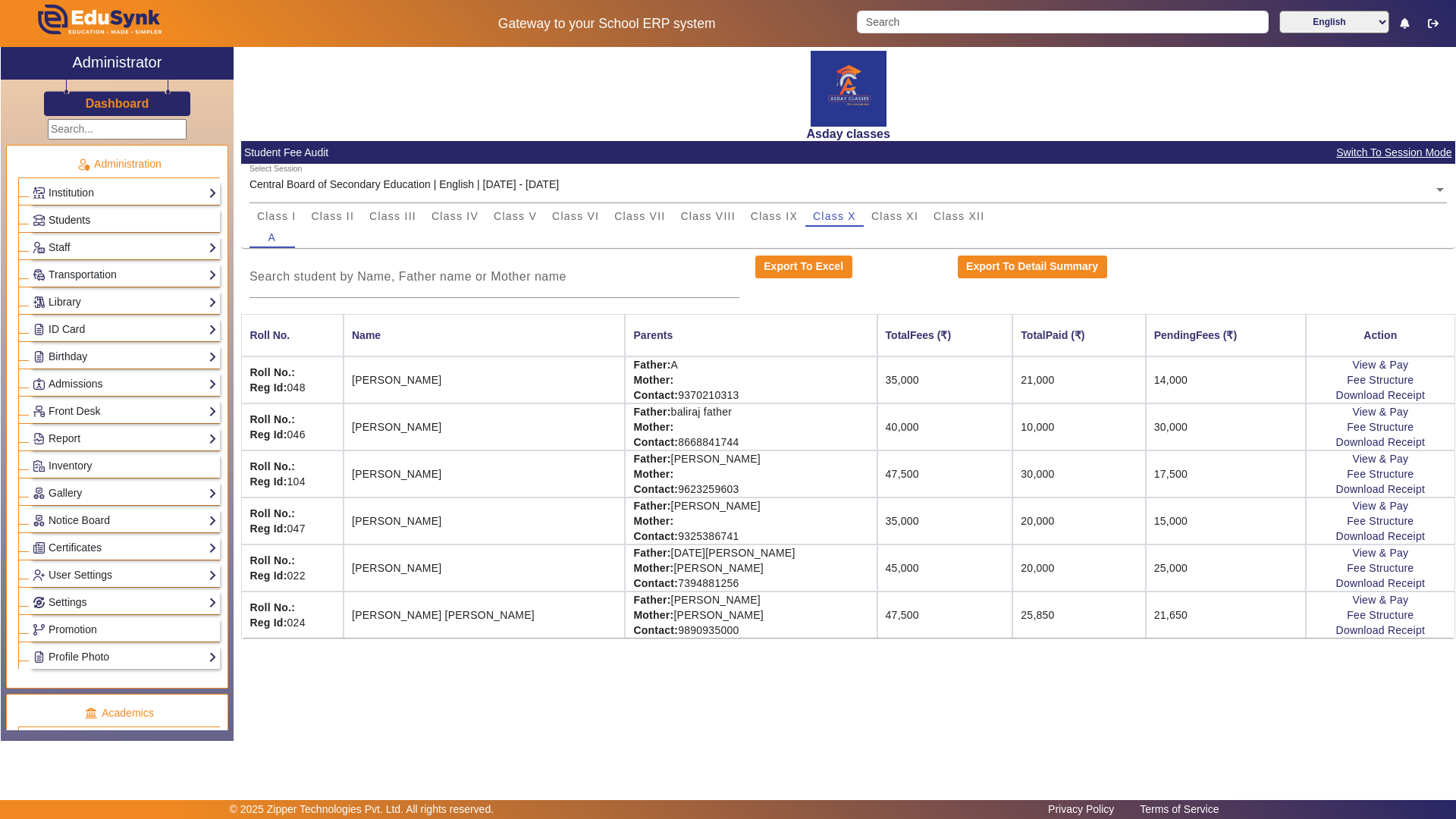
click at [158, 219] on link "Students" at bounding box center [125, 220] width 184 height 18
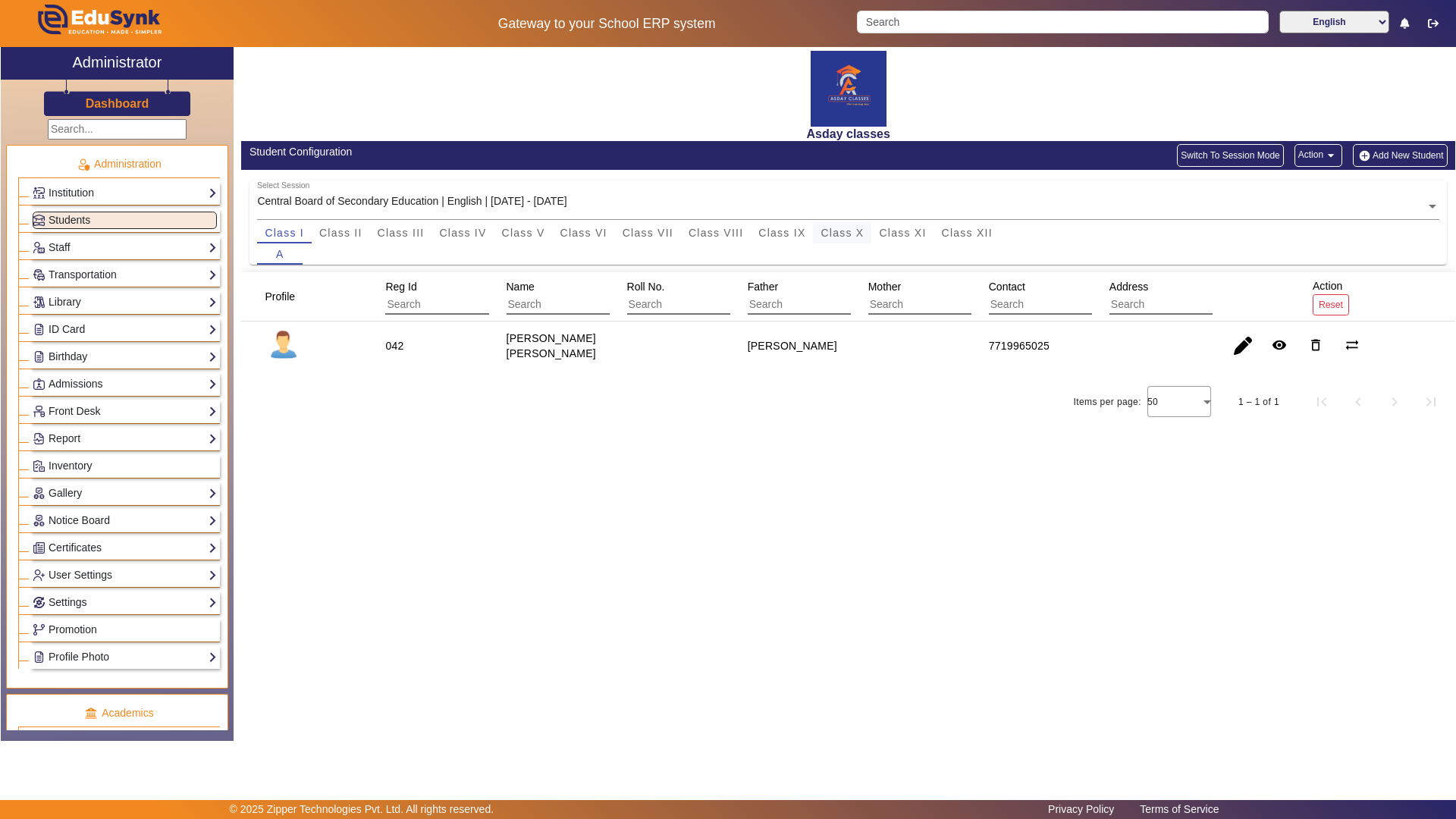
click at [854, 231] on span "Class X" at bounding box center [842, 233] width 43 height 11
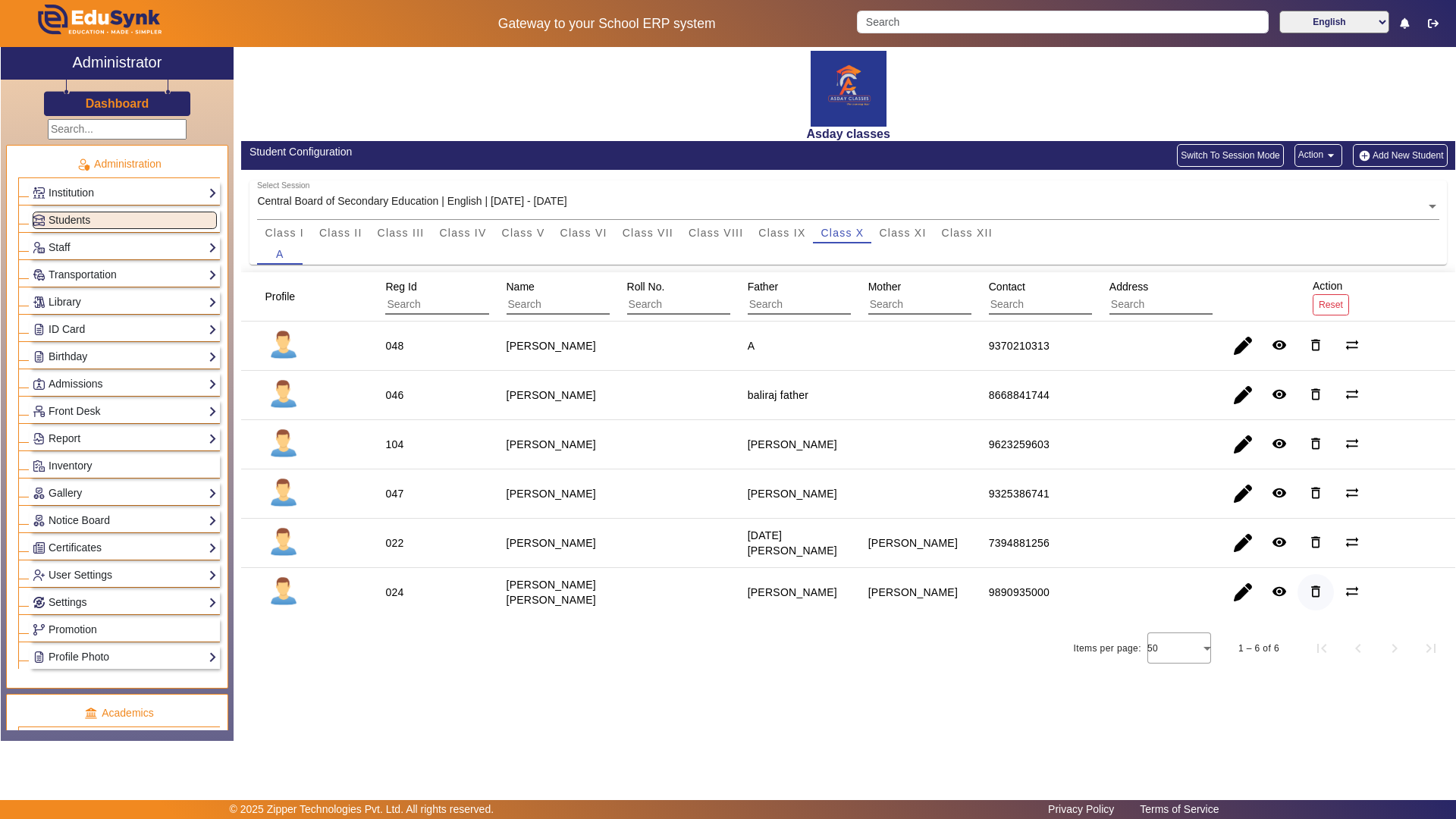
click at [1316, 591] on mat-icon "delete_outline" at bounding box center [1316, 591] width 15 height 15
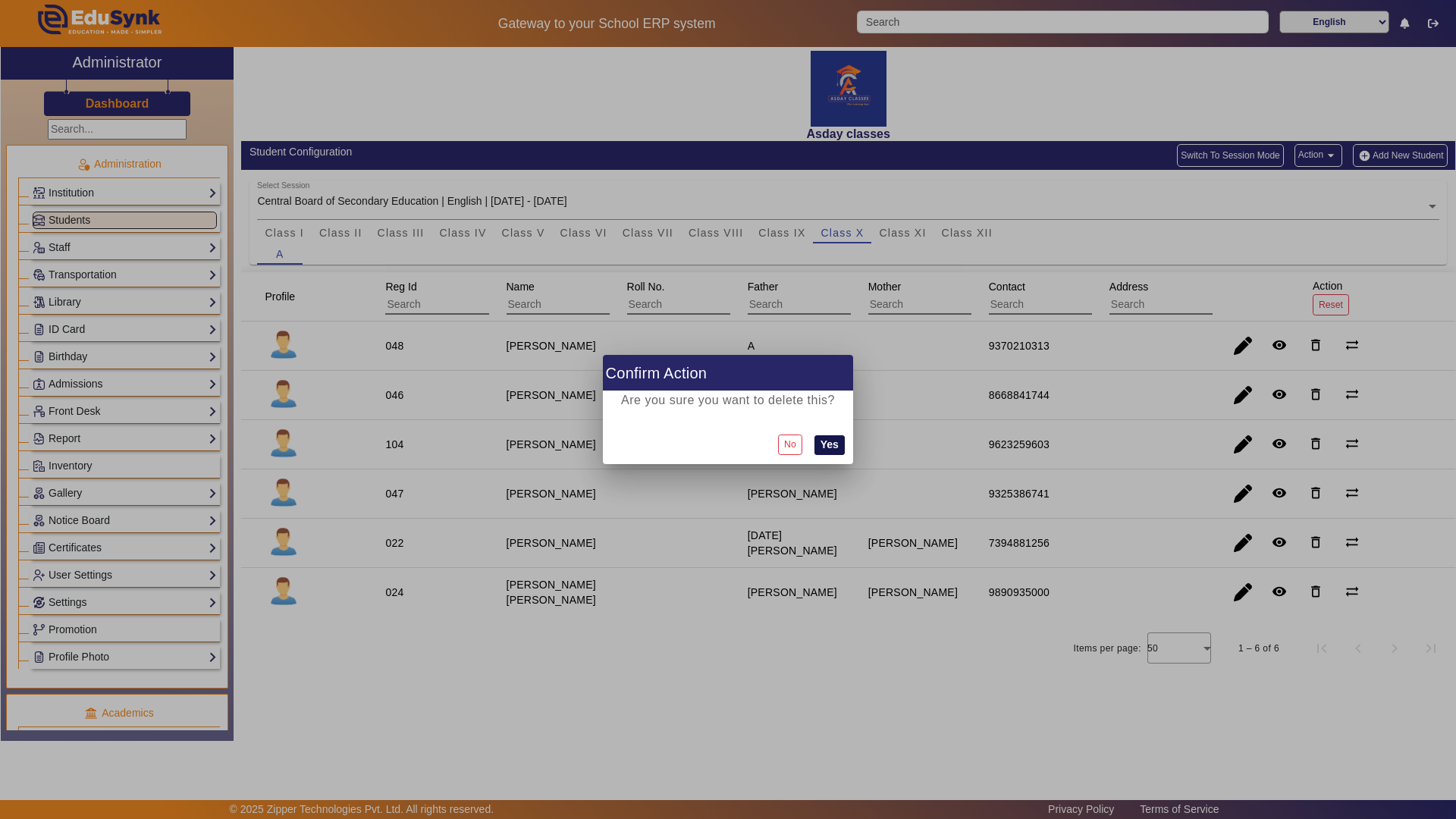
click at [835, 446] on button "Yes" at bounding box center [830, 445] width 31 height 20
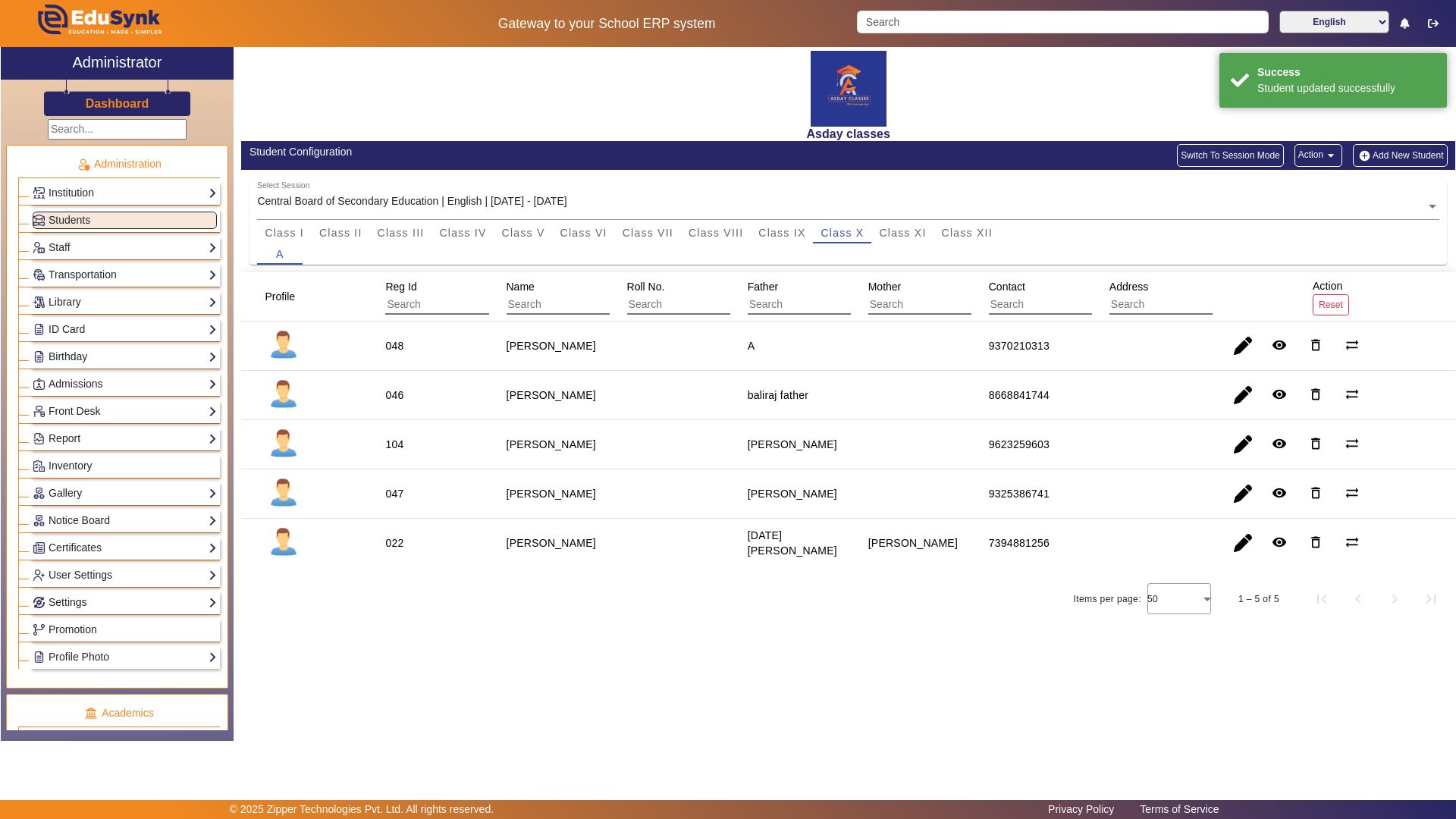
click at [1407, 154] on button "Add New Student" at bounding box center [1400, 156] width 94 height 23
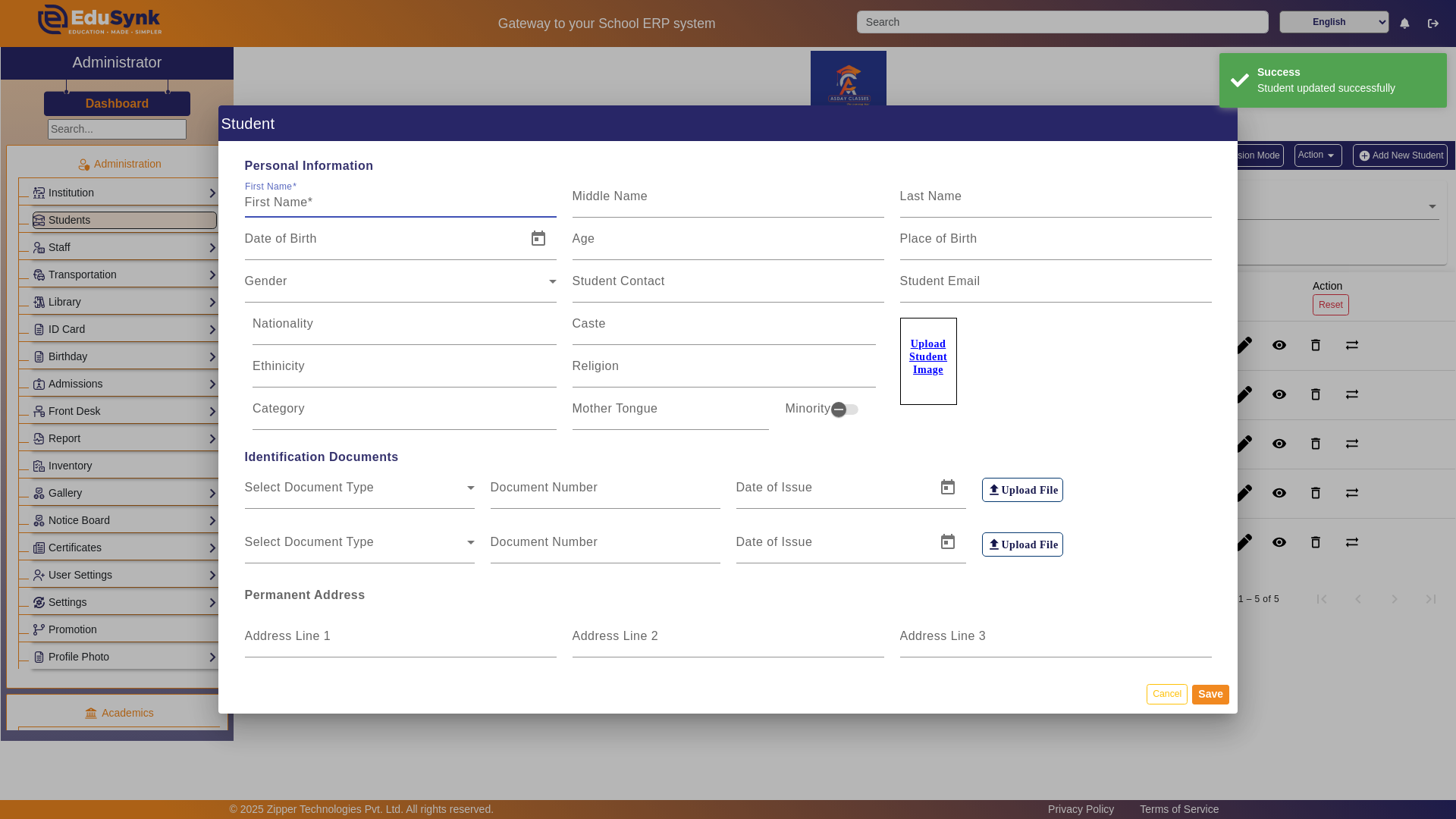
click at [342, 199] on input "First Name" at bounding box center [400, 202] width 311 height 18
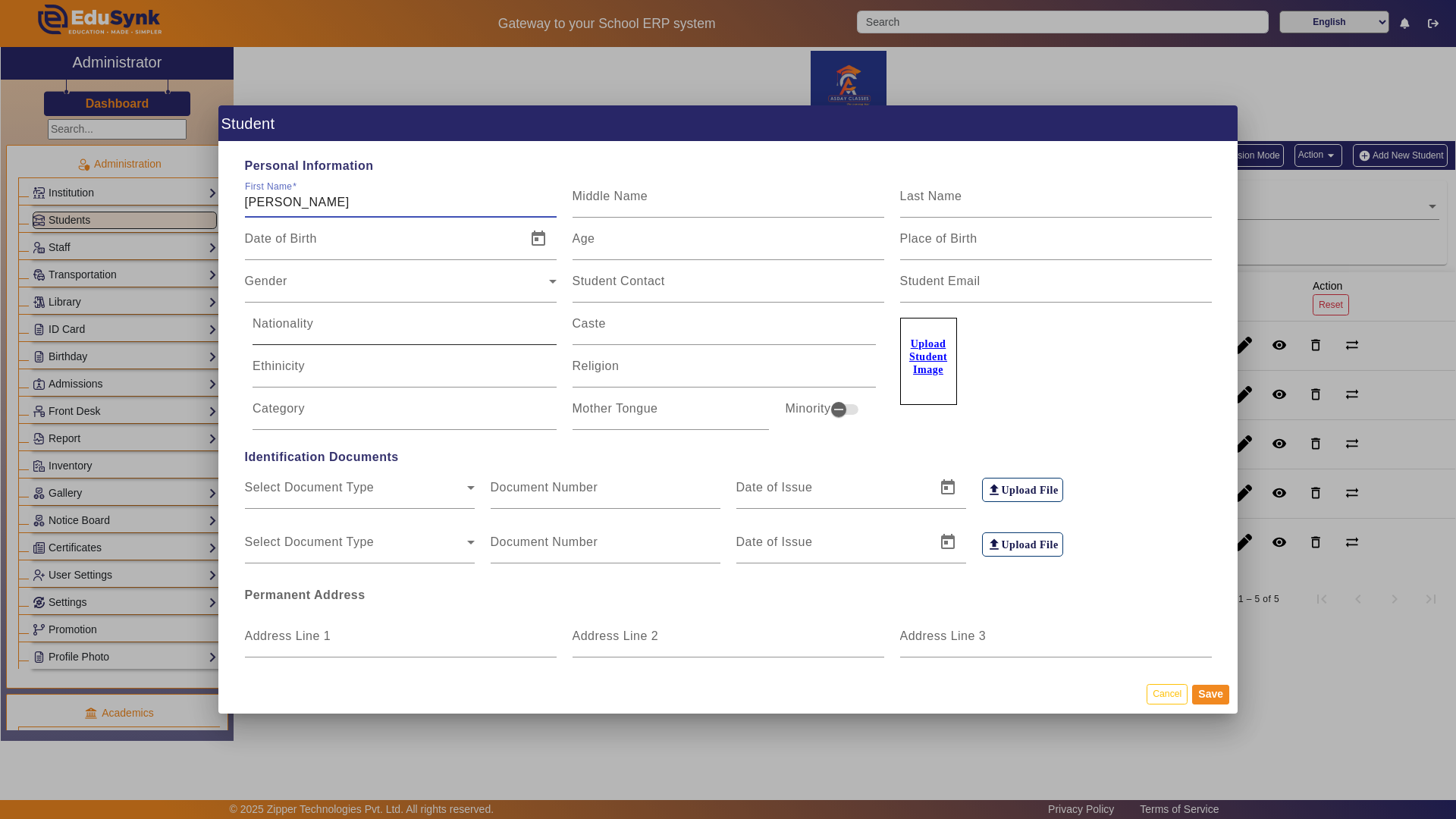
type input "[PERSON_NAME]"
click at [1319, 647] on div at bounding box center [728, 410] width 1456 height 819
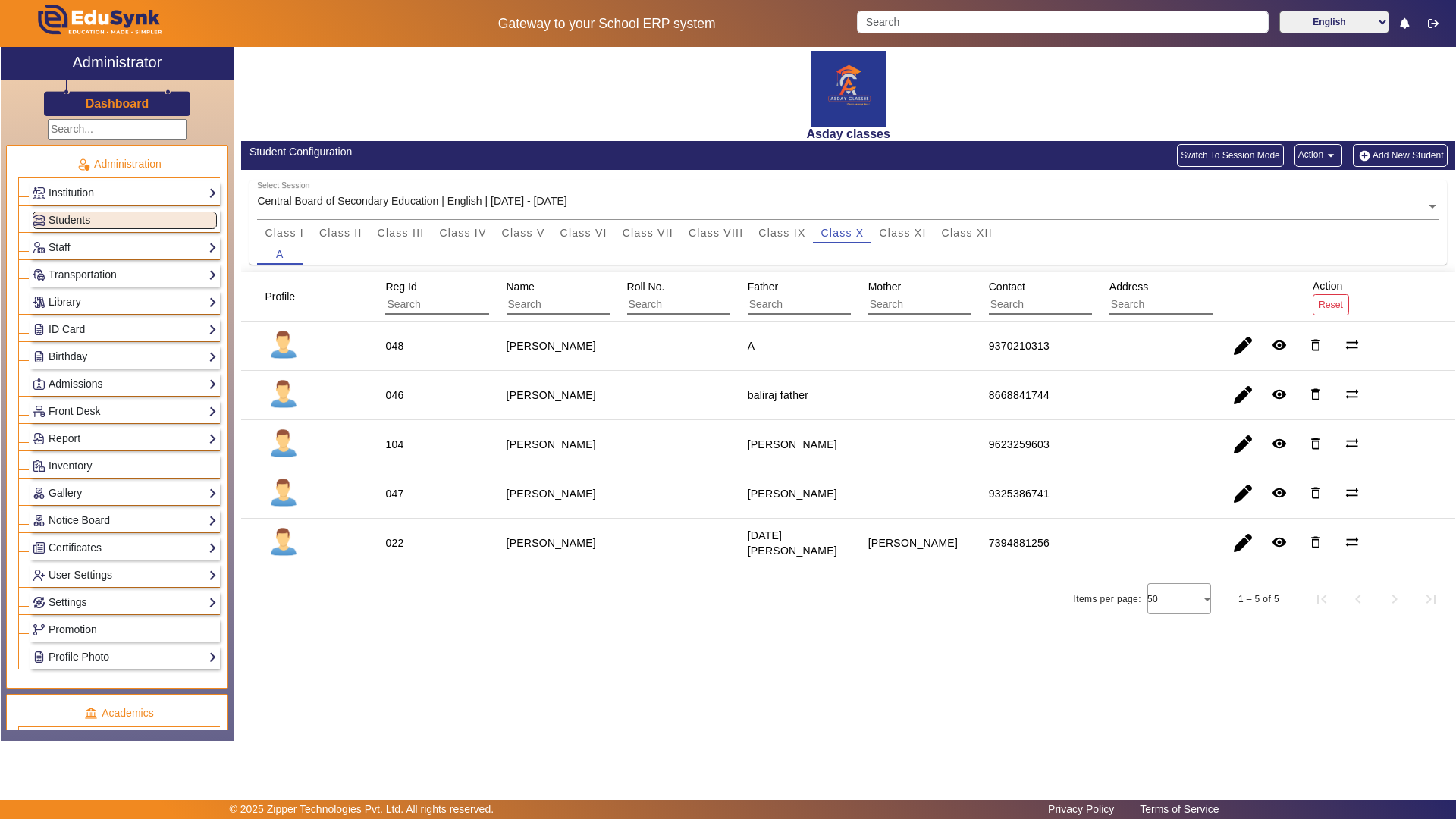
click at [690, 75] on div "Asday classes" at bounding box center [848, 94] width 1214 height 94
click at [389, 696] on div "X Administrator Dashboard Administration Institution Institution Details Sessio…" at bounding box center [728, 393] width 1454 height 694
click at [1435, 22] on icon "button" at bounding box center [1433, 24] width 11 height 11
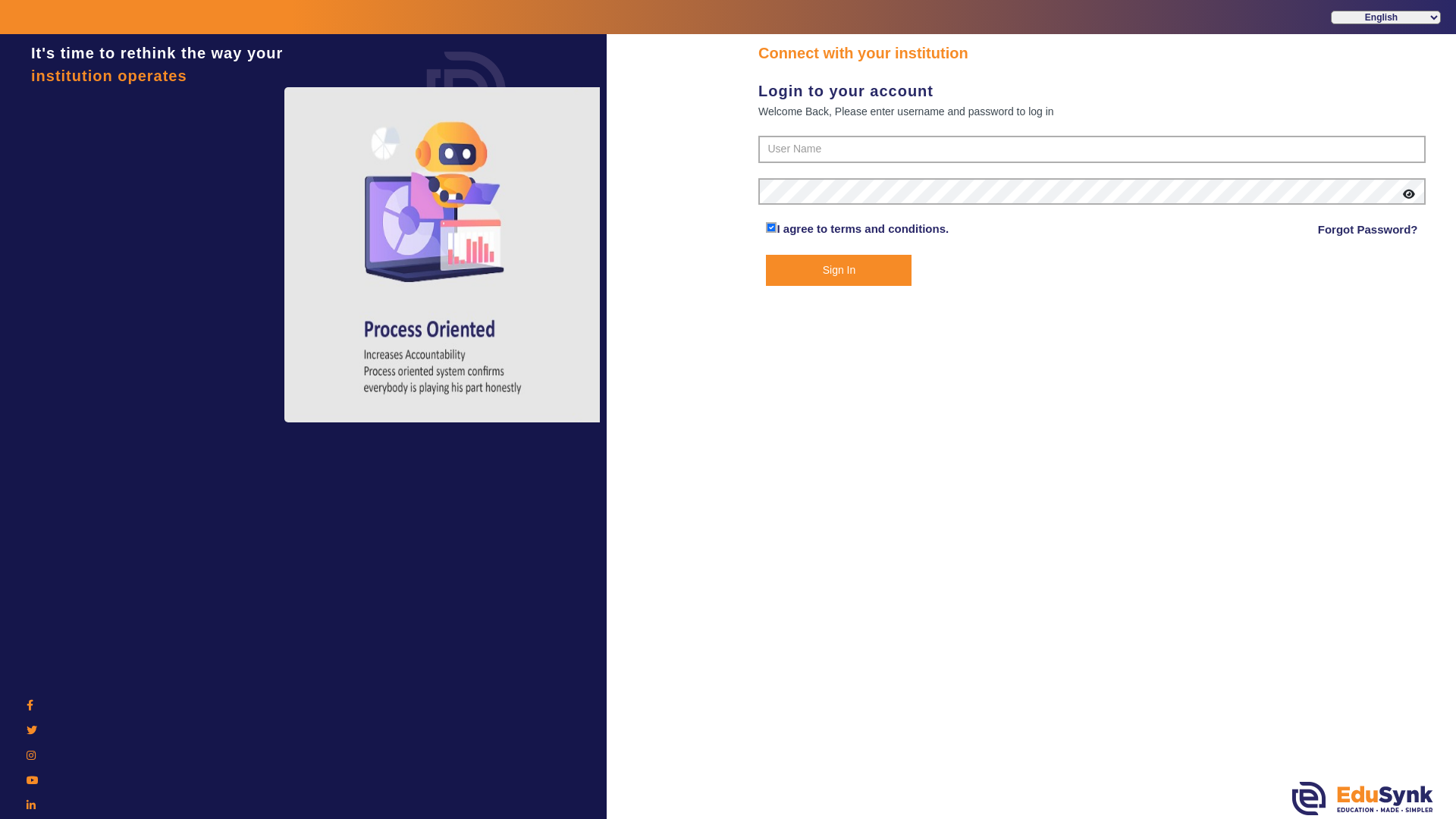
type input "7775077131"
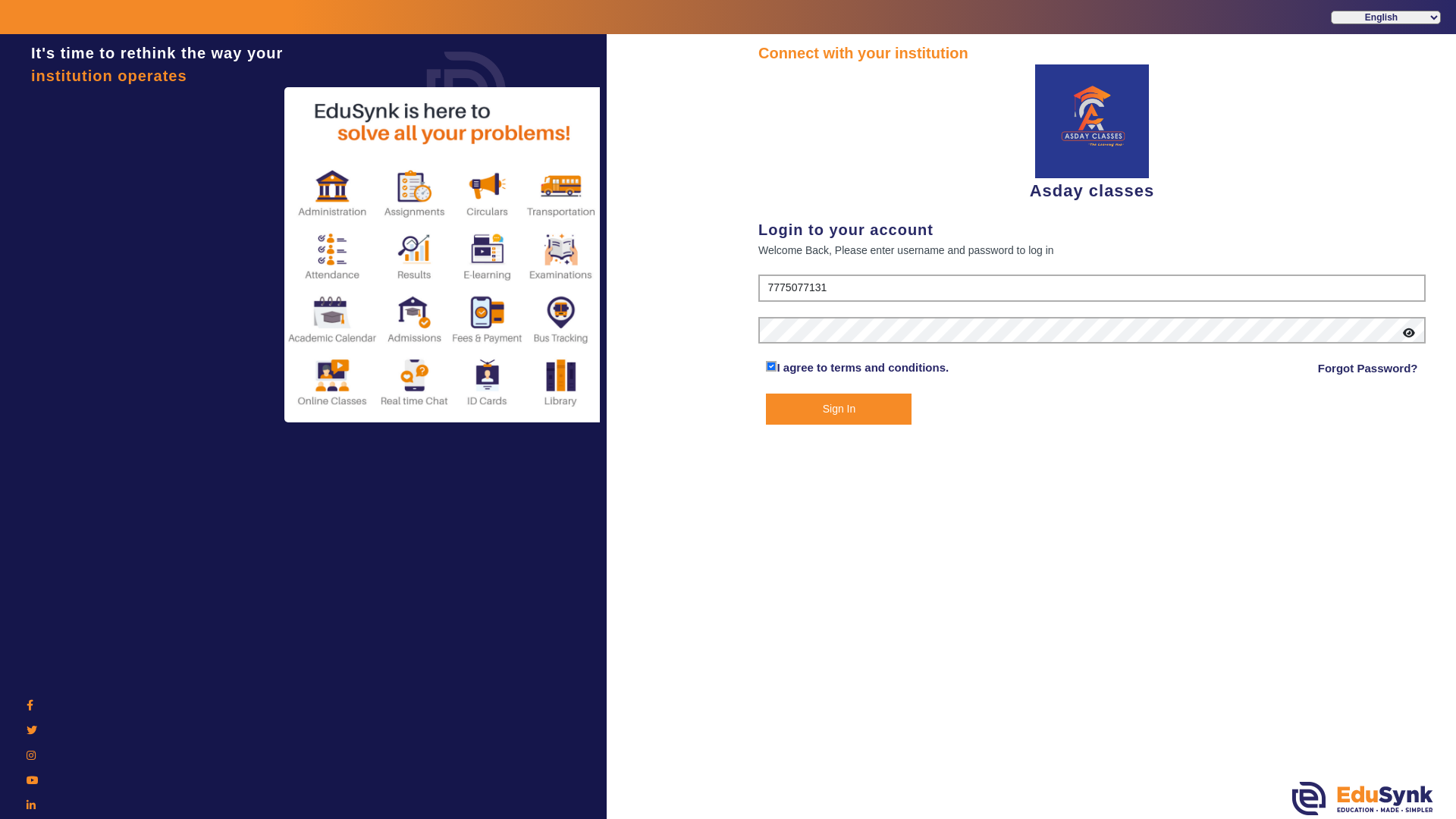
click at [588, 26] on header "English हिंदी (Hindi) ಕನ್ನಡ (Kannada) தமிழ் (Tamil) ଓଡିଆ (Odia) ਪੰਜਾਬੀ (Punjabi…" at bounding box center [728, 17] width 1456 height 34
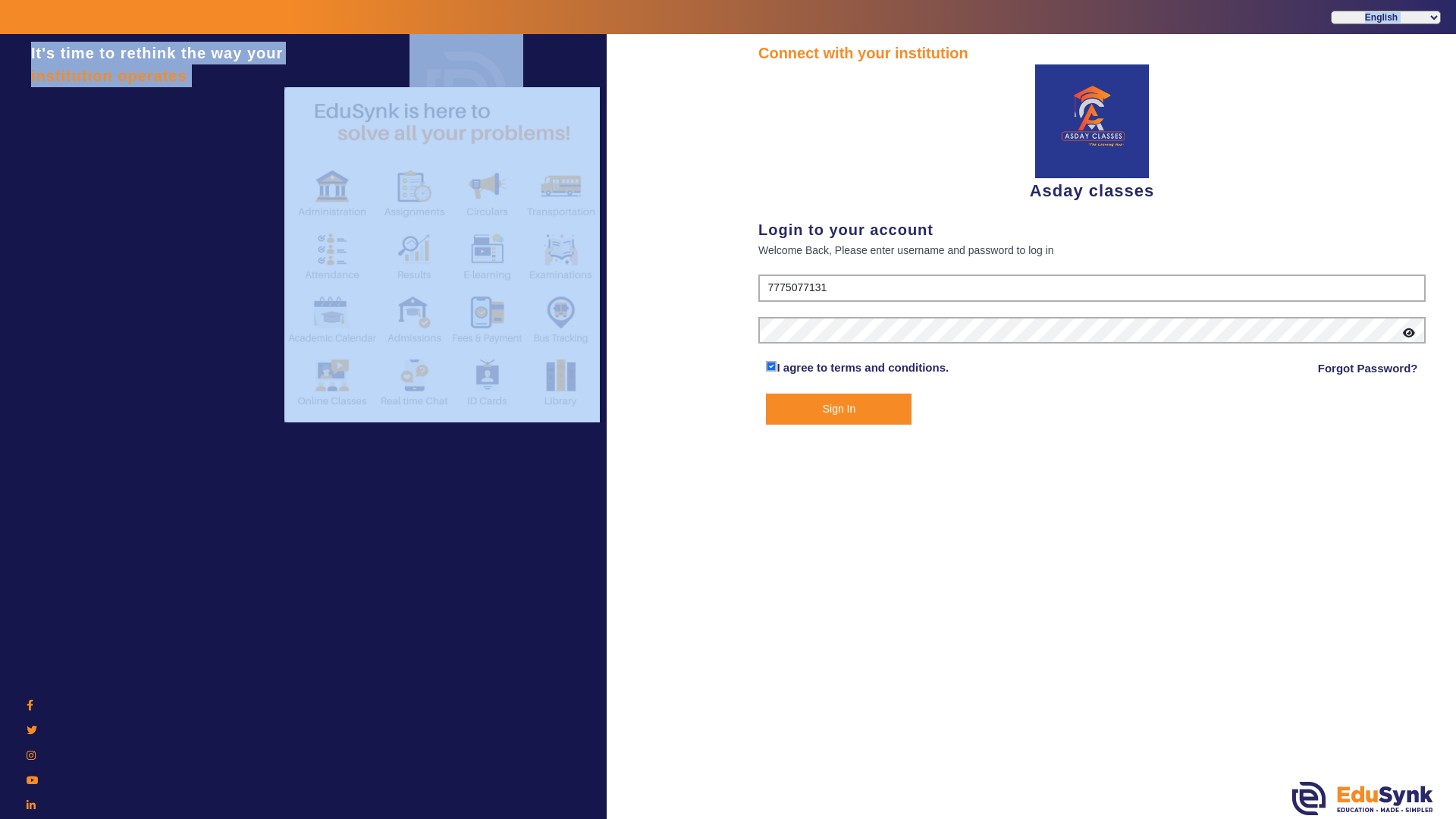
drag, startPoint x: 588, startPoint y: 25, endPoint x: 585, endPoint y: 16, distance: 9.5
click at [588, 22] on header "English हिंदी (Hindi) ಕನ್ನಡ (Kannada) தமிழ் (Tamil) ଓଡିଆ (Odia) ਪੰਜਾਬੀ (Punjabi…" at bounding box center [728, 17] width 1456 height 34
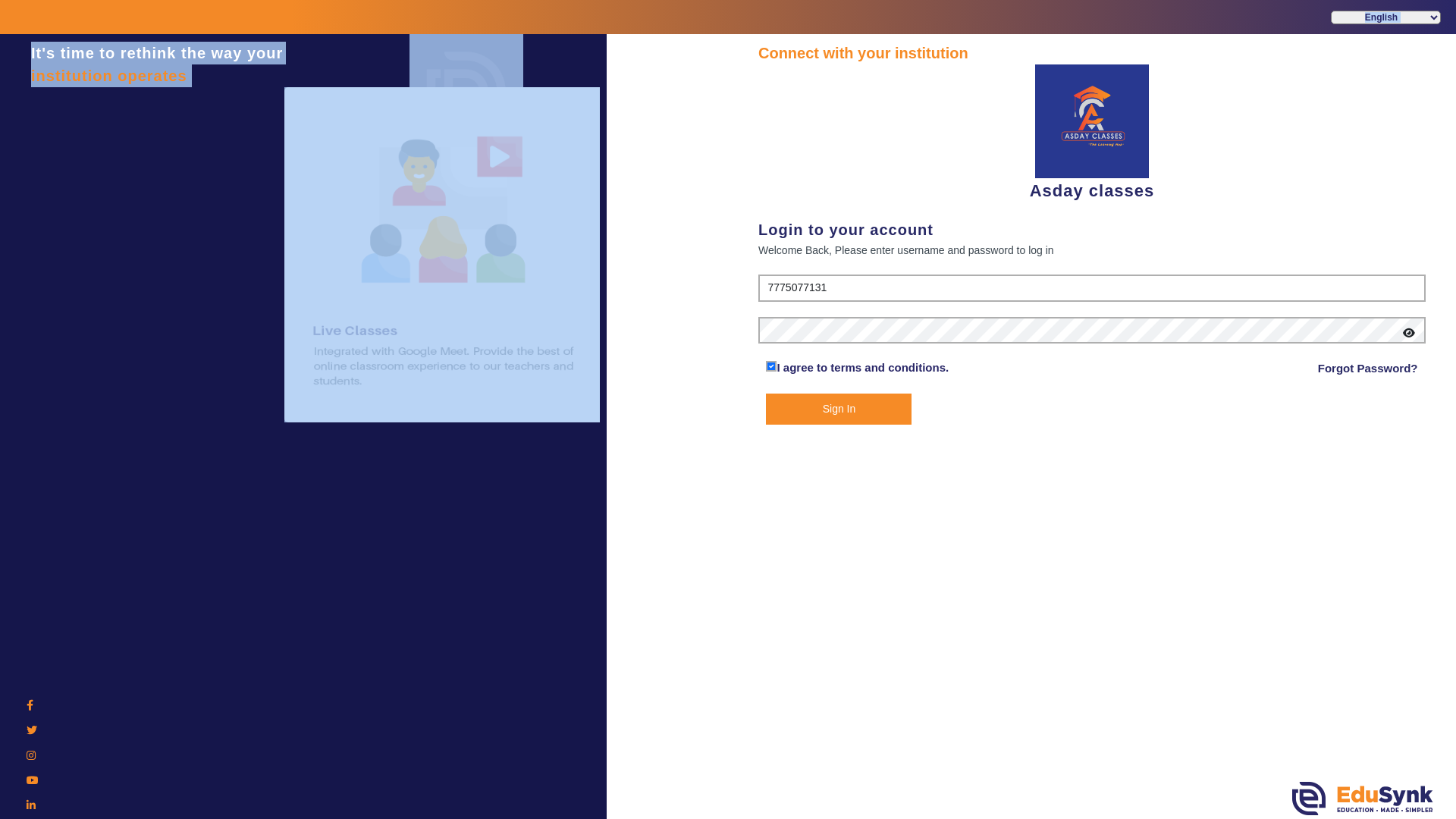
click at [583, 12] on header "English हिंदी (Hindi) ಕನ್ನಡ (Kannada) தமிழ் (Tamil) ଓଡିଆ (Odia) ਪੰਜਾਬੀ (Punjabi…" at bounding box center [728, 17] width 1456 height 34
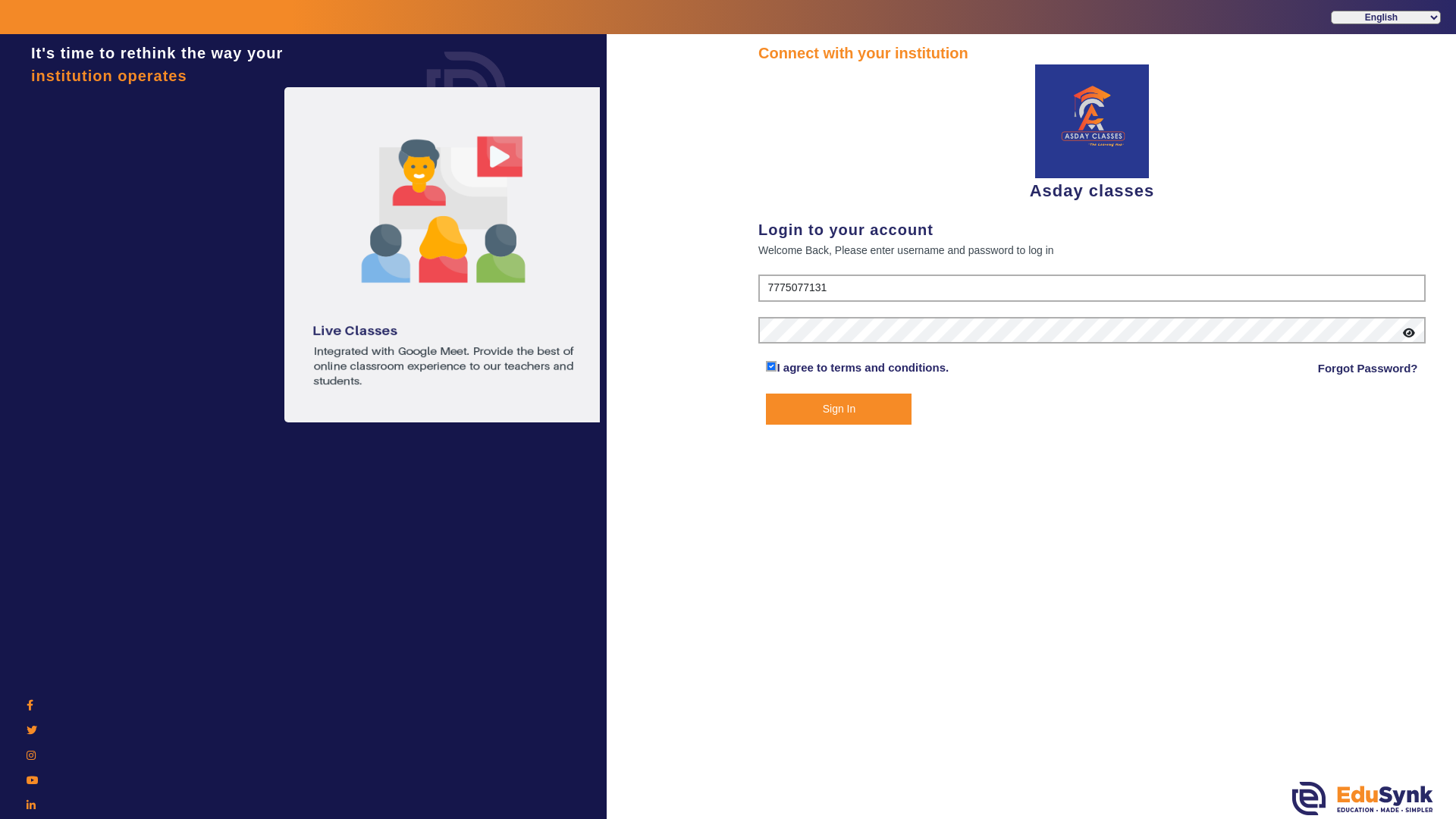
click at [248, 550] on div "It's time to rethink the way your institution operates" at bounding box center [303, 443] width 607 height 819
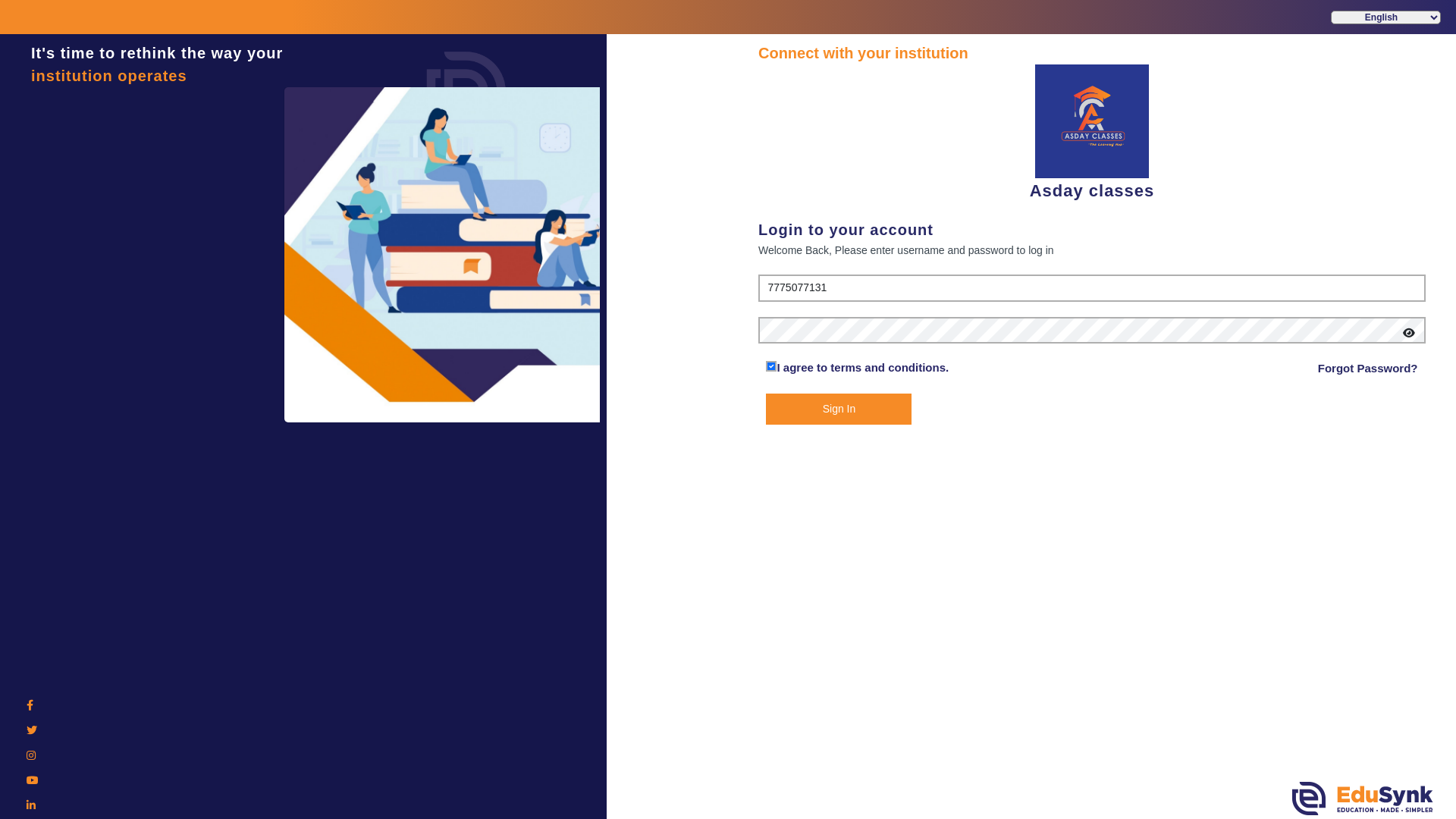
click at [281, 617] on div "It's time to rethink the way your institution operates" at bounding box center [303, 443] width 607 height 819
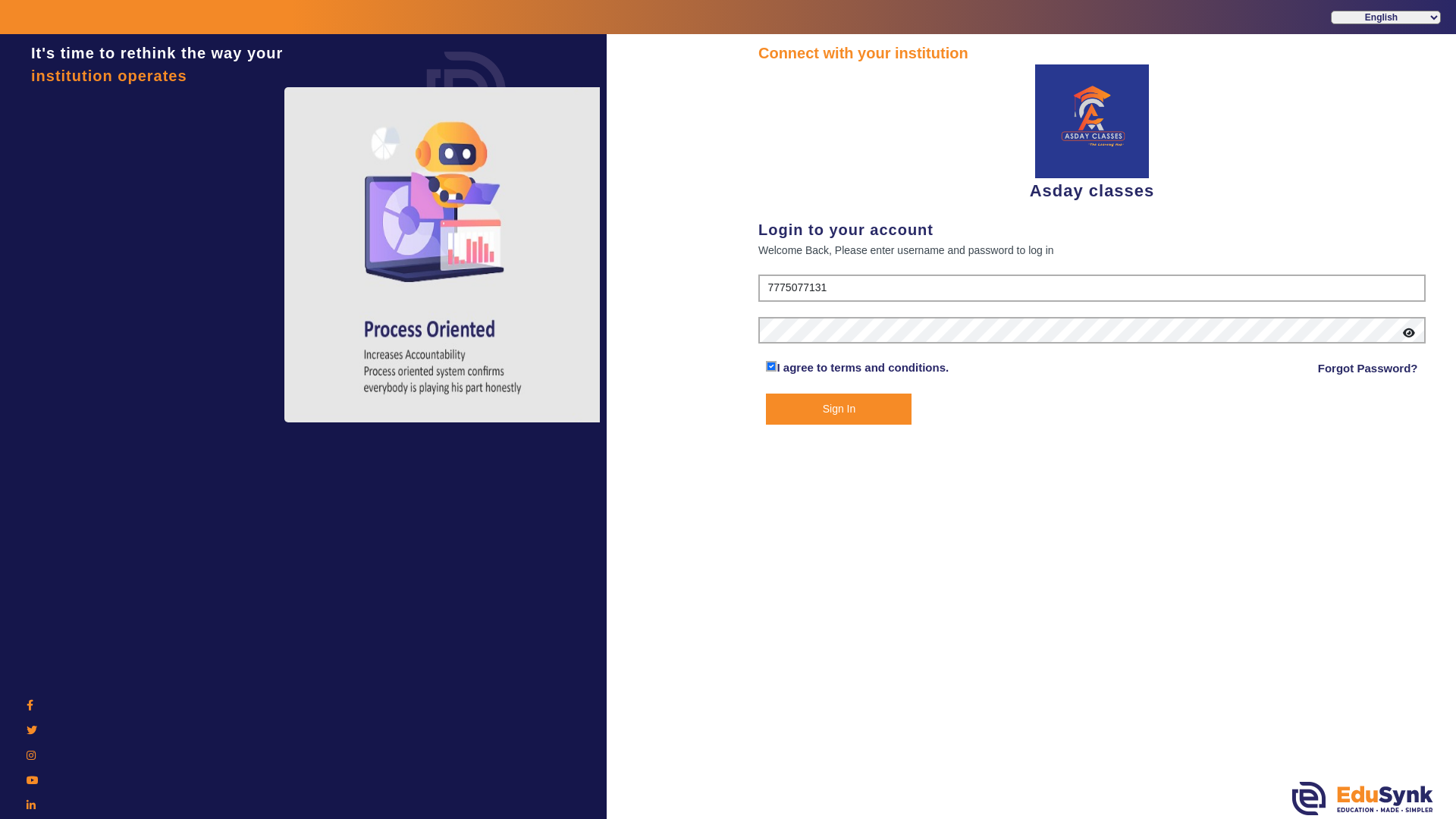
click at [838, 662] on div "Connect with your institution Asday classes Login to your account Welcome Back,…" at bounding box center [1092, 428] width 728 height 788
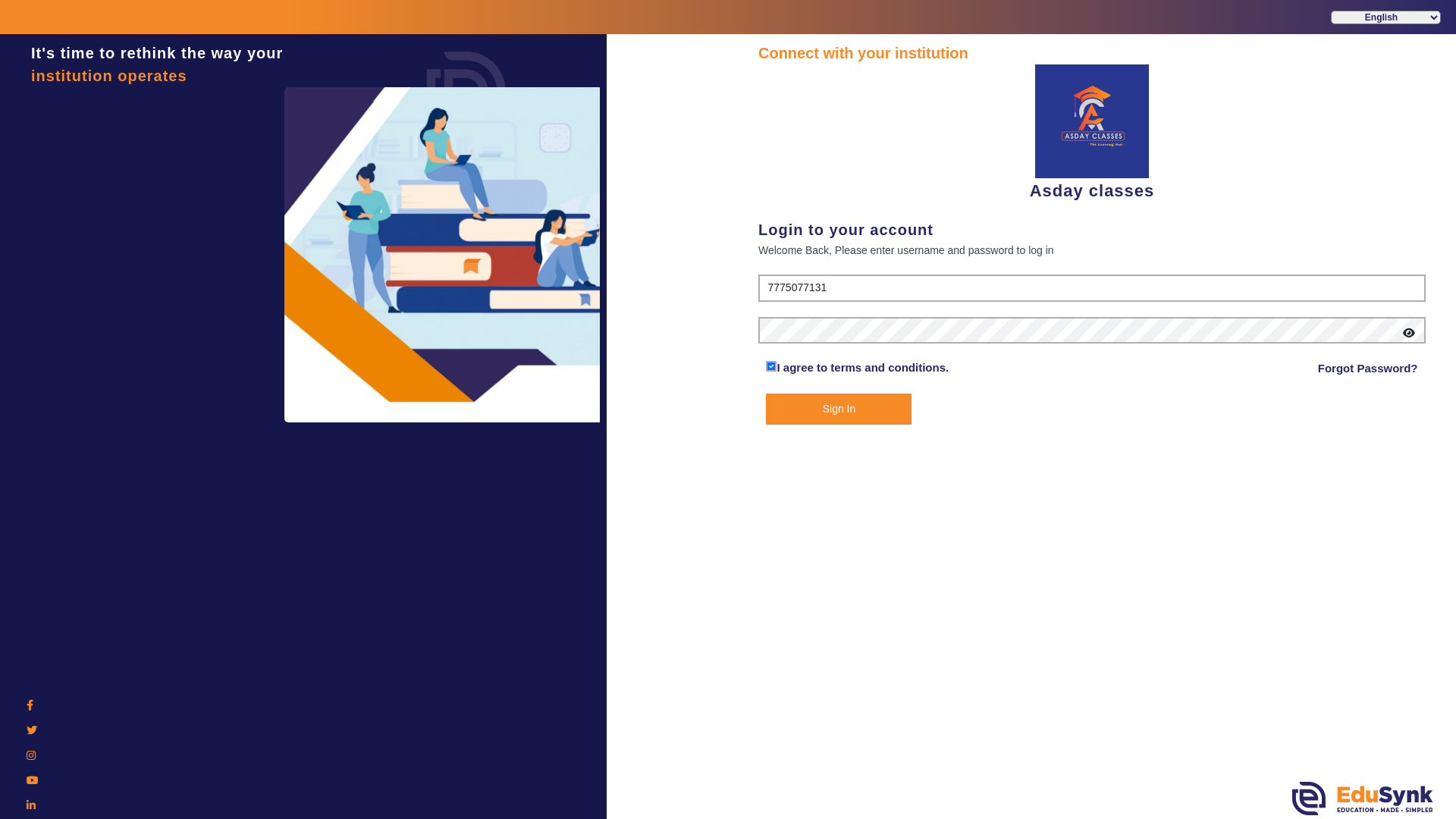
click at [839, 419] on button "Sign In" at bounding box center [838, 409] width 146 height 31
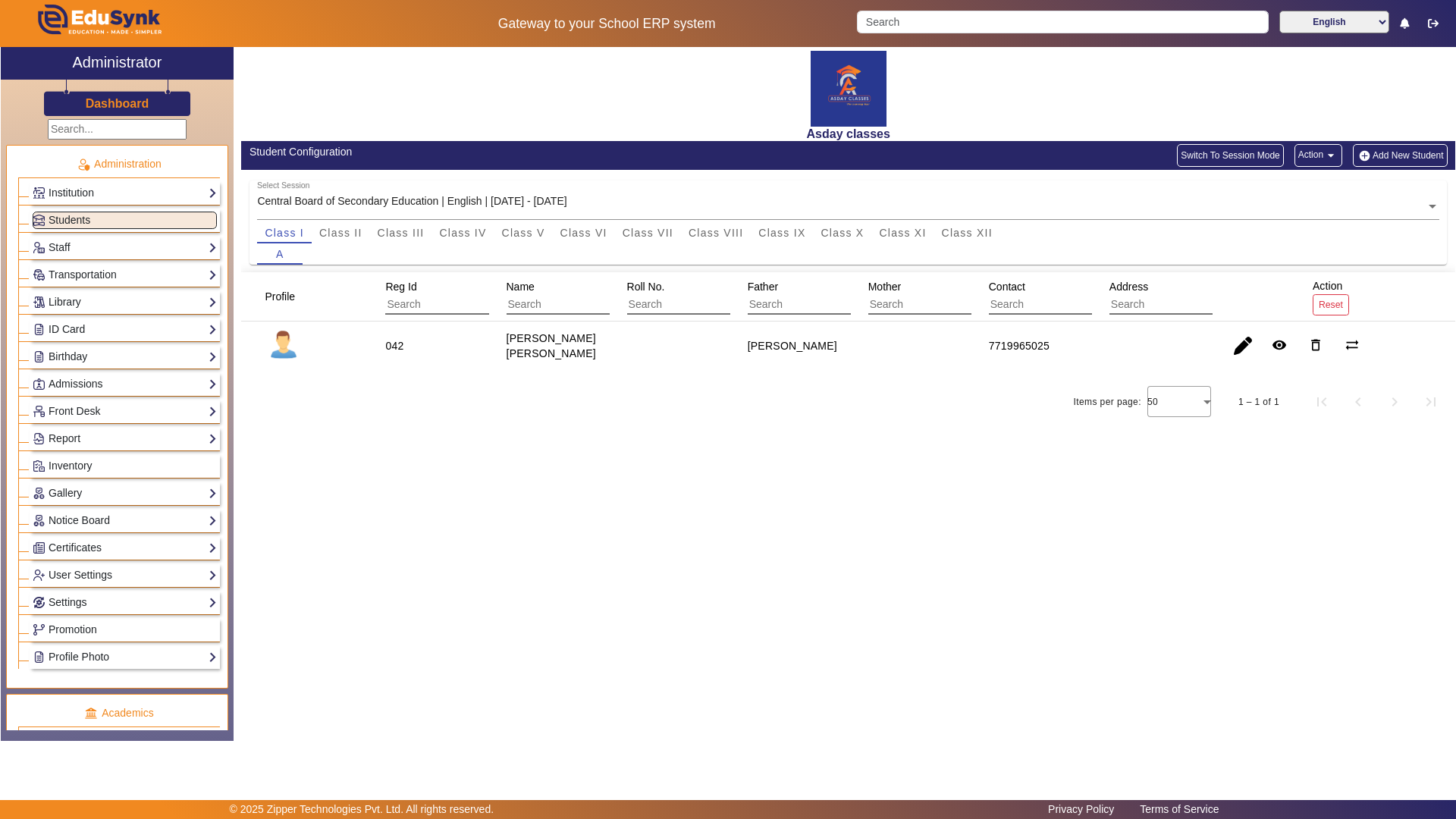
click at [956, 605] on div "Asday classes Student Configuration Switch To Session Mode Action arrow_drop_do…" at bounding box center [844, 386] width 1222 height 678
click at [836, 232] on span "Class X" at bounding box center [842, 233] width 43 height 11
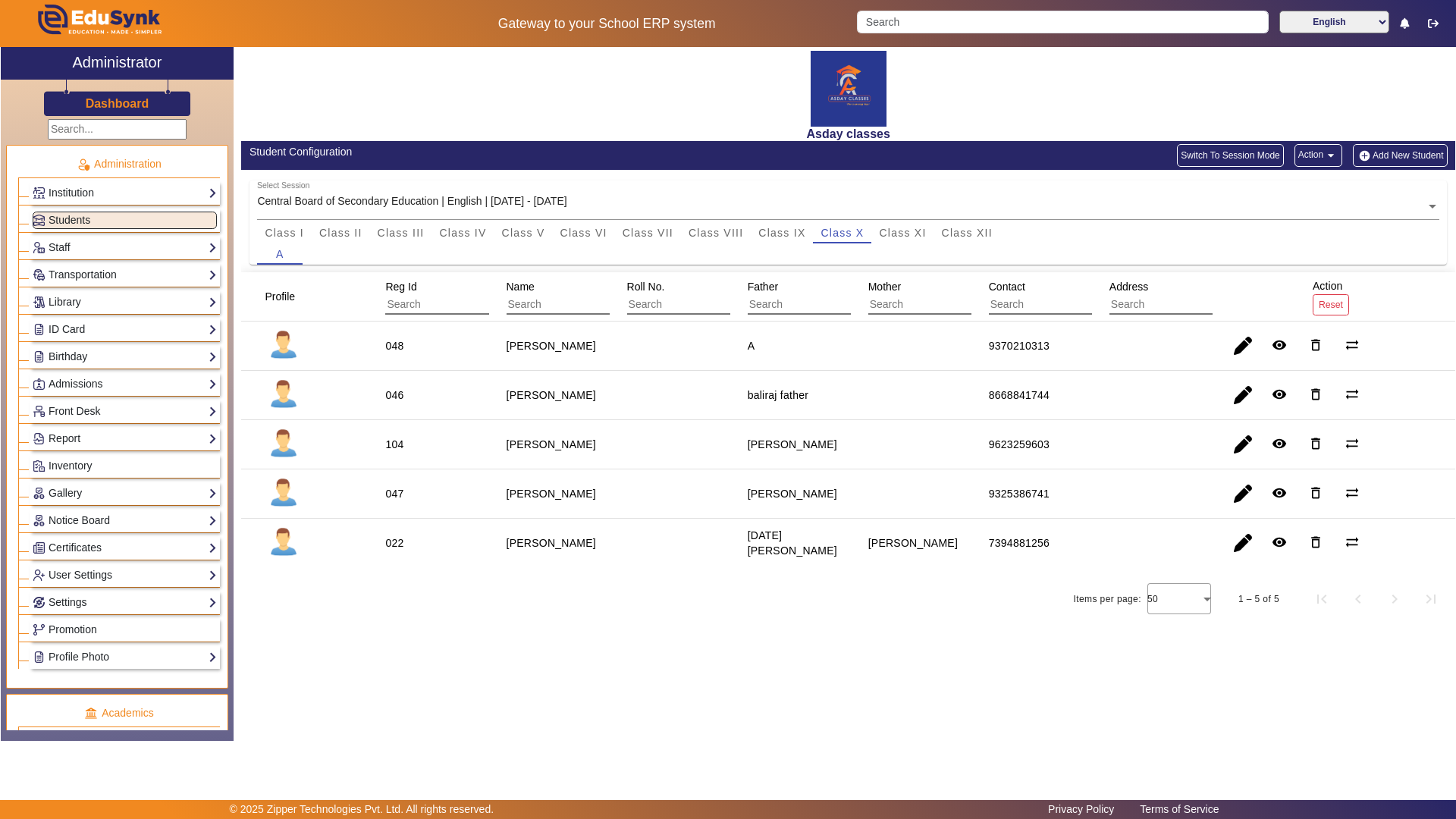
click at [756, 579] on div "Items per page: 50 1 – 5 of 5" at bounding box center [848, 598] width 1214 height 42
click at [756, 641] on div "Asday classes Student Configuration Switch To Session Mode Action arrow_drop_do…" at bounding box center [844, 386] width 1222 height 678
click at [790, 696] on div "Asday classes Student Configuration Switch To Session Mode Action arrow_drop_do…" at bounding box center [844, 386] width 1222 height 678
click at [1208, 597] on div at bounding box center [1179, 598] width 64 height 36
click at [915, 655] on div at bounding box center [728, 410] width 1456 height 819
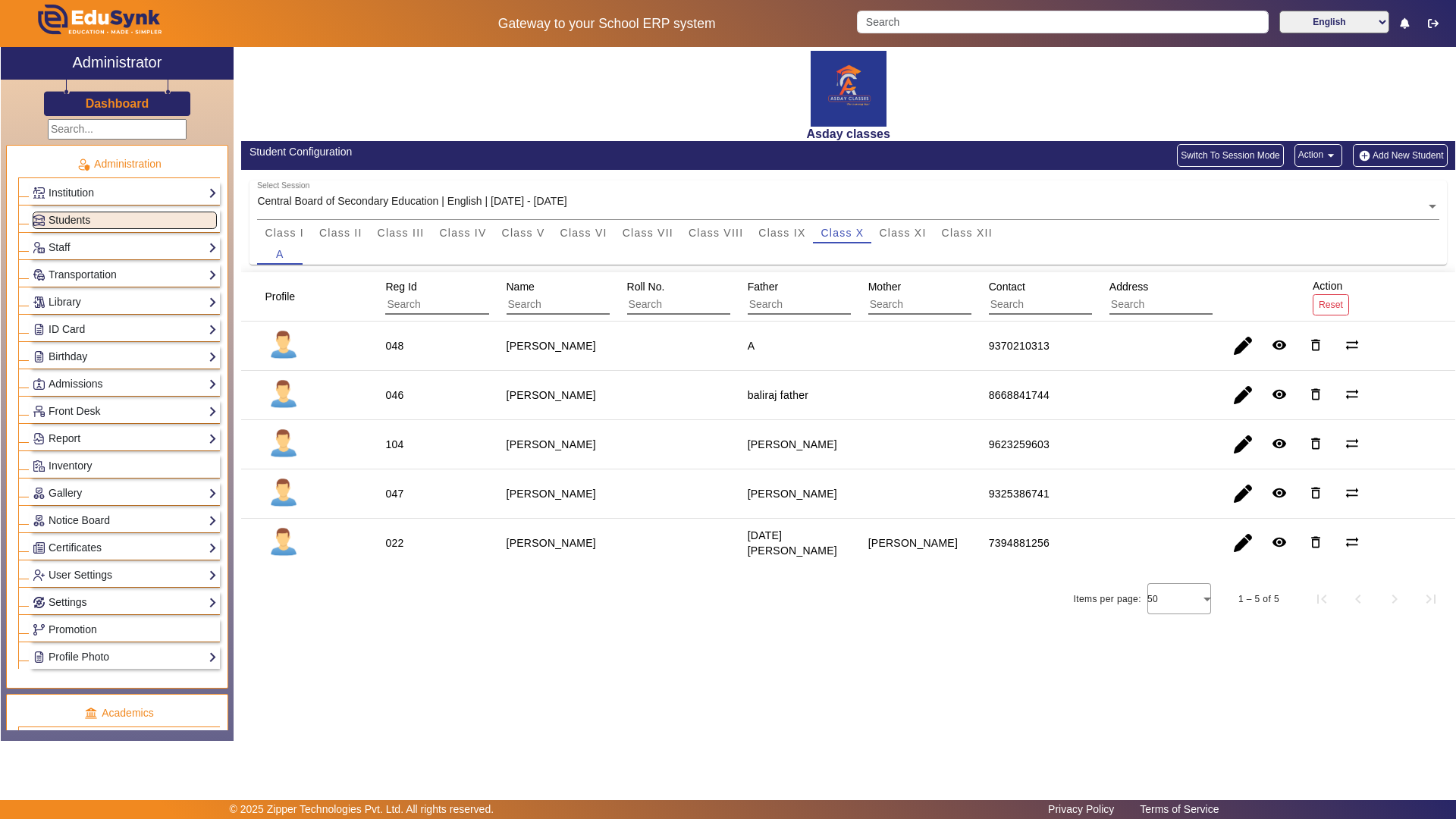
click at [81, 222] on span "Students" at bounding box center [69, 220] width 41 height 12
click at [1409, 156] on button "Add New Student" at bounding box center [1400, 156] width 94 height 23
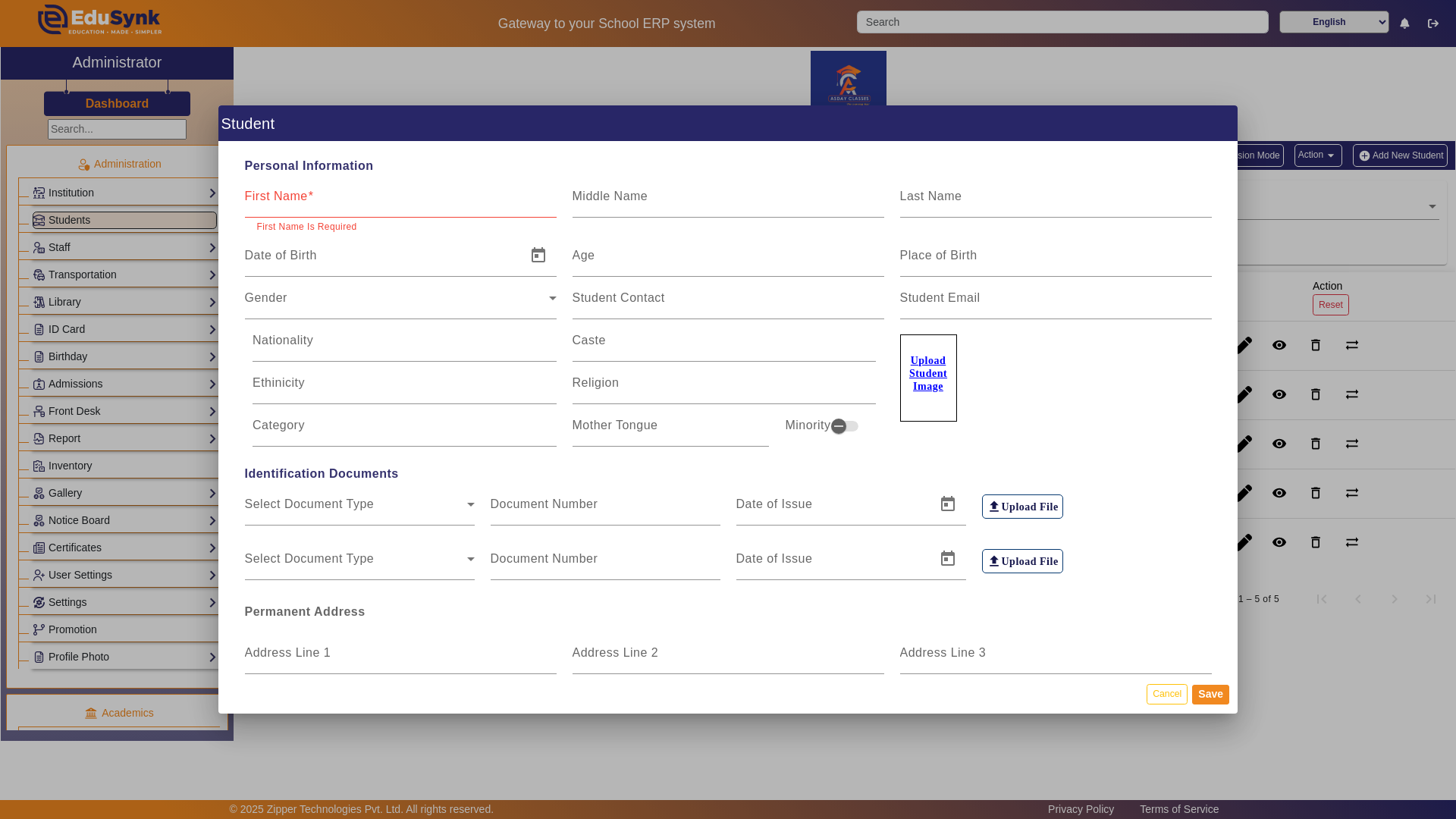
click at [355, 189] on div "First Name" at bounding box center [400, 196] width 311 height 42
click at [595, 696] on div at bounding box center [728, 410] width 1456 height 819
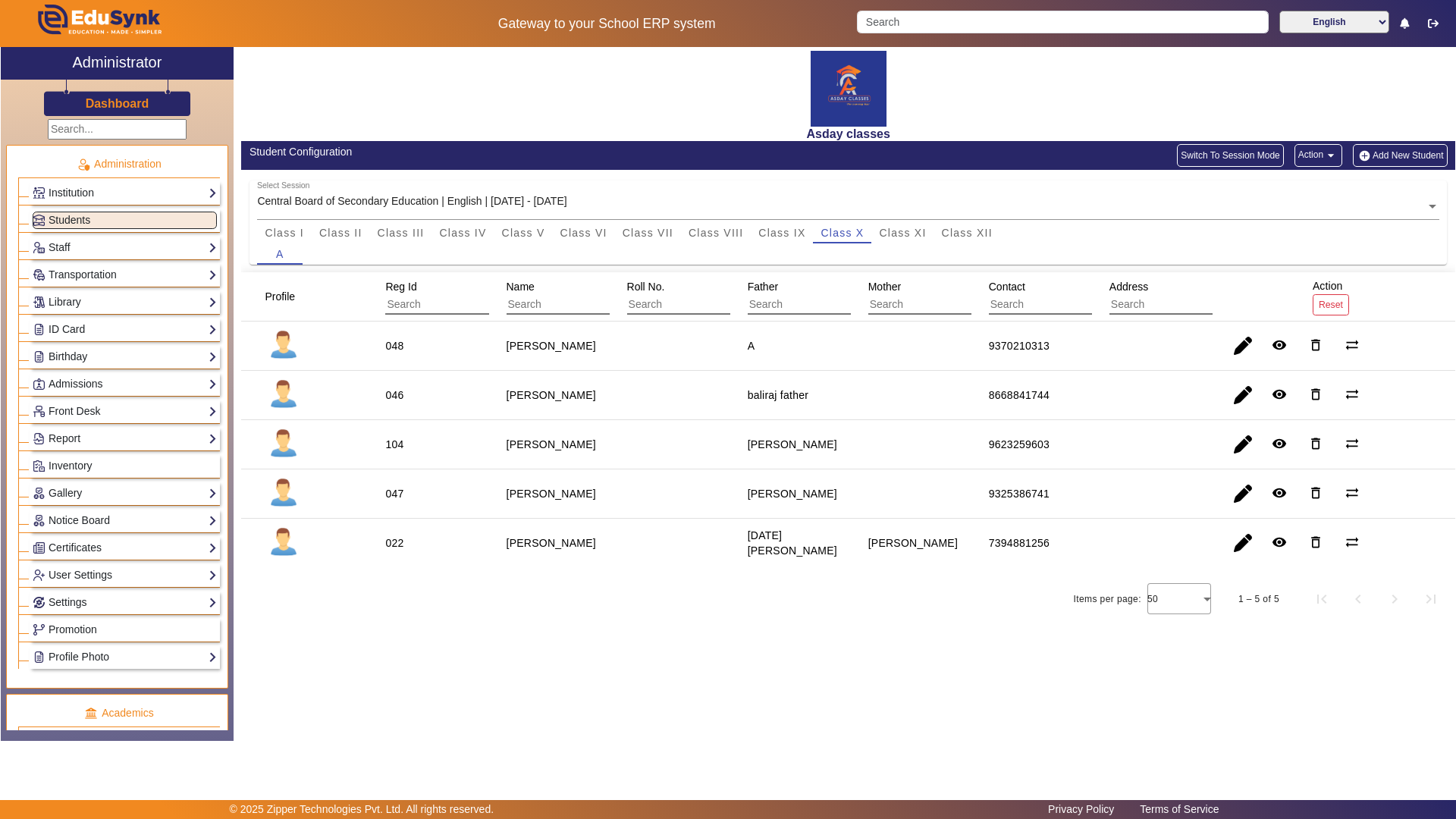
drag, startPoint x: 595, startPoint y: 809, endPoint x: 604, endPoint y: 771, distance: 39.1
click at [604, 696] on app-layout "Gateway to your School ERP system English हिंदी (Hindi) ಕನ್ನಡ (Kannada) தமிழ் (…" at bounding box center [728, 410] width 1456 height 819
